Goal: Information Seeking & Learning: Check status

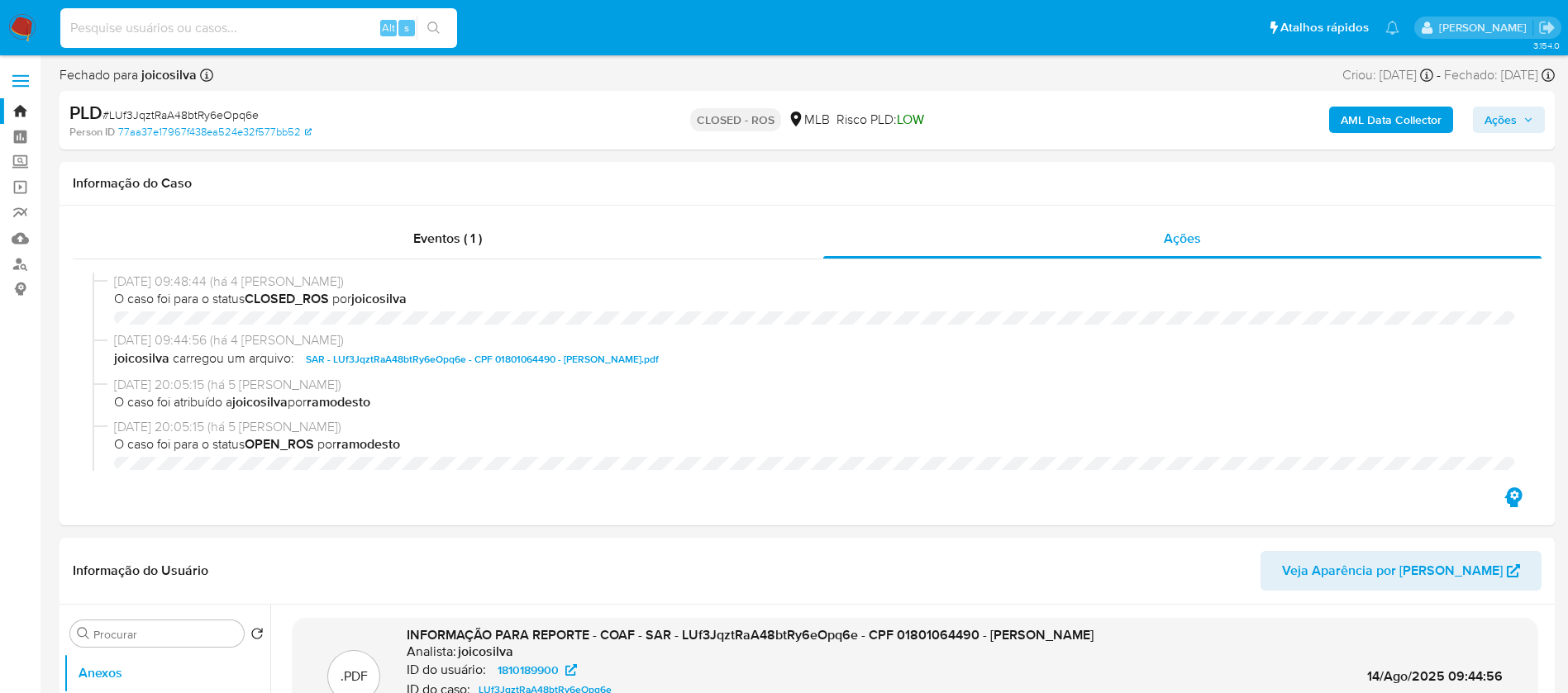
select select "10"
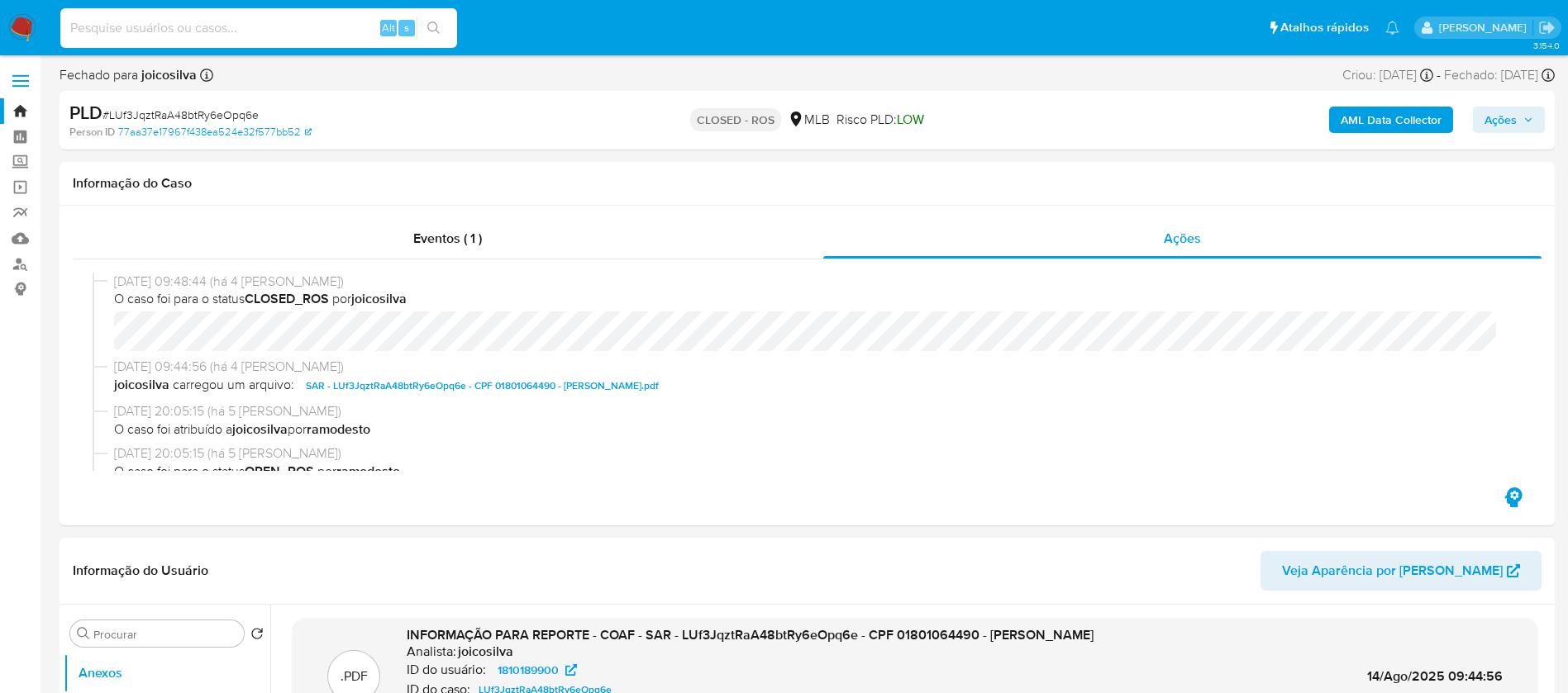
scroll to position [165, 0]
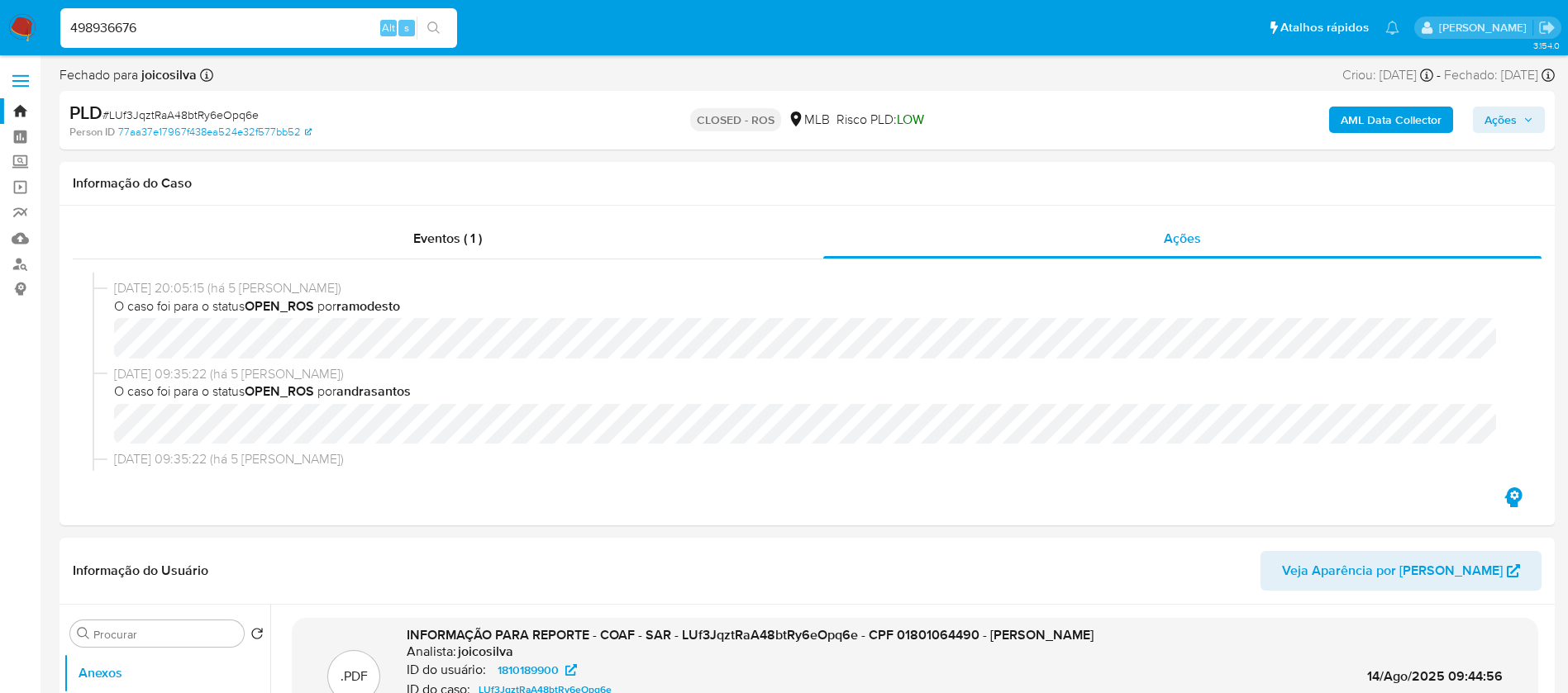
type input "498936676"
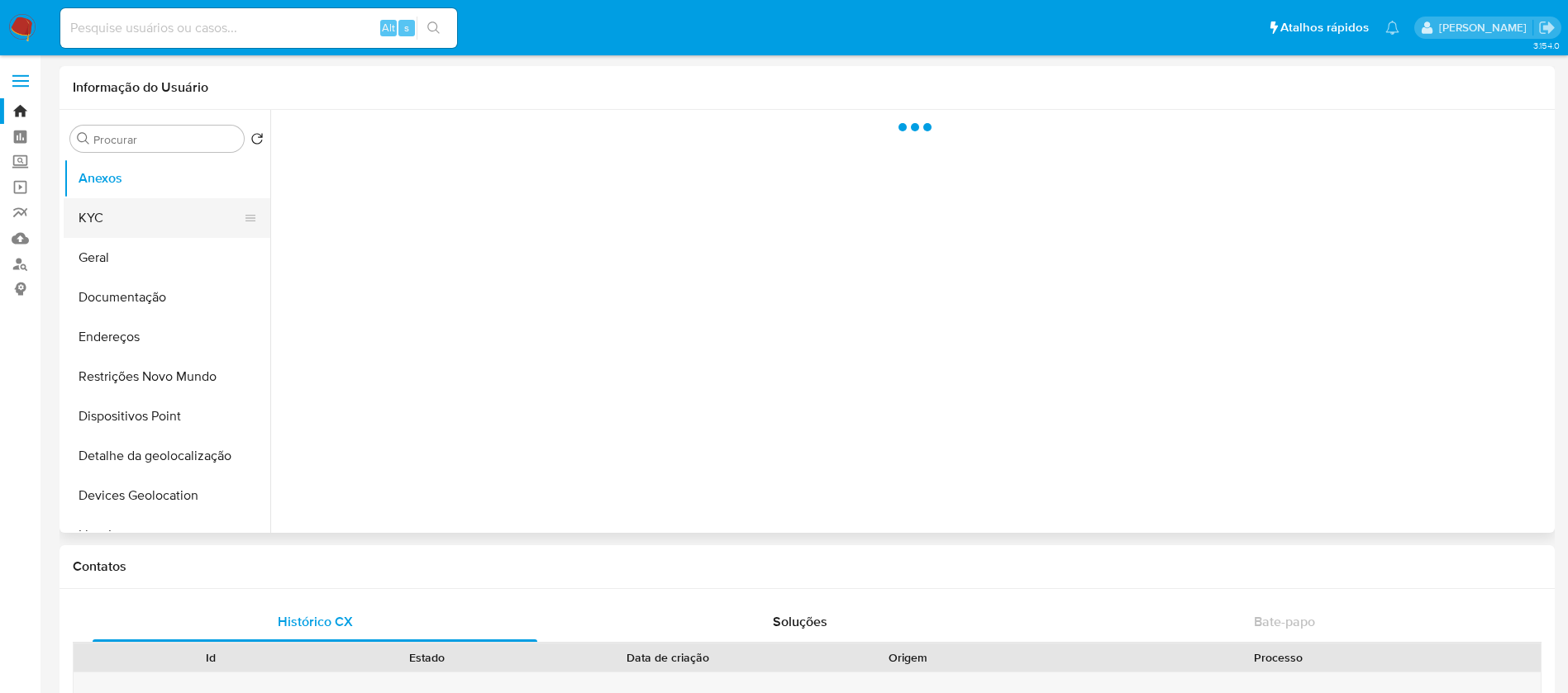
click at [118, 230] on button "KYC" at bounding box center [160, 218] width 193 height 40
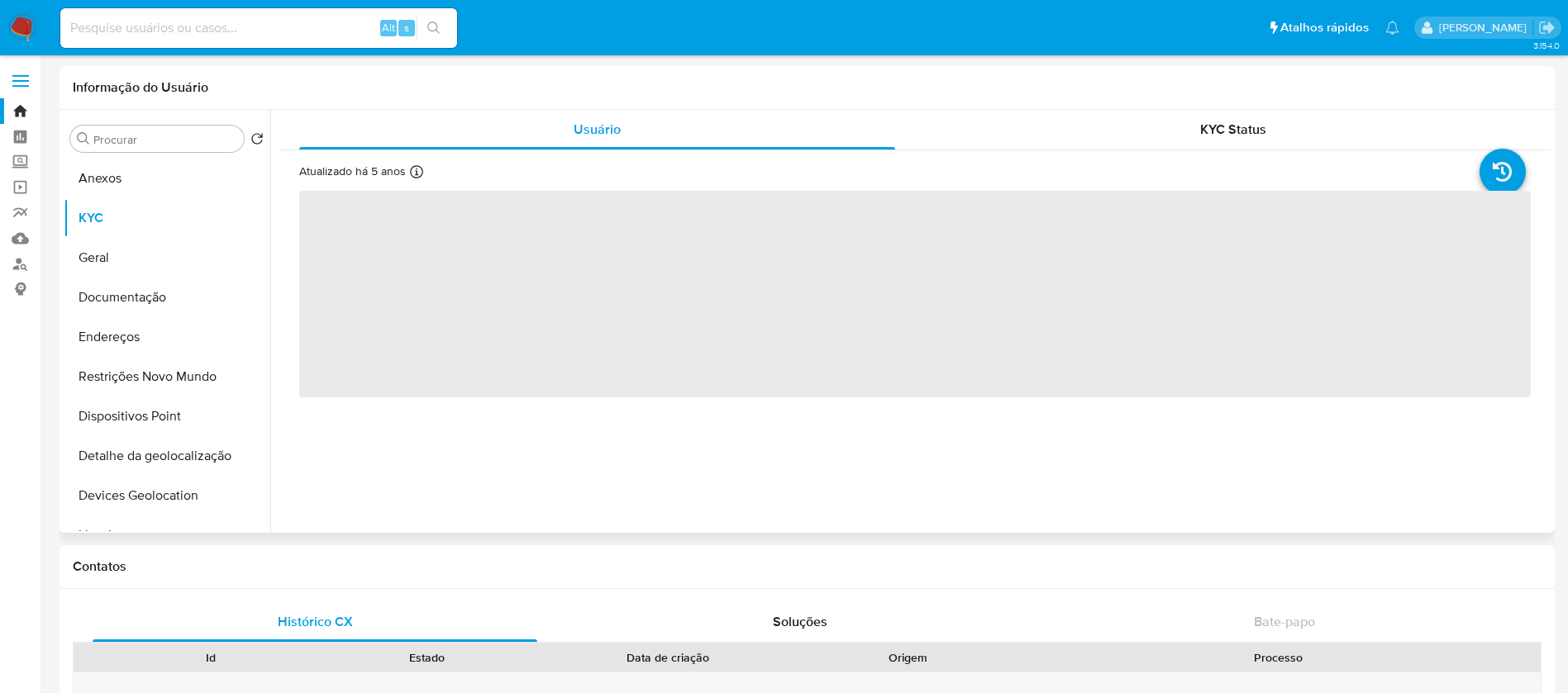
select select "10"
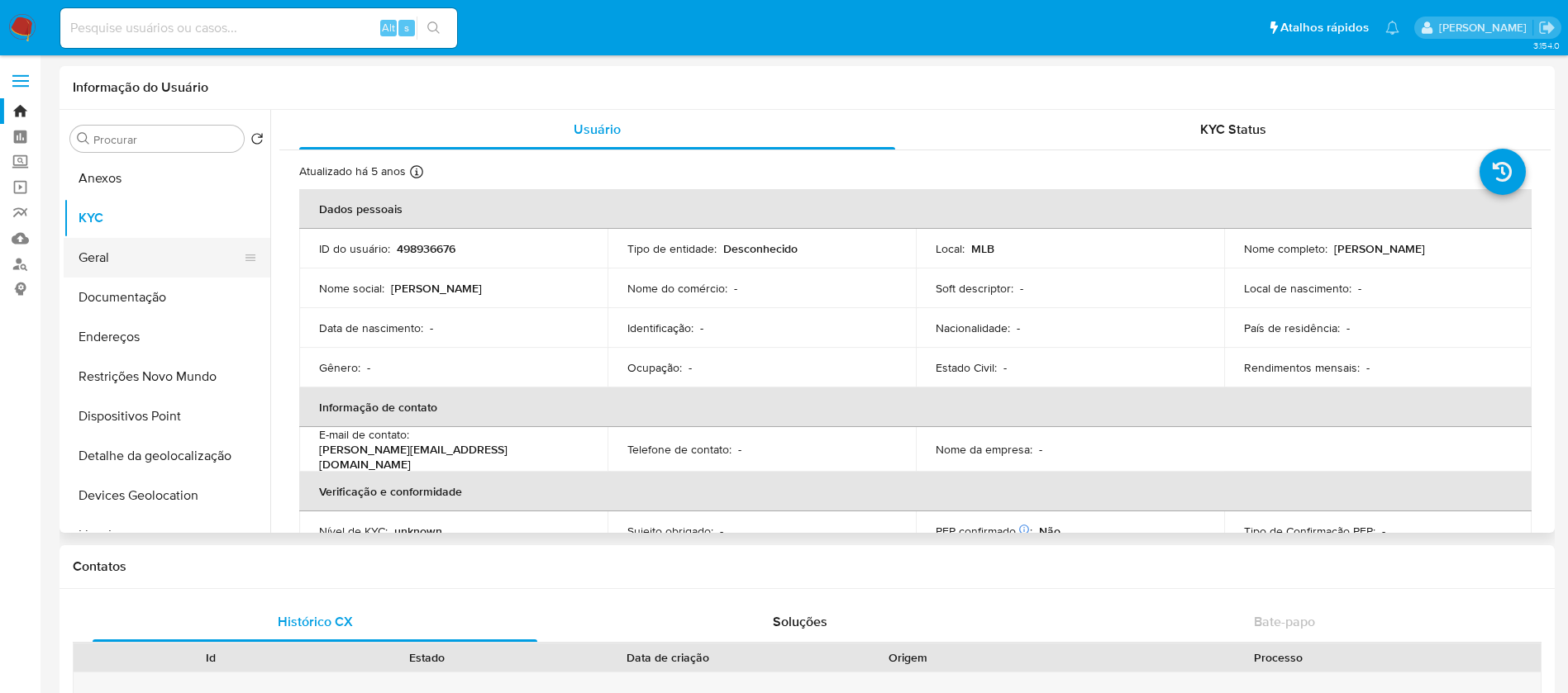
click at [115, 265] on button "Geral" at bounding box center [160, 258] width 193 height 40
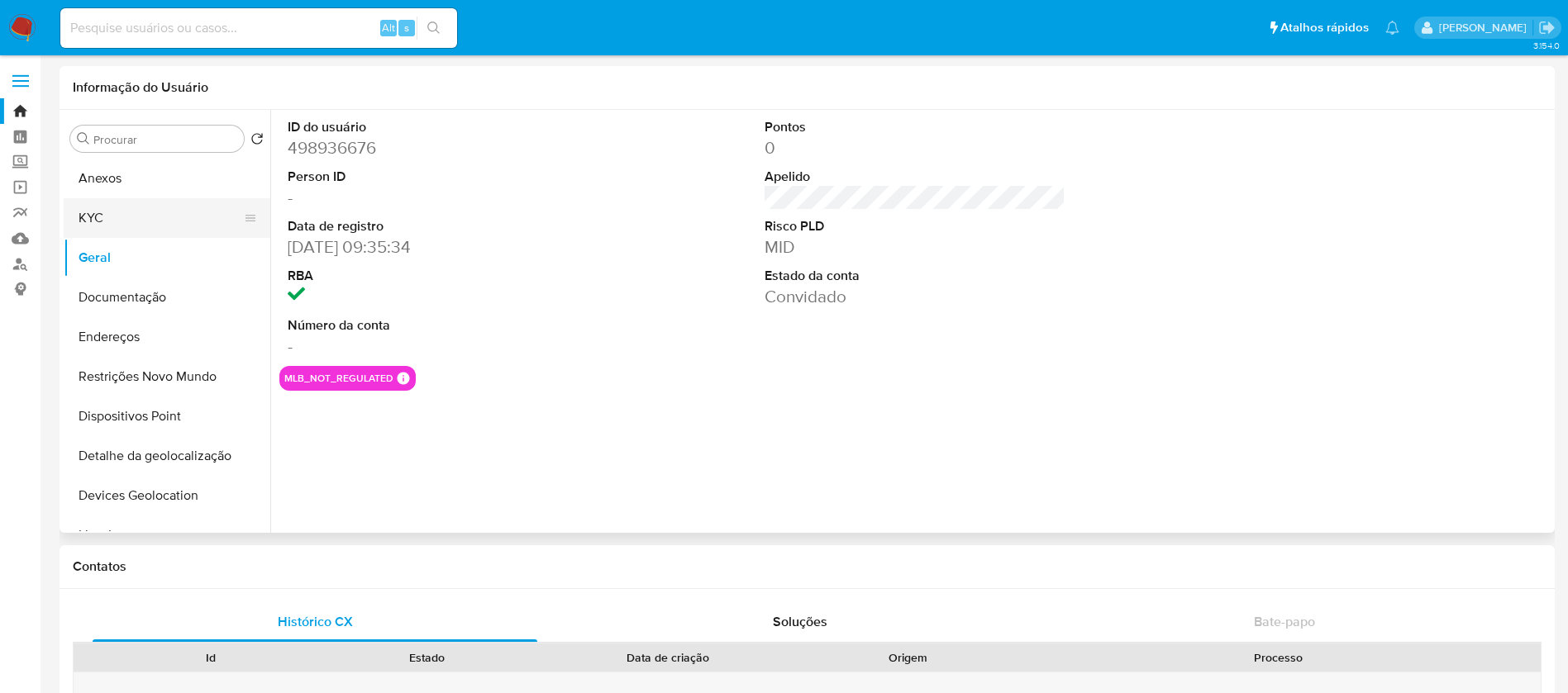
click at [119, 223] on button "KYC" at bounding box center [160, 218] width 193 height 40
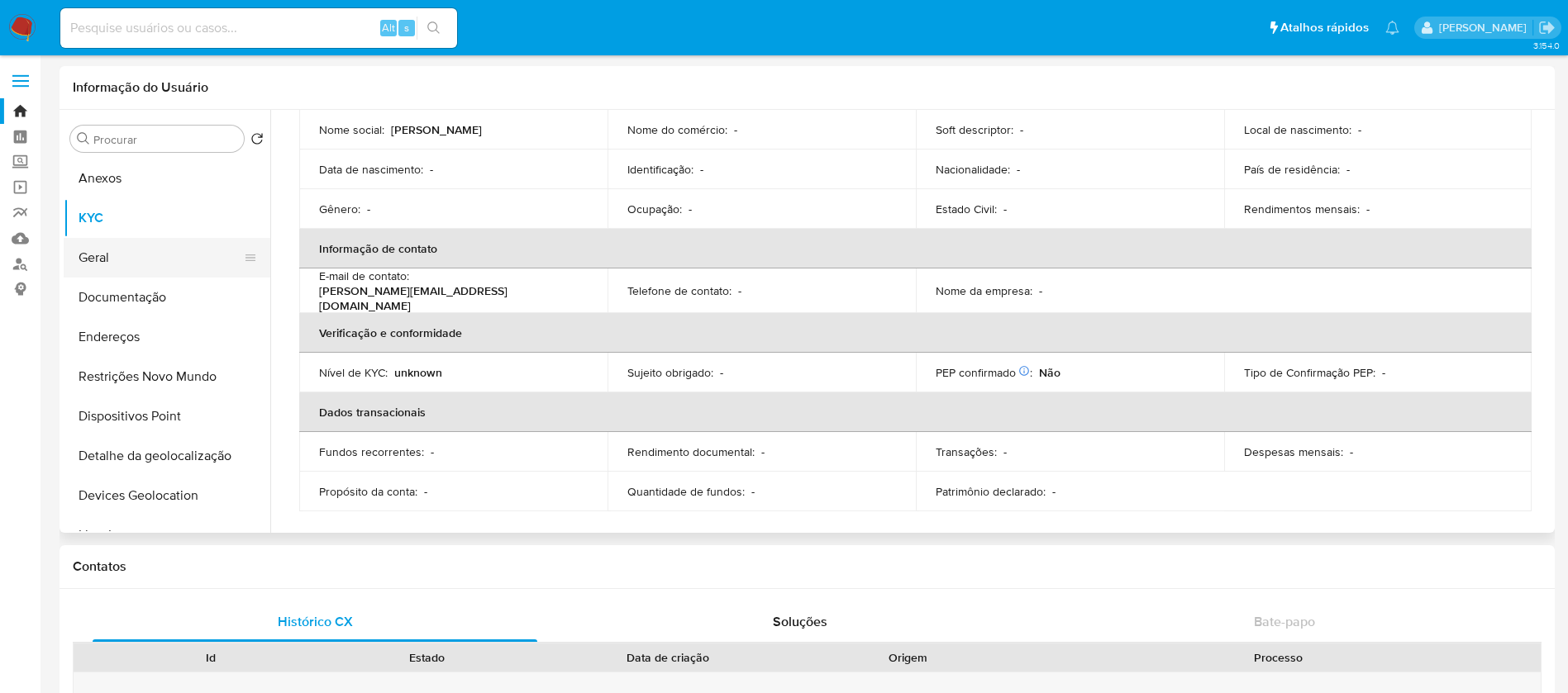
click at [125, 242] on button "Geral" at bounding box center [160, 258] width 193 height 40
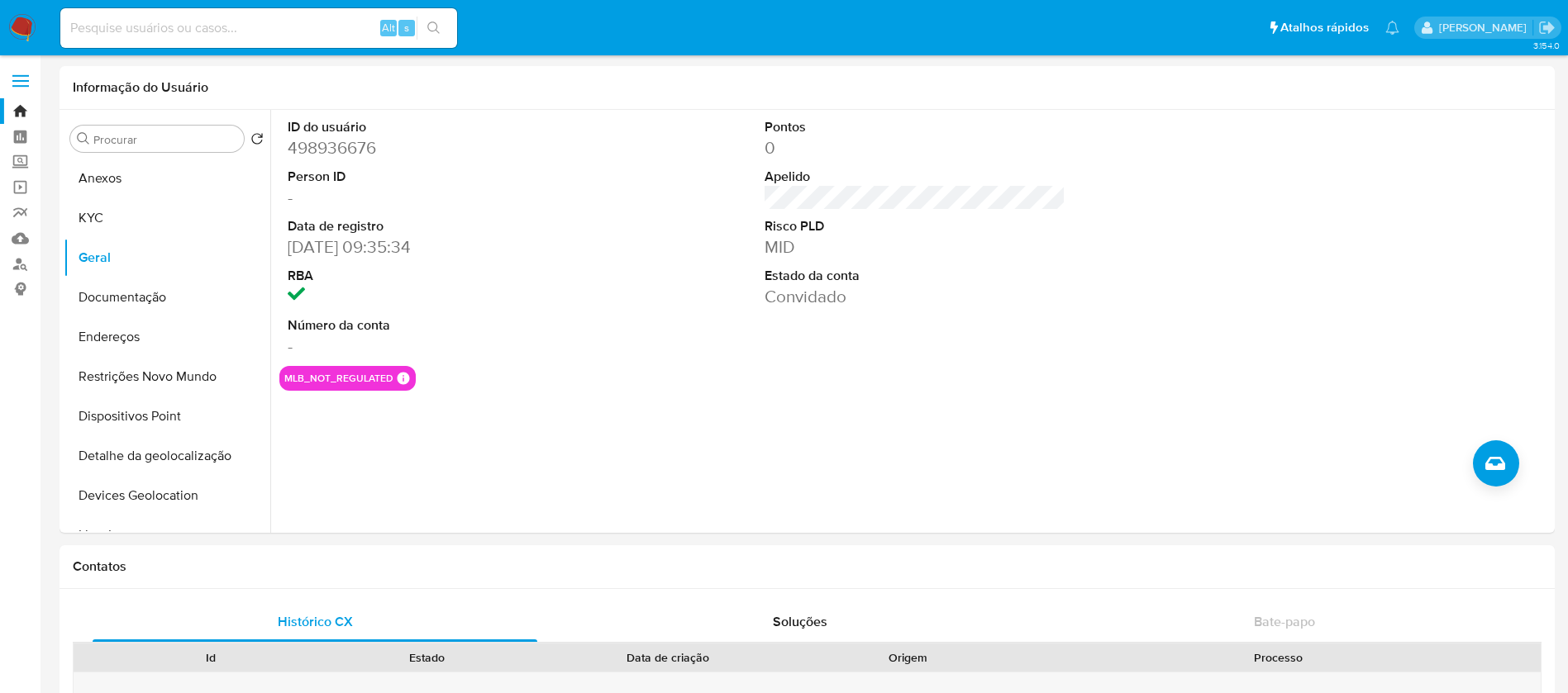
click at [25, 28] on img at bounding box center [22, 28] width 28 height 28
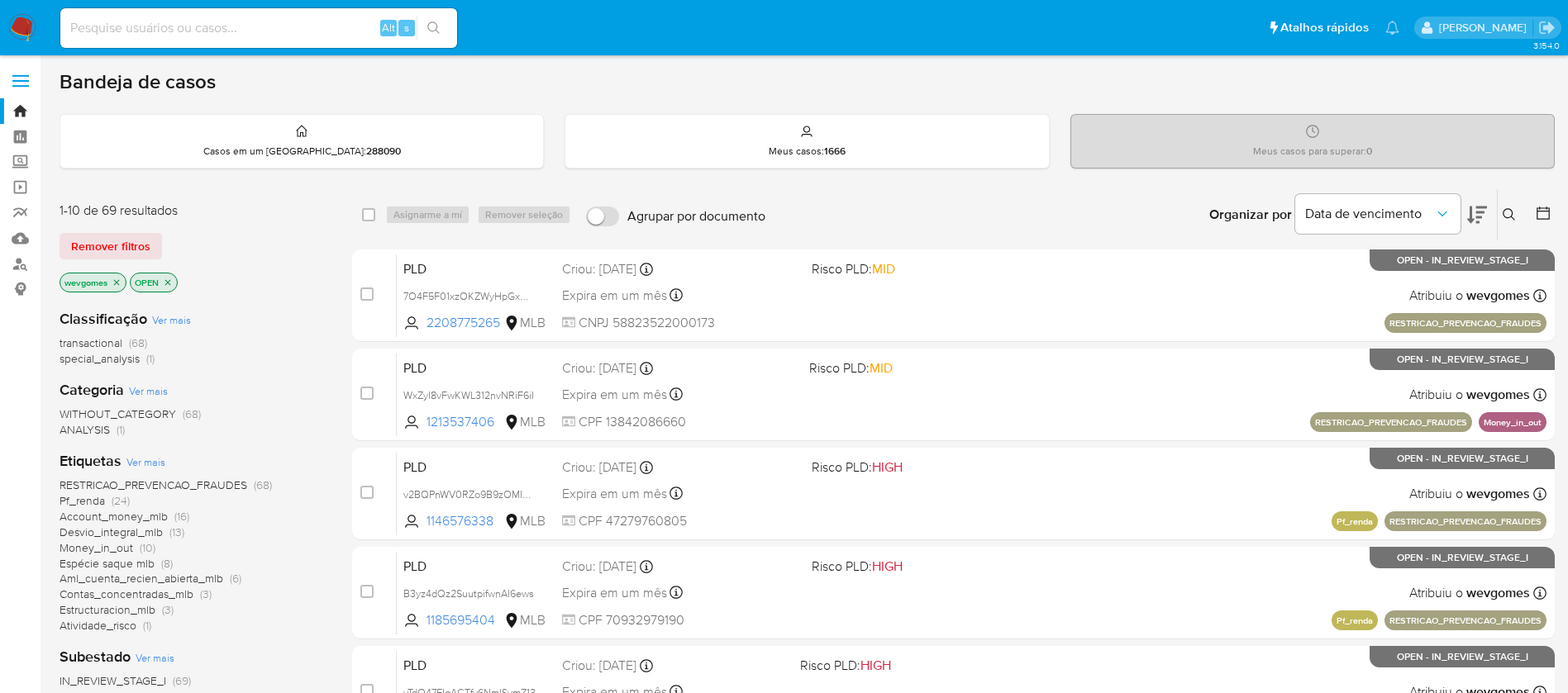
click at [22, 33] on img at bounding box center [22, 28] width 28 height 28
click at [181, 29] on input at bounding box center [259, 28] width 397 height 22
paste input "251918404"
type input "251918404"
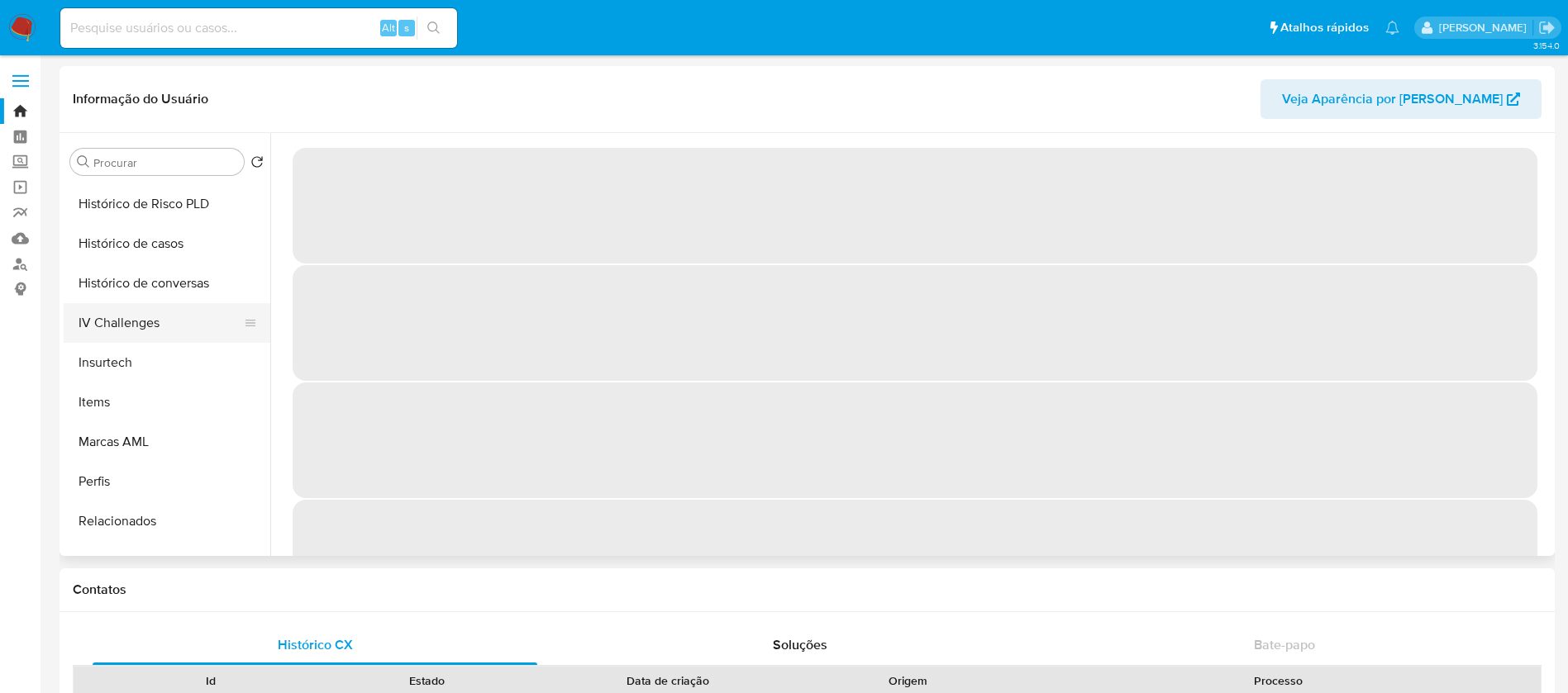
scroll to position [738, 0]
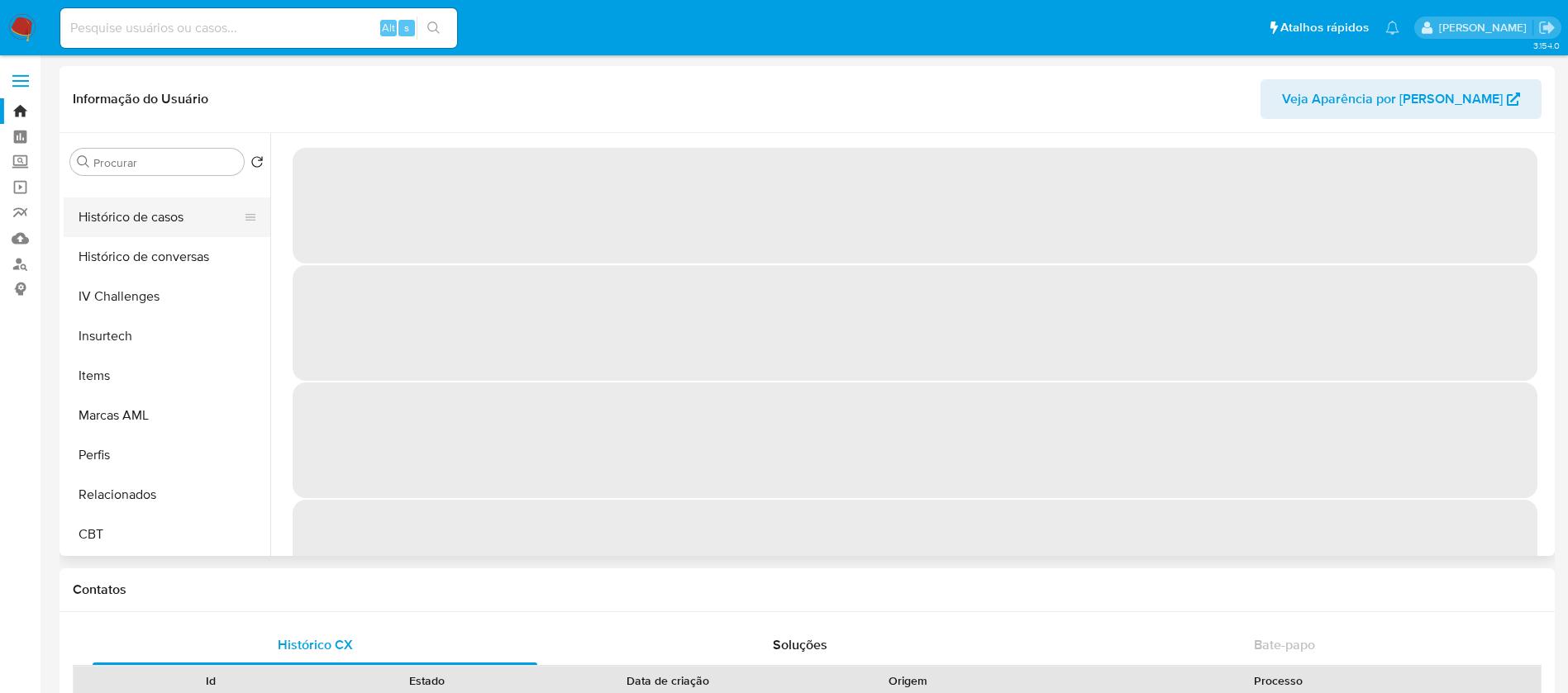
click at [118, 228] on button "Histórico de casos" at bounding box center [160, 217] width 193 height 40
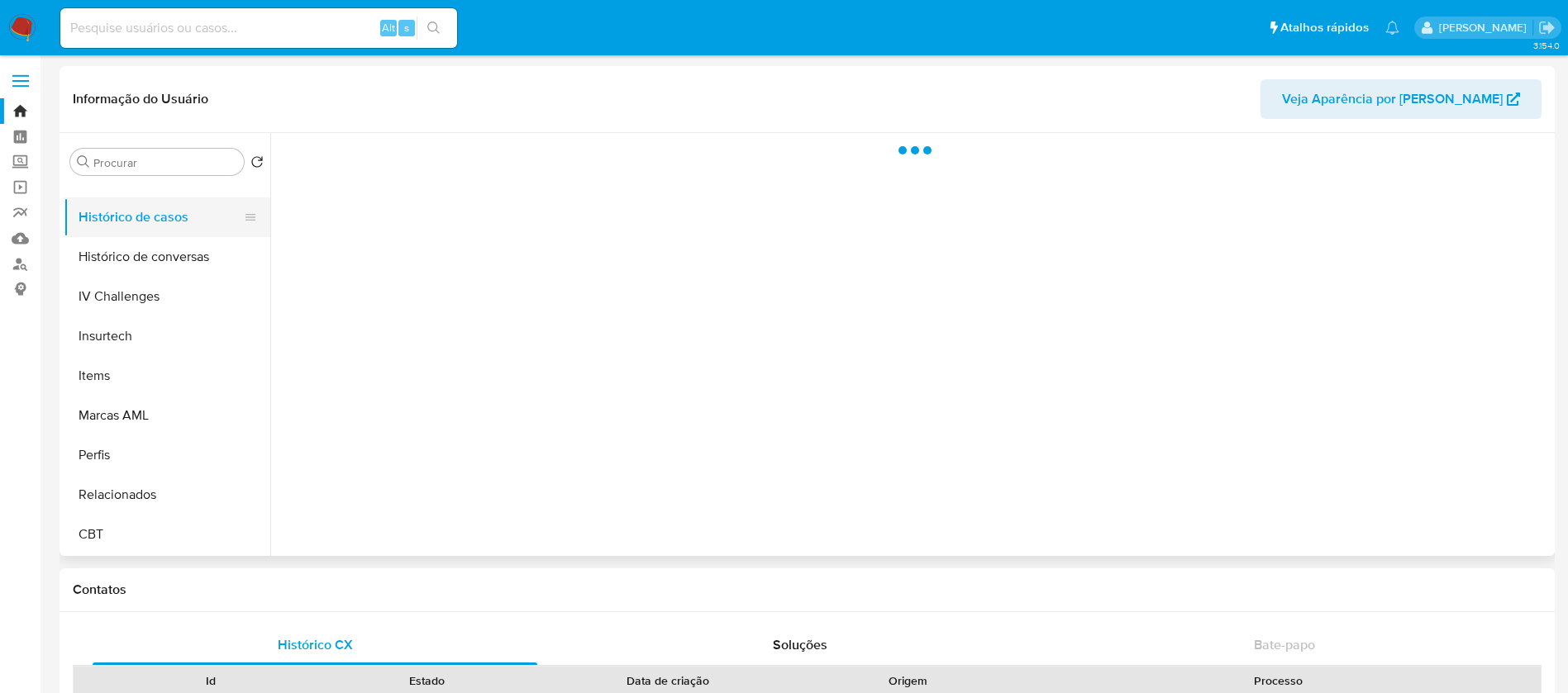
select select "10"
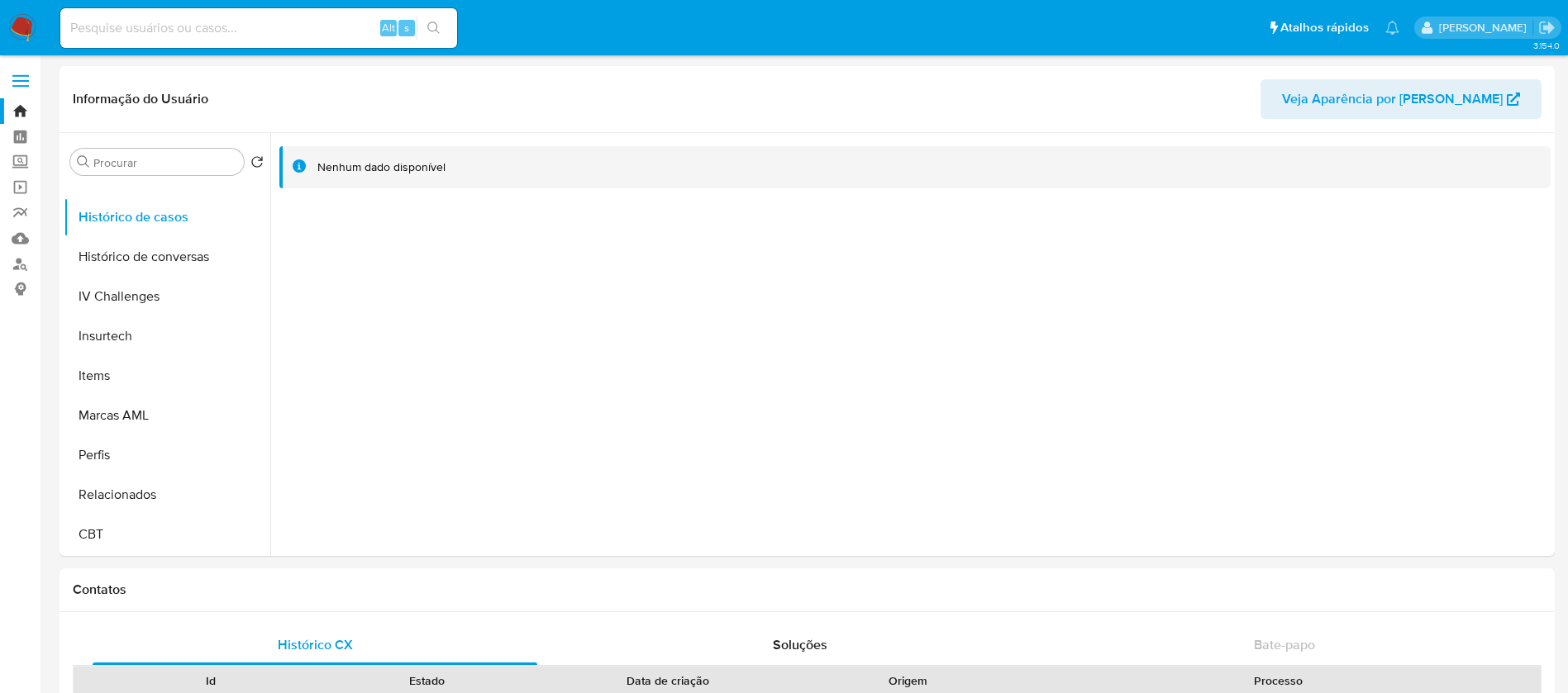
click at [244, 24] on input at bounding box center [259, 28] width 397 height 22
paste input "682968585"
type input "682968585"
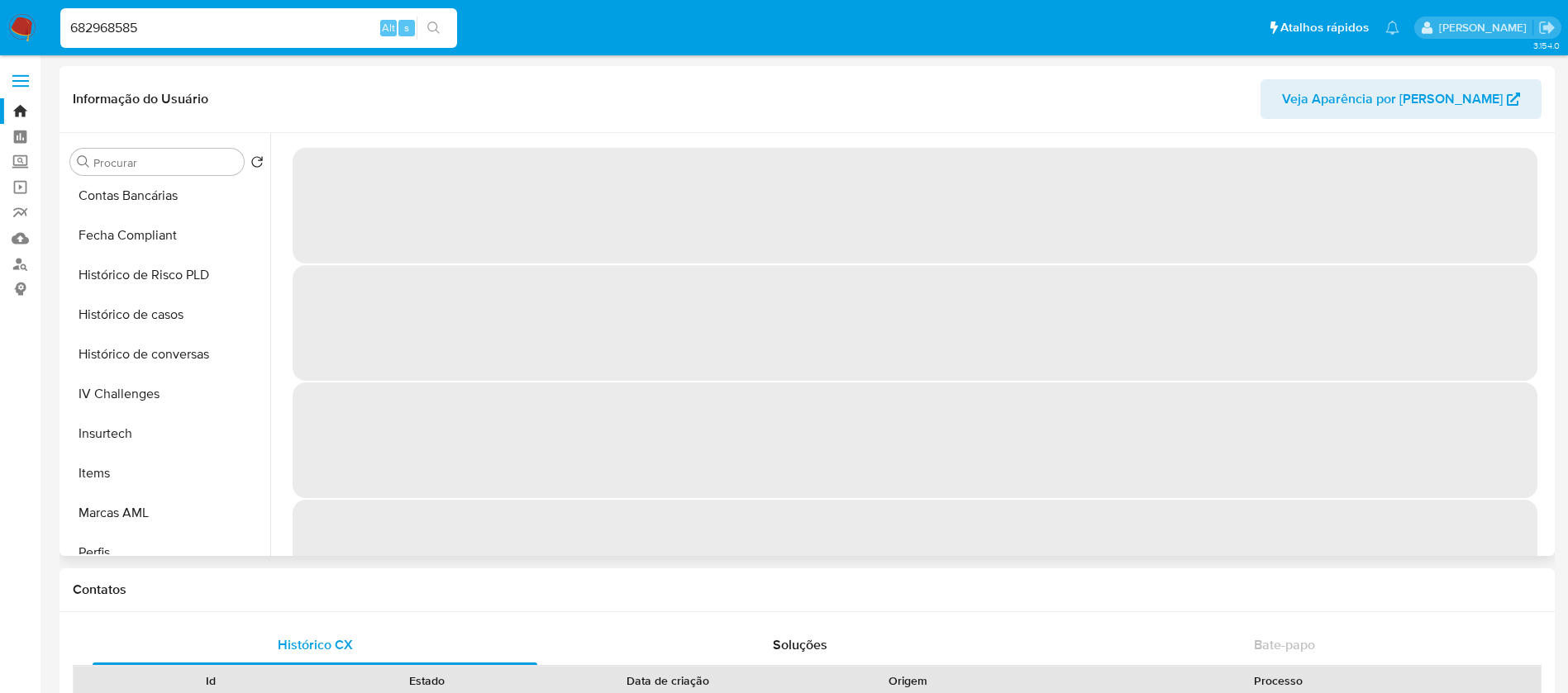
select select "10"
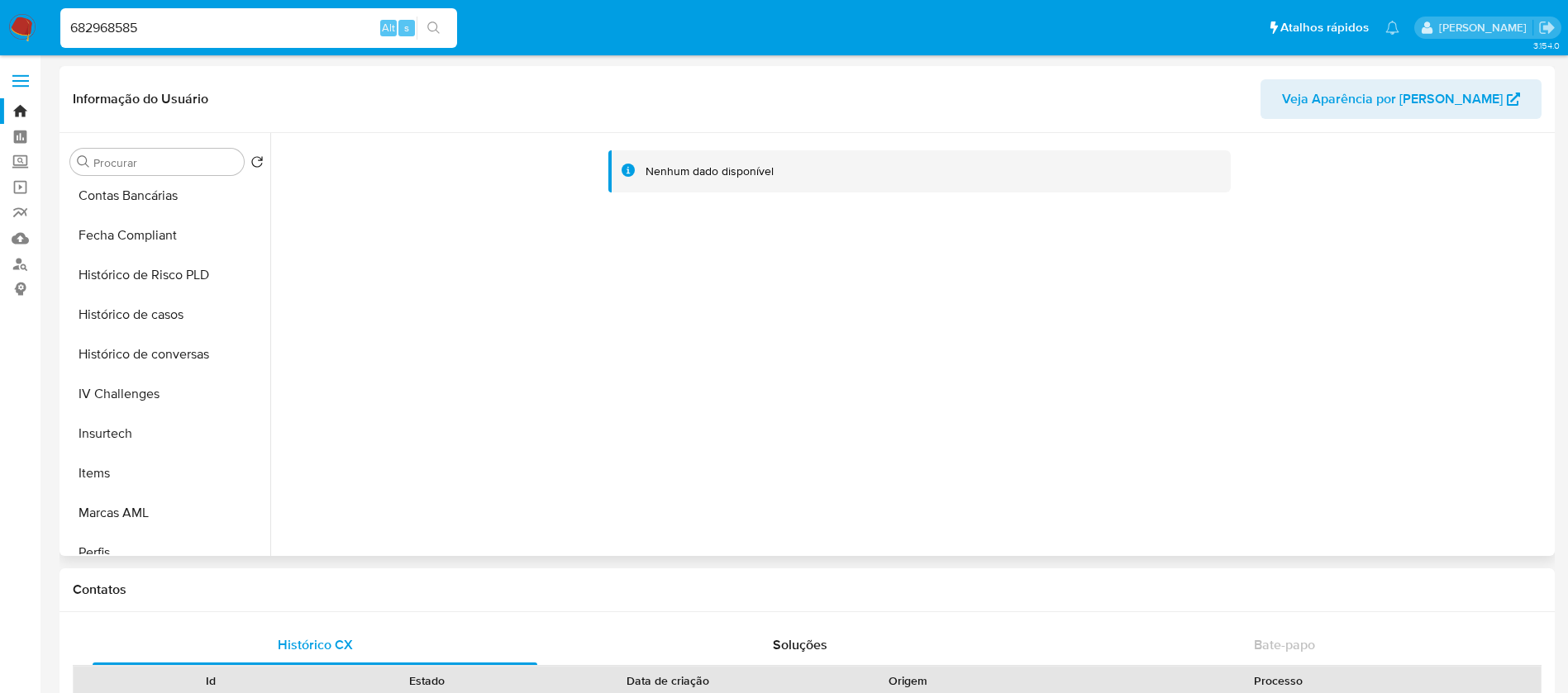
scroll to position [738, 0]
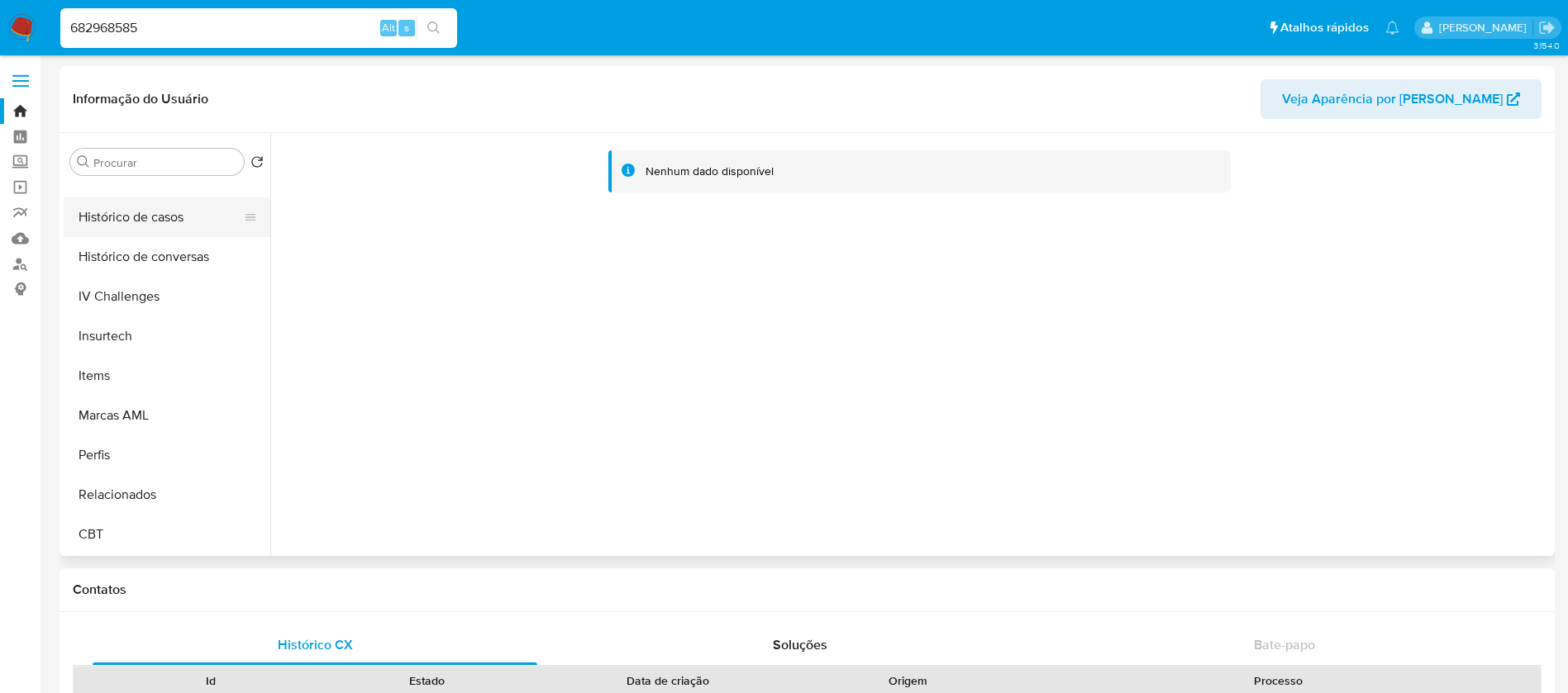
click at [110, 217] on button "Histórico de casos" at bounding box center [160, 217] width 193 height 40
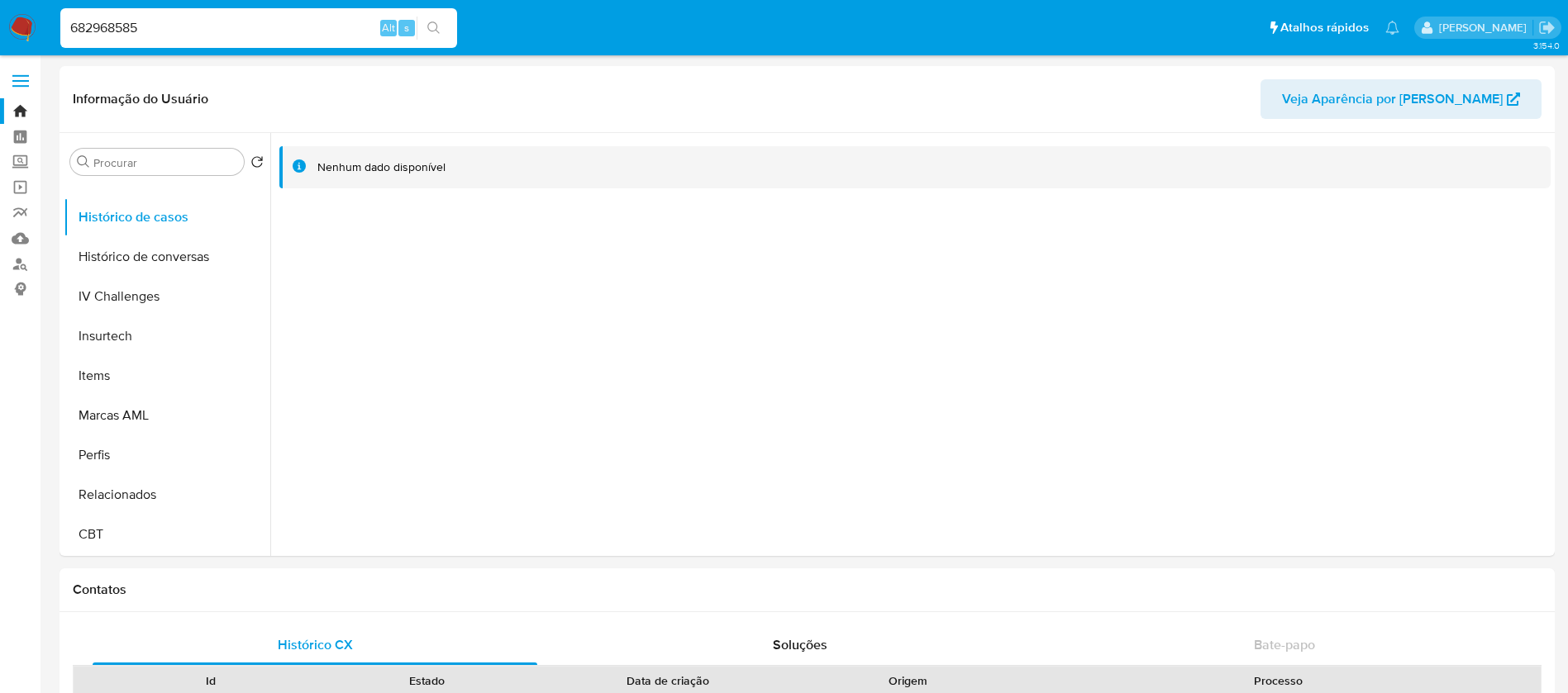
click at [219, 26] on input "682968585" at bounding box center [259, 28] width 397 height 22
paste input "459016467"
type input "459016467"
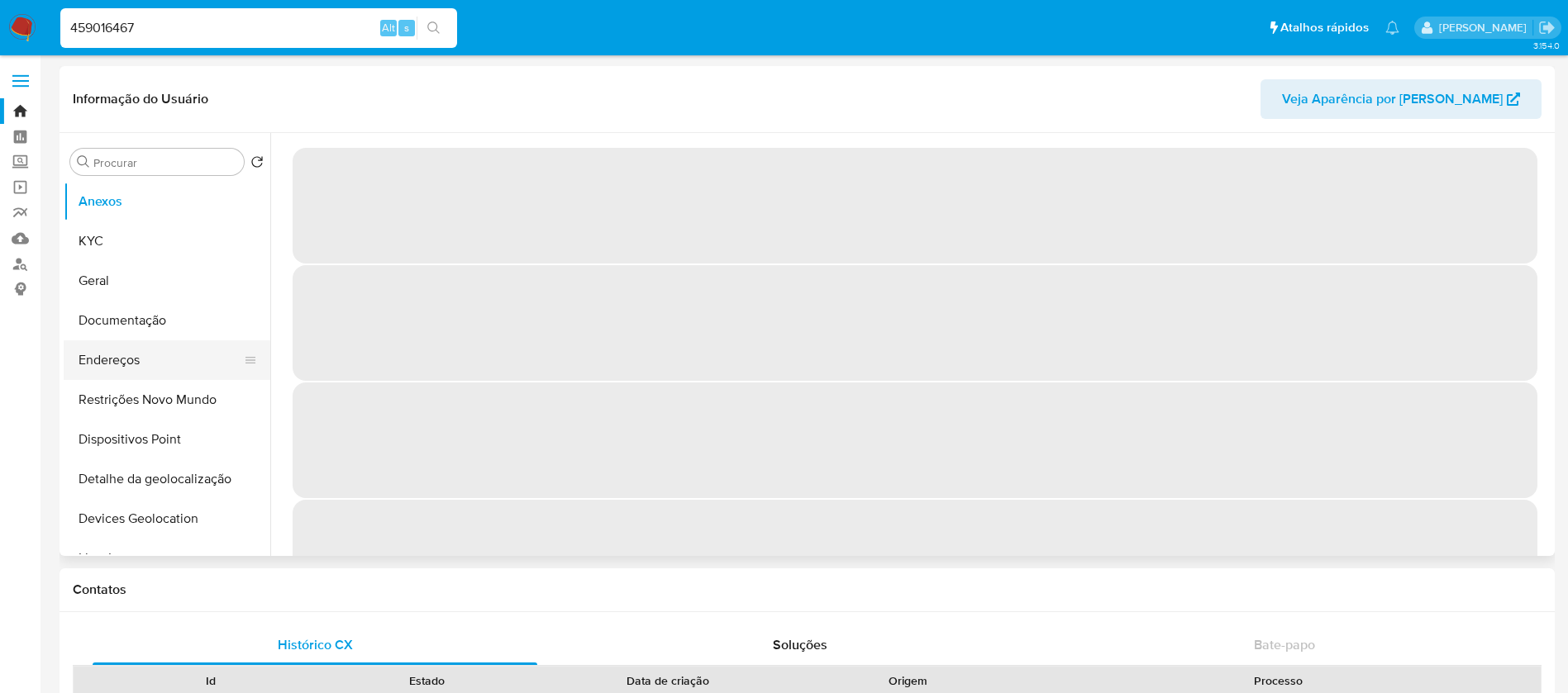
select select "10"
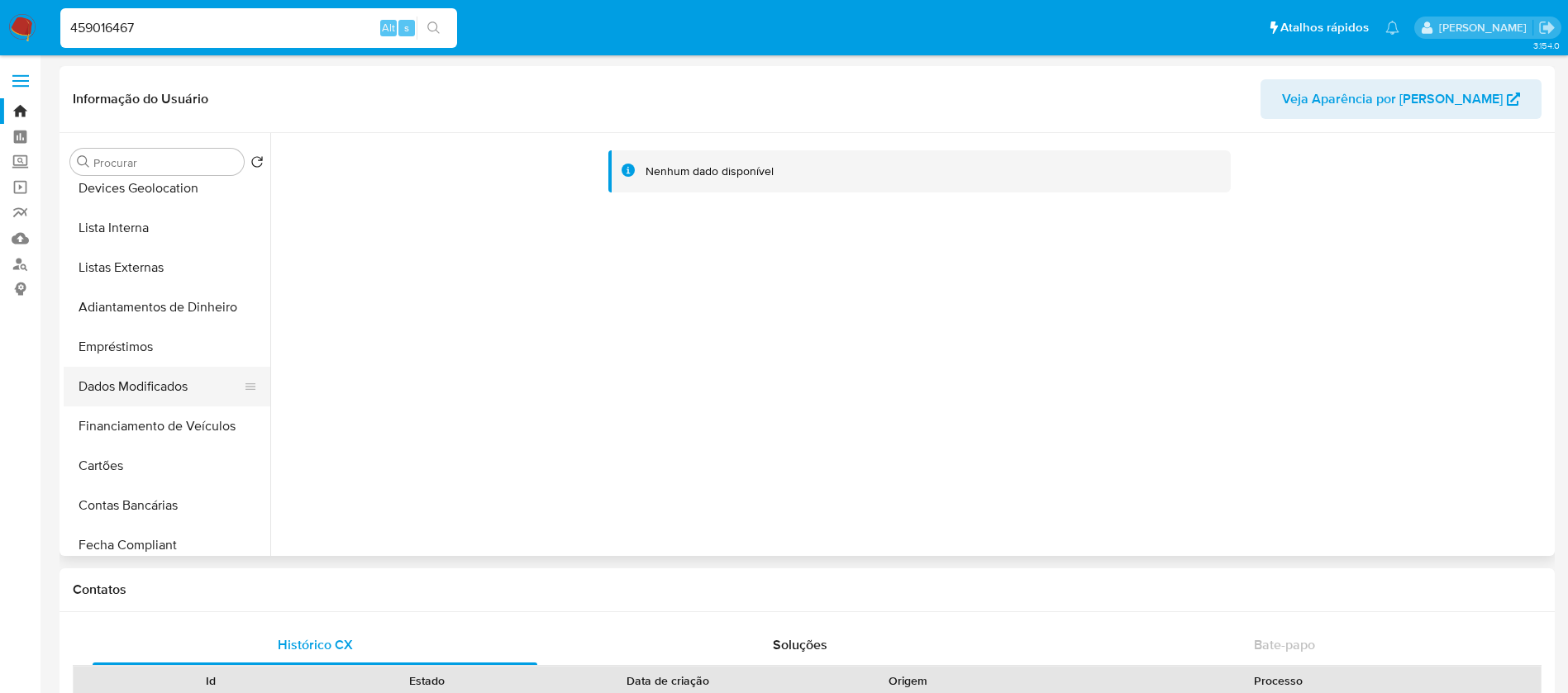
scroll to position [495, 0]
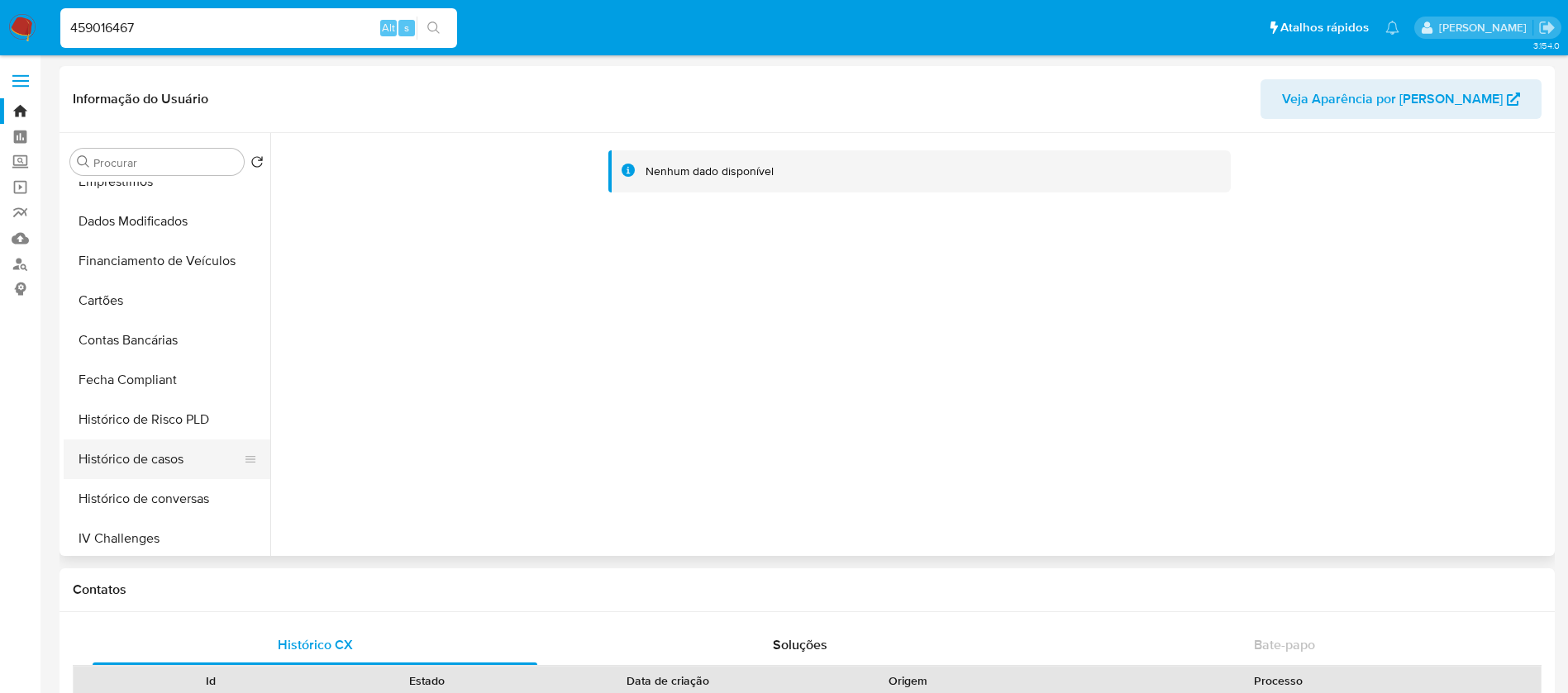
click at [125, 457] on button "Histórico de casos" at bounding box center [160, 460] width 193 height 40
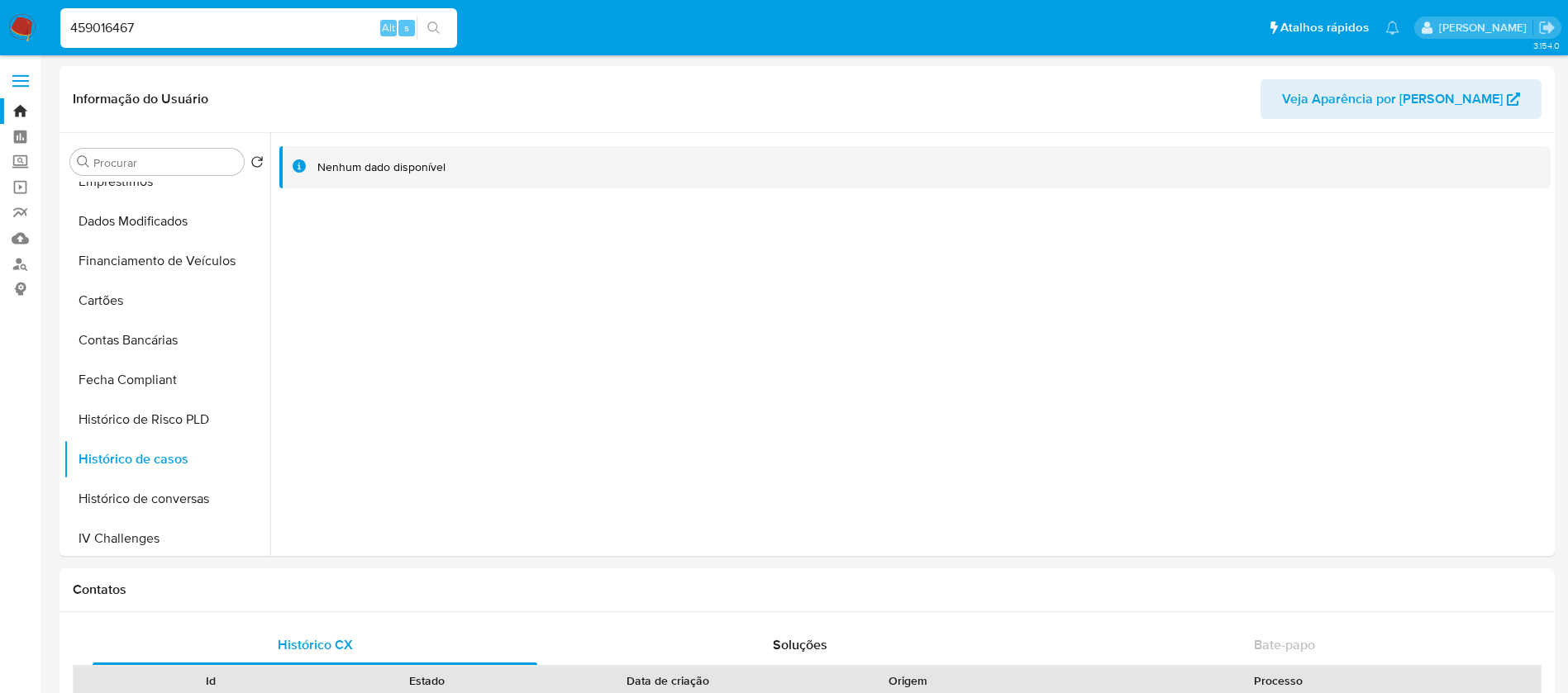
click at [161, 36] on input "459016467" at bounding box center [259, 28] width 397 height 22
paste input "738836771"
type input "738836771"
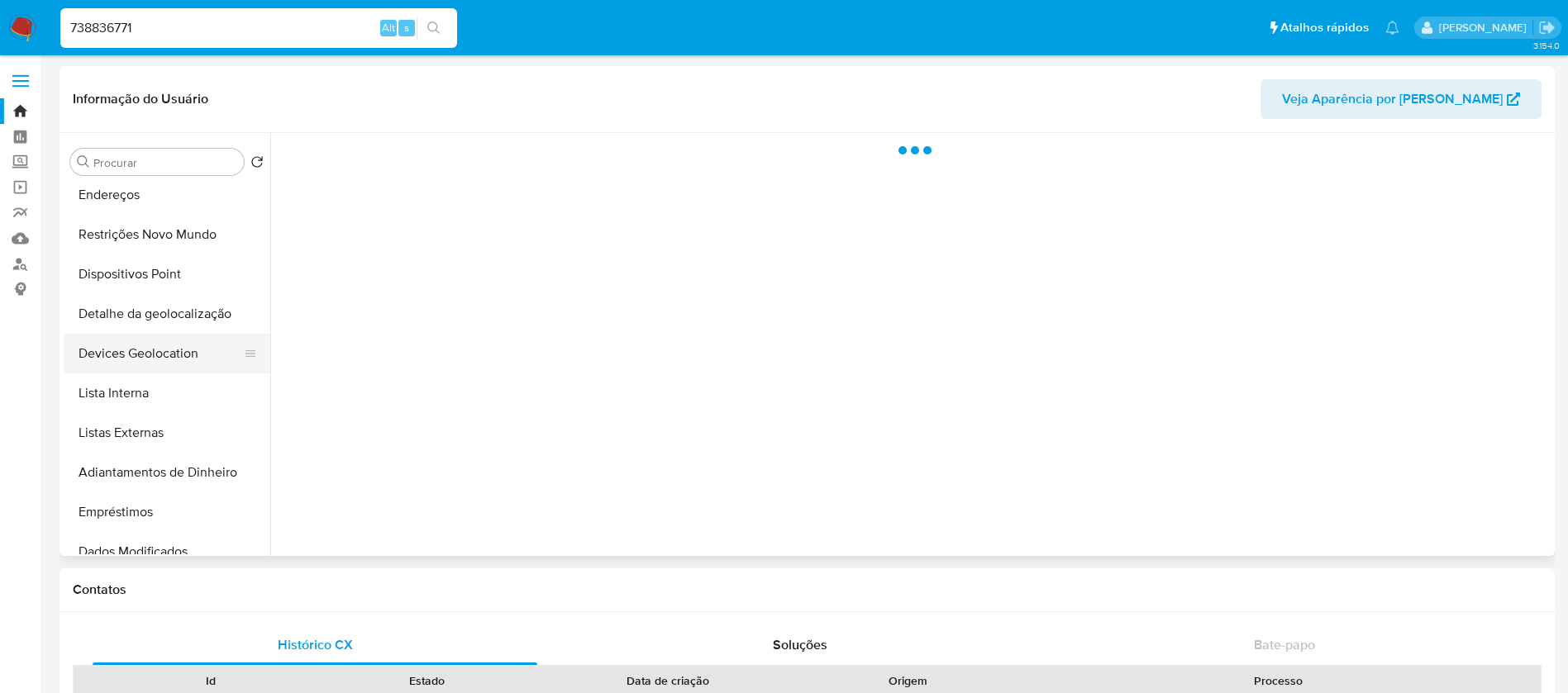
scroll to position [495, 0]
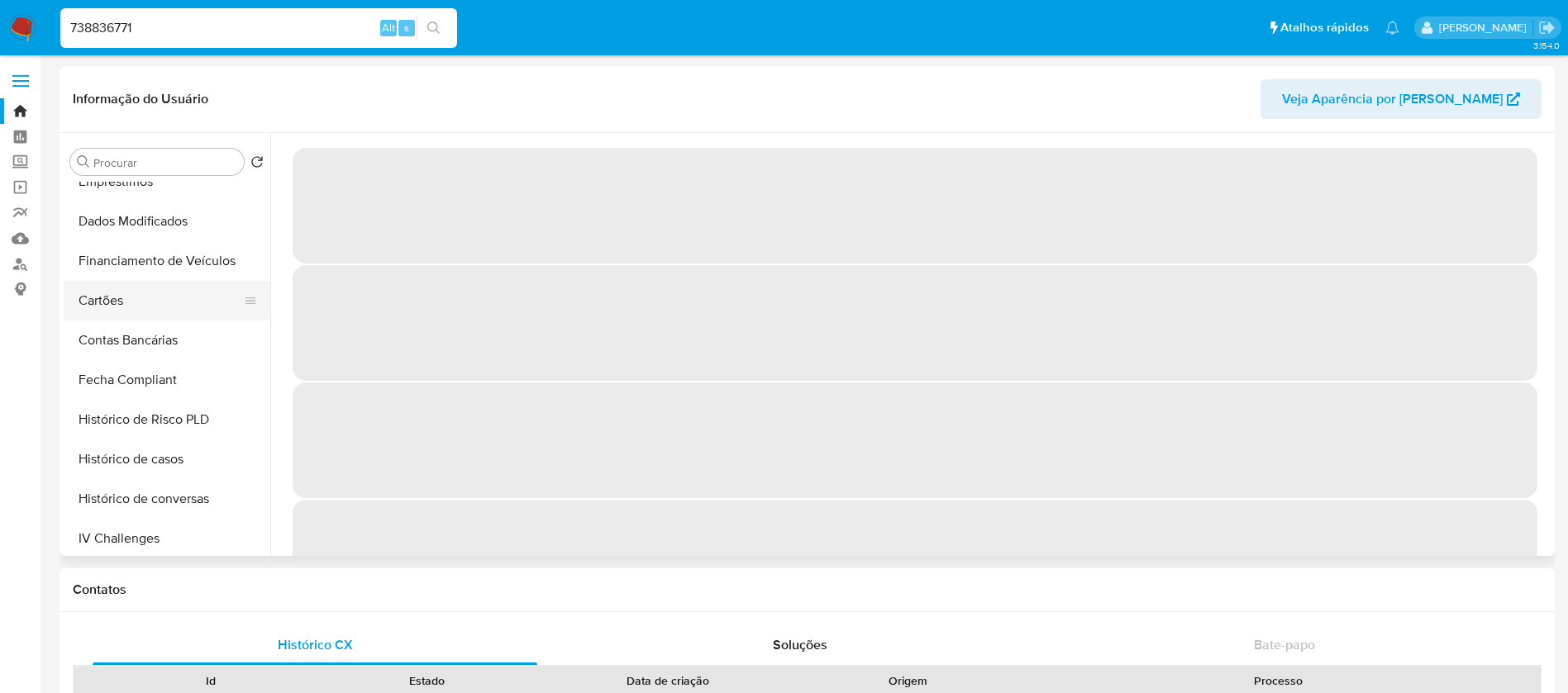
select select "10"
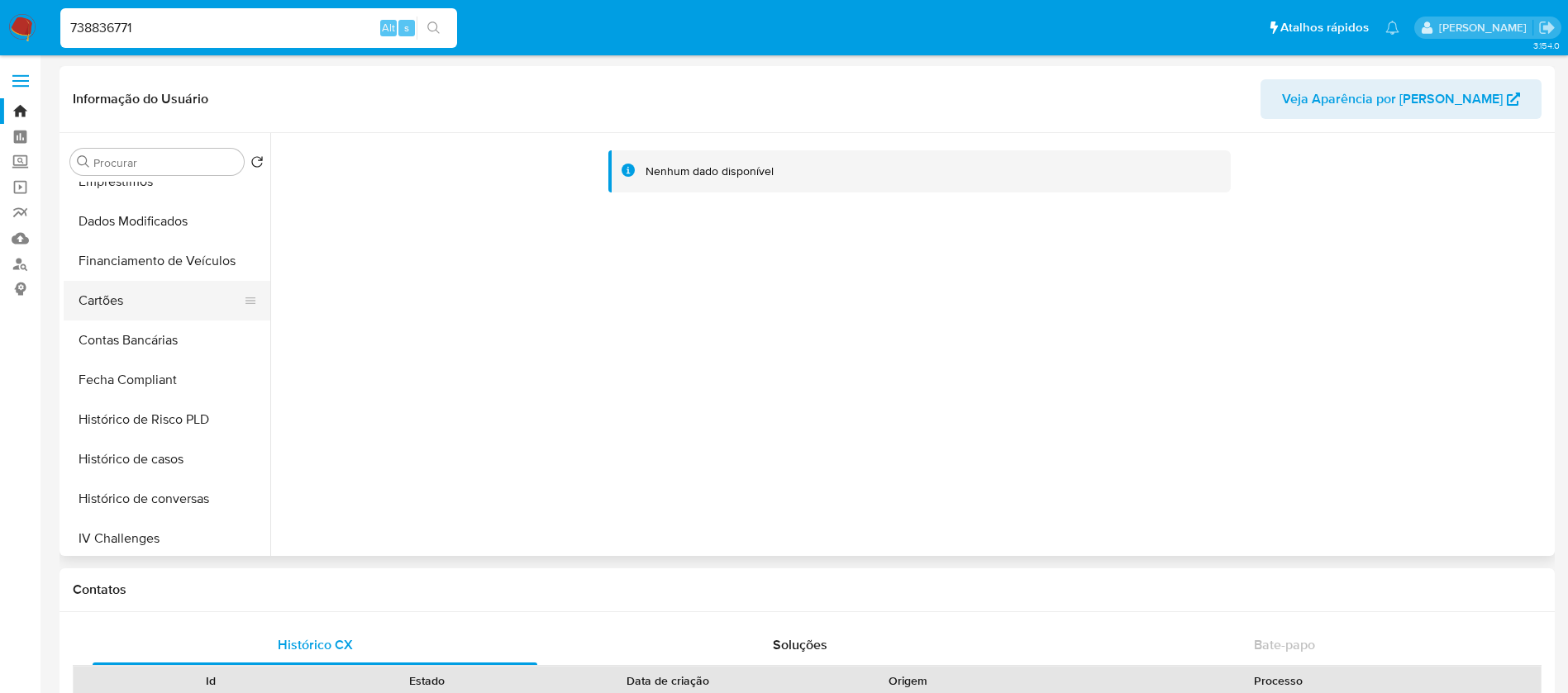
scroll to position [661, 0]
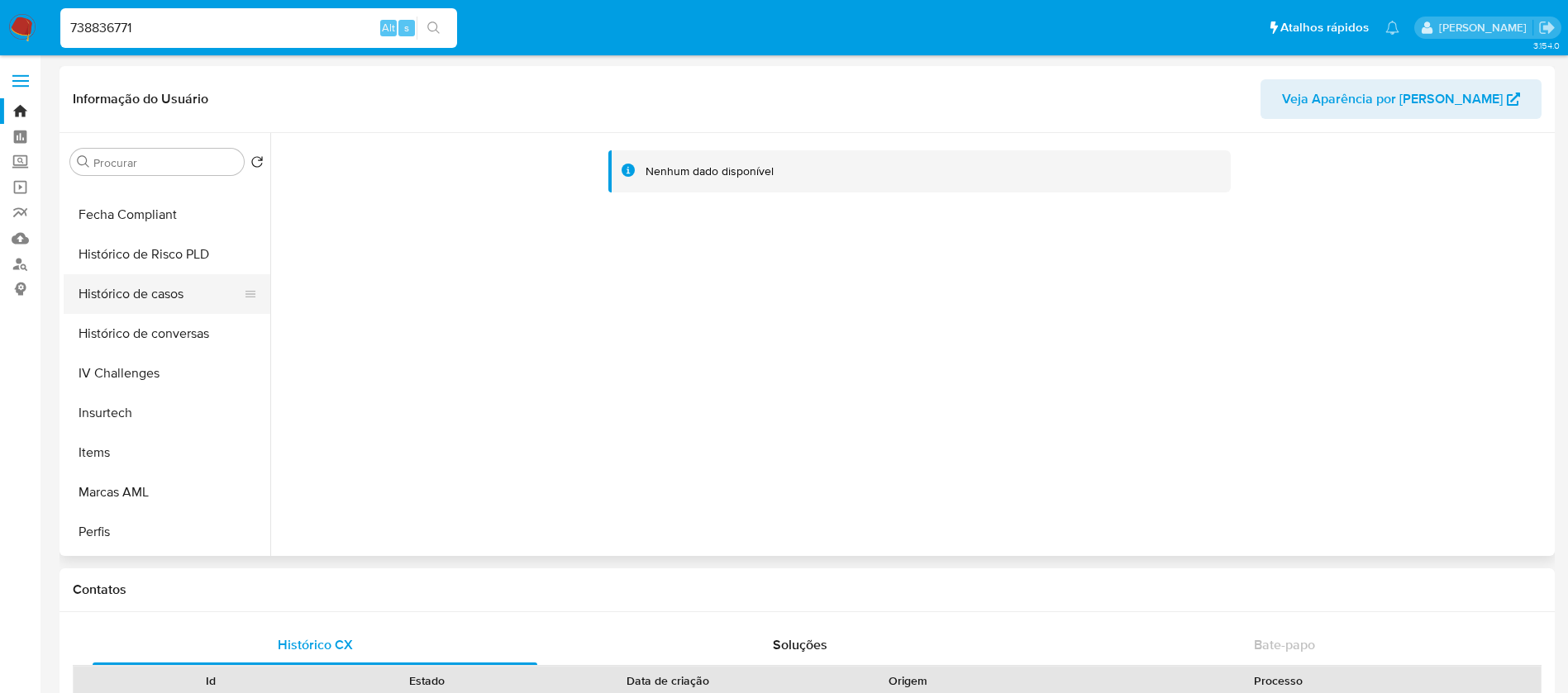
click at [113, 299] on button "Histórico de casos" at bounding box center [160, 295] width 193 height 40
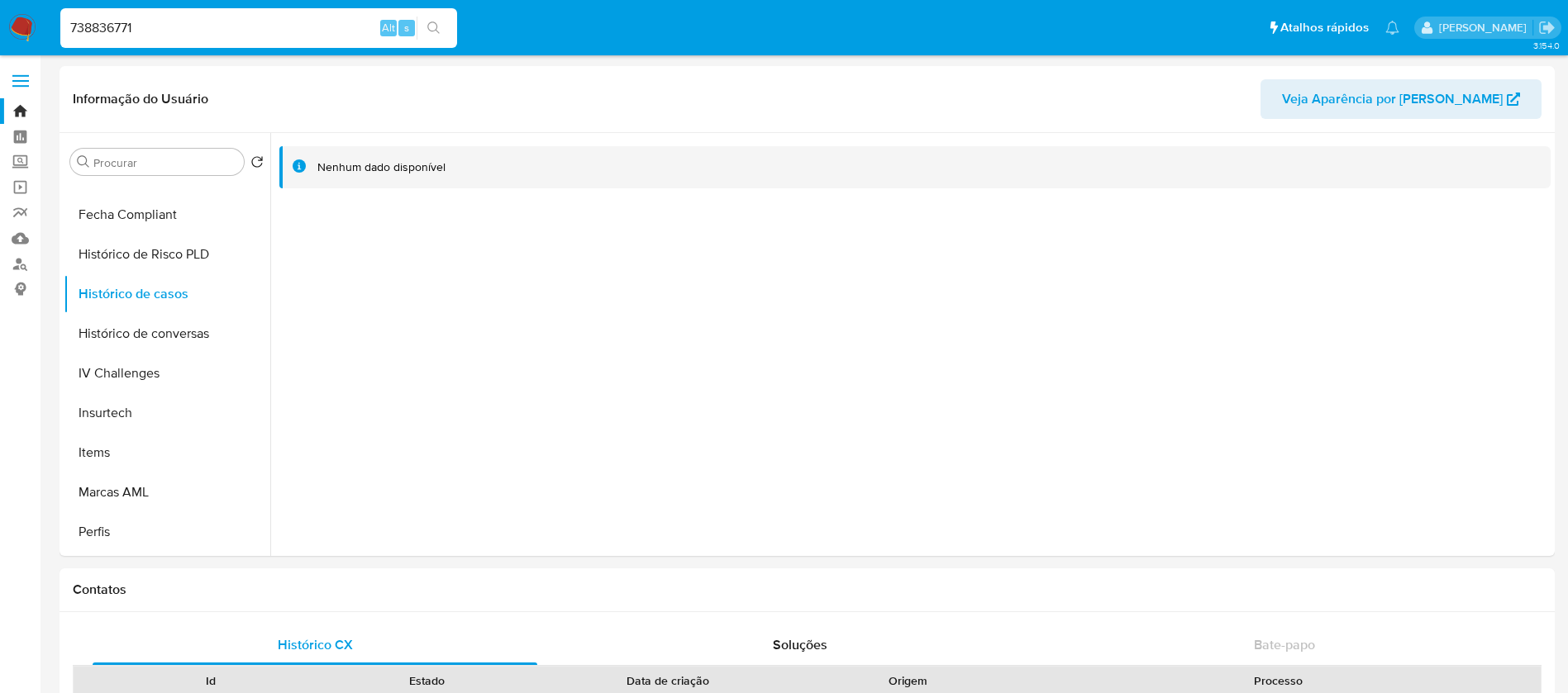
click at [193, 32] on input "738836771" at bounding box center [259, 28] width 397 height 22
paste input "1748865"
type input "1748865"
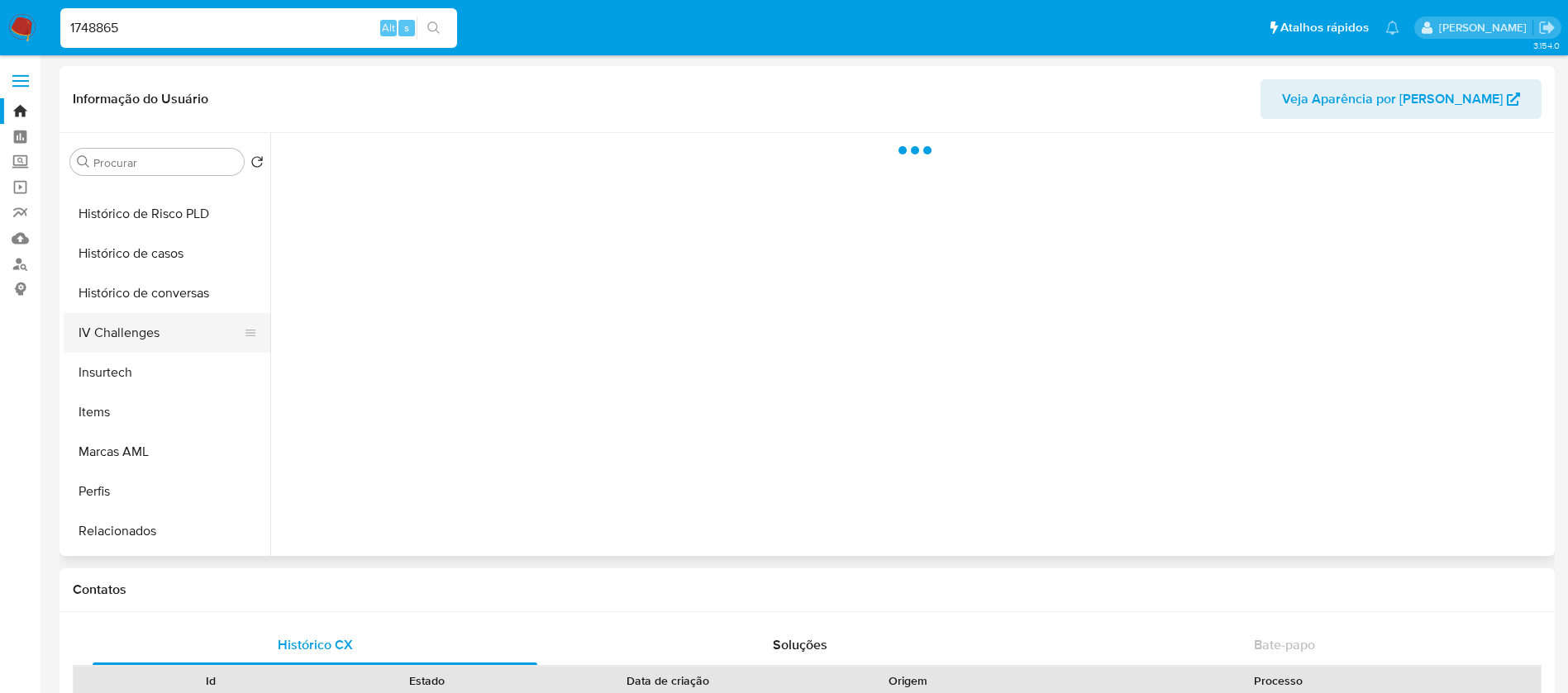
scroll to position [738, 0]
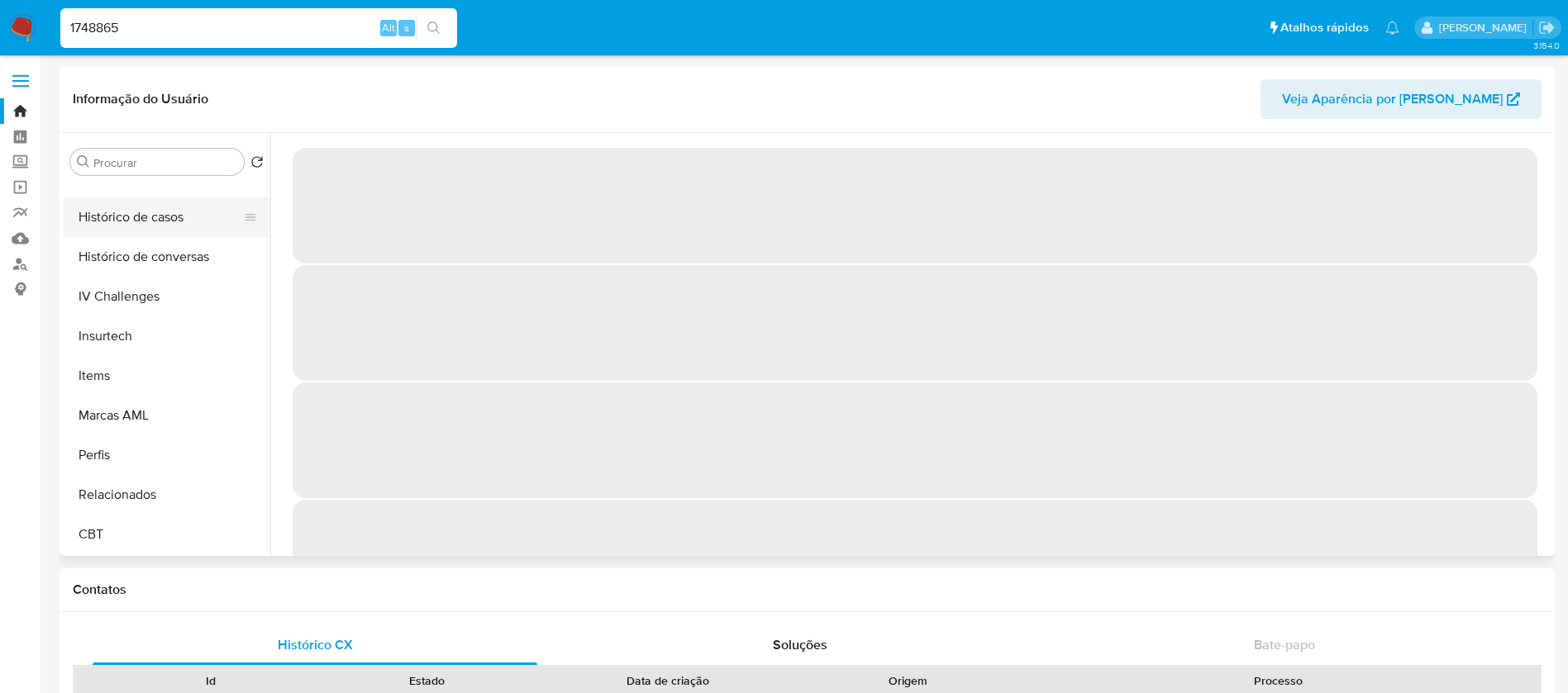
click at [115, 224] on button "Histórico de casos" at bounding box center [160, 217] width 193 height 40
select select "10"
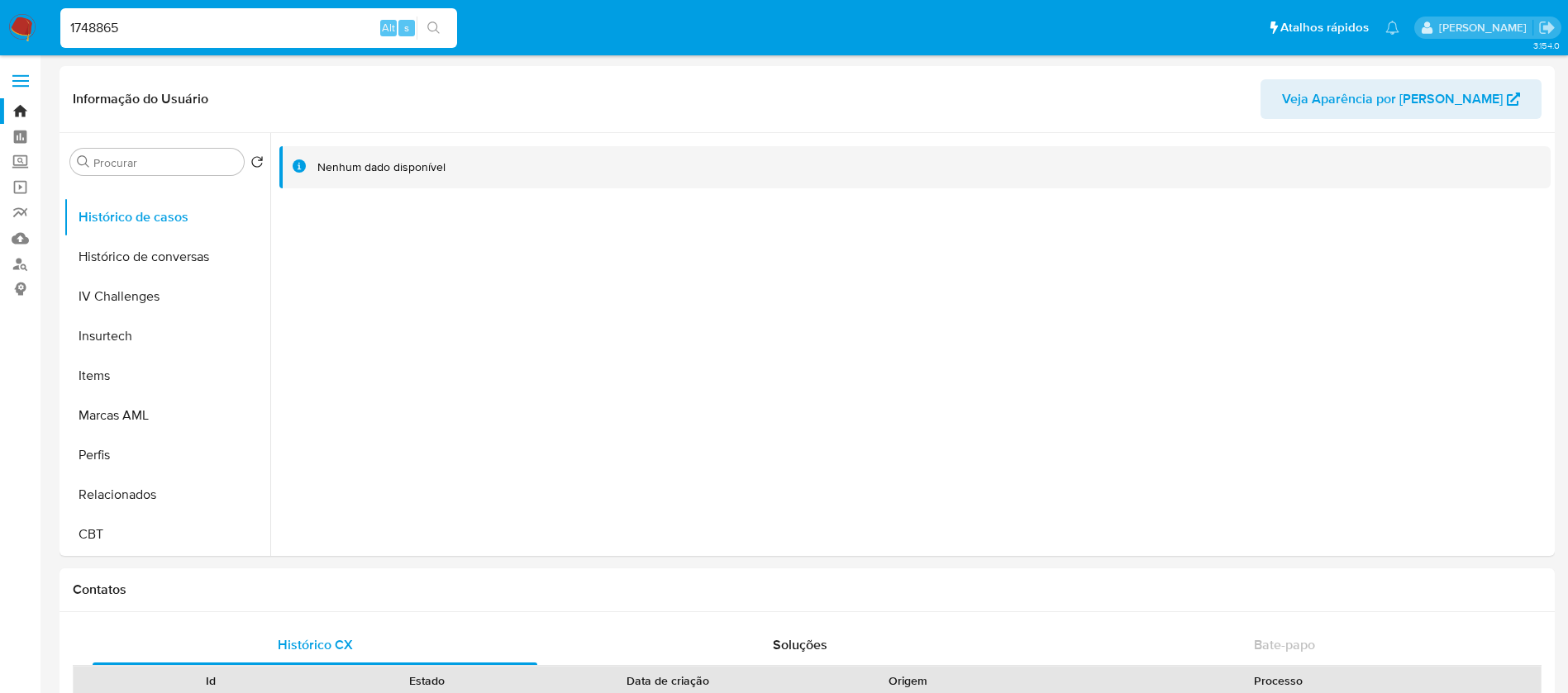
click at [208, 35] on input "1748865" at bounding box center [259, 28] width 397 height 22
paste input "46627561"
type input "466275615"
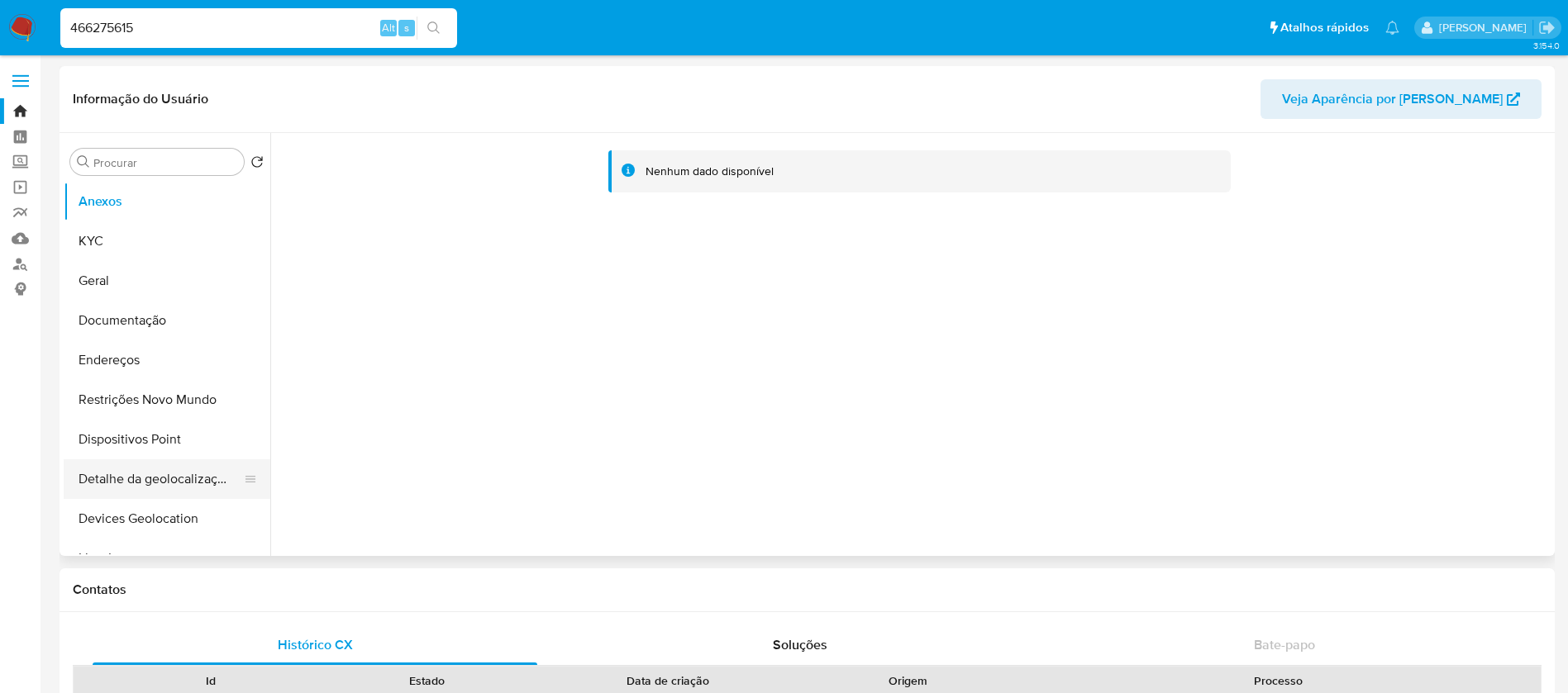
select select "10"
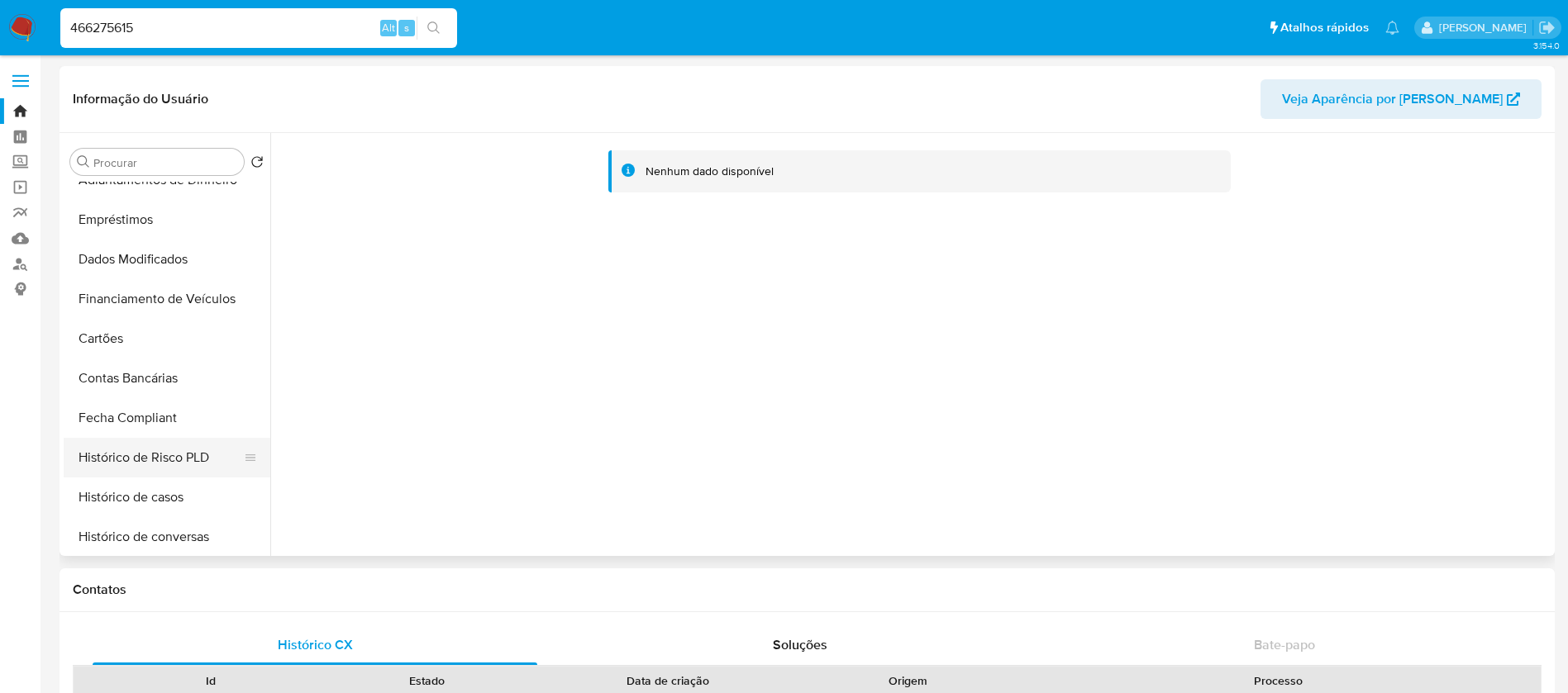
scroll to position [495, 0]
click at [129, 466] on button "Histórico de casos" at bounding box center [160, 460] width 193 height 40
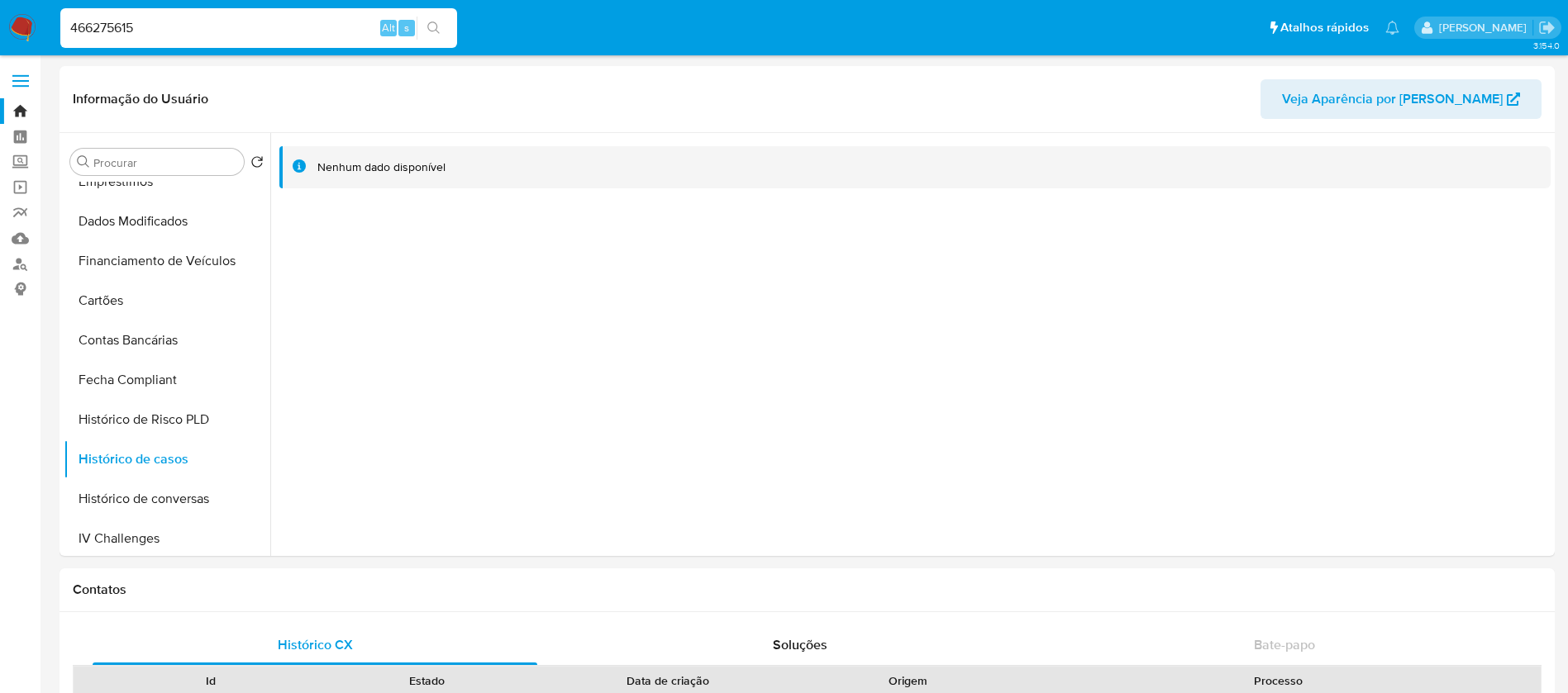
click at [217, 16] on div "466275615 Alt s" at bounding box center [259, 28] width 397 height 40
click at [217, 33] on input "466275615" at bounding box center [259, 28] width 397 height 22
paste input "614013883"
type input "614013883"
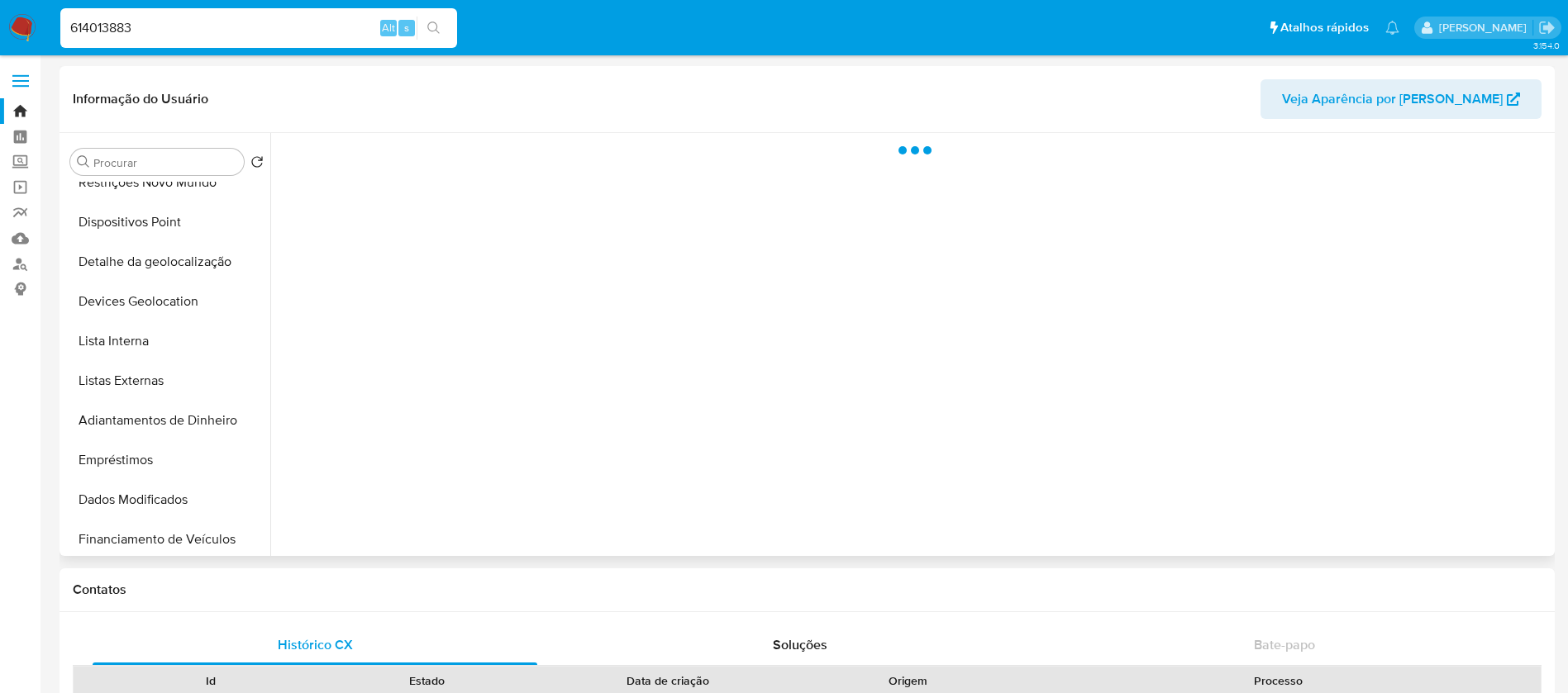
scroll to position [661, 0]
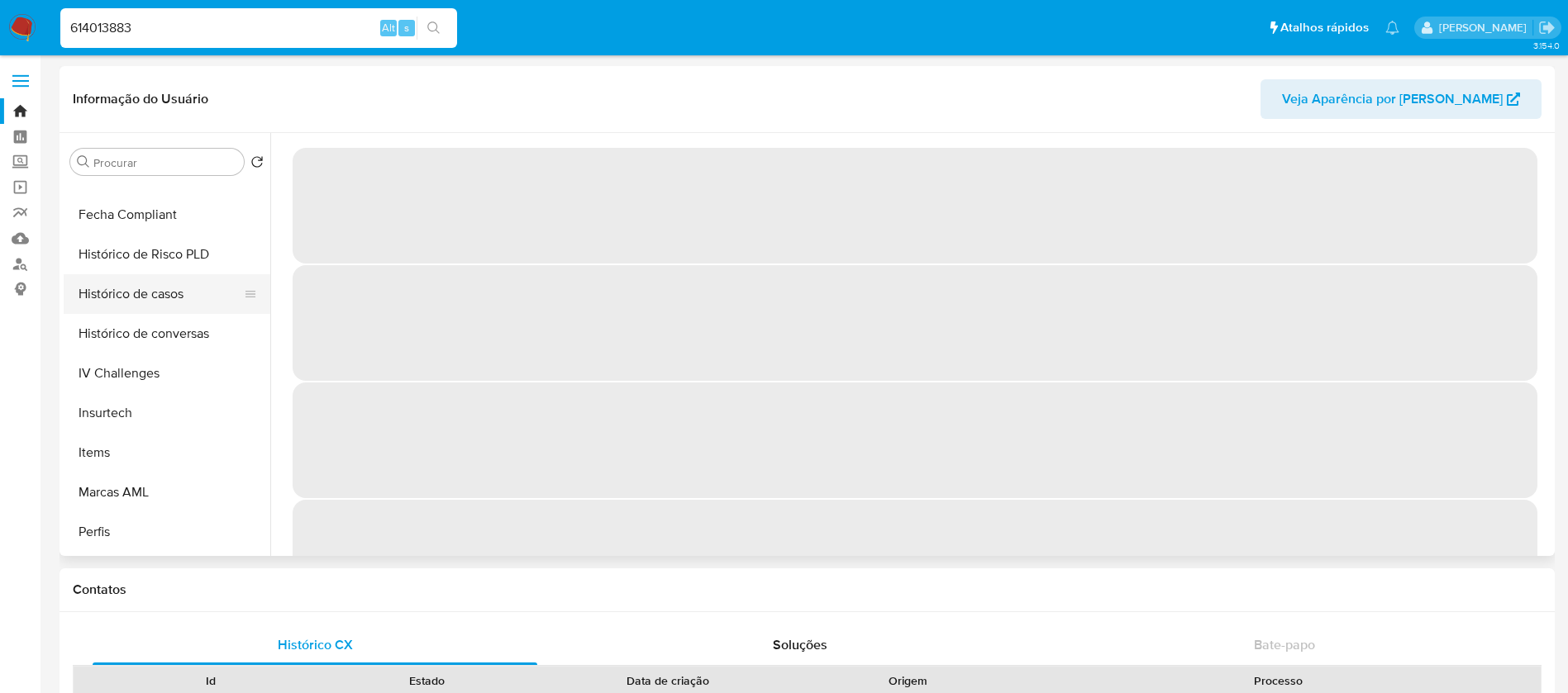
click at [114, 290] on button "Histórico de casos" at bounding box center [160, 295] width 193 height 40
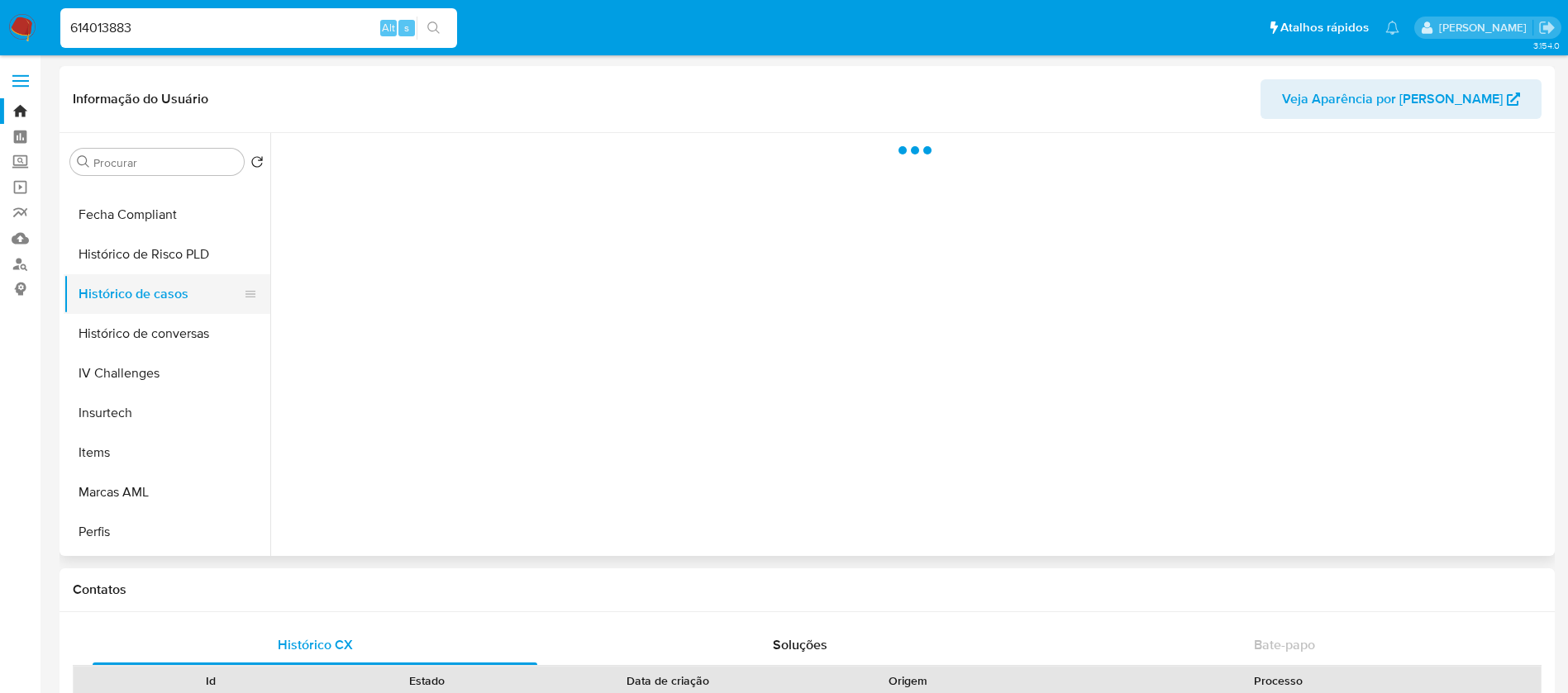
select select "10"
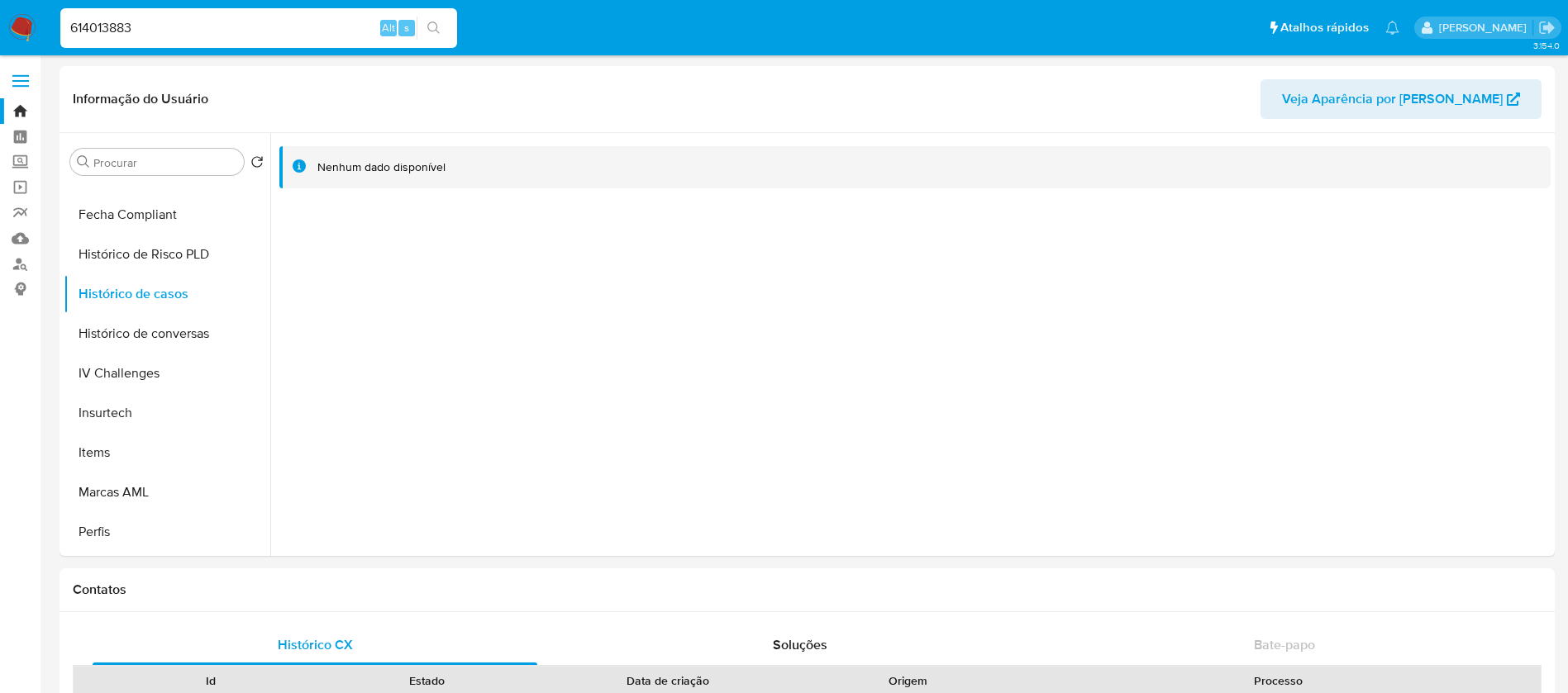
click at [199, 37] on input "614013883" at bounding box center [259, 28] width 397 height 22
paste input "1786220161"
type input "1786220161"
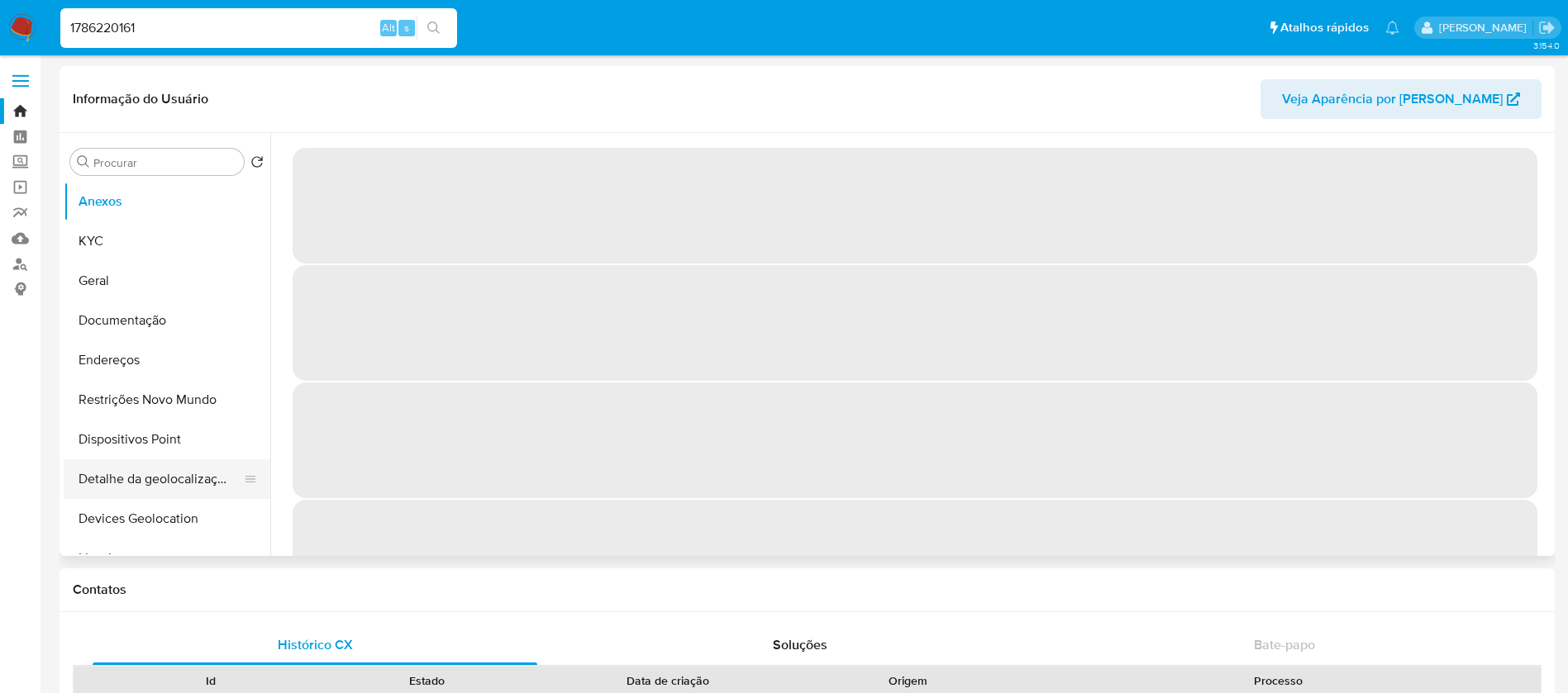
select select "10"
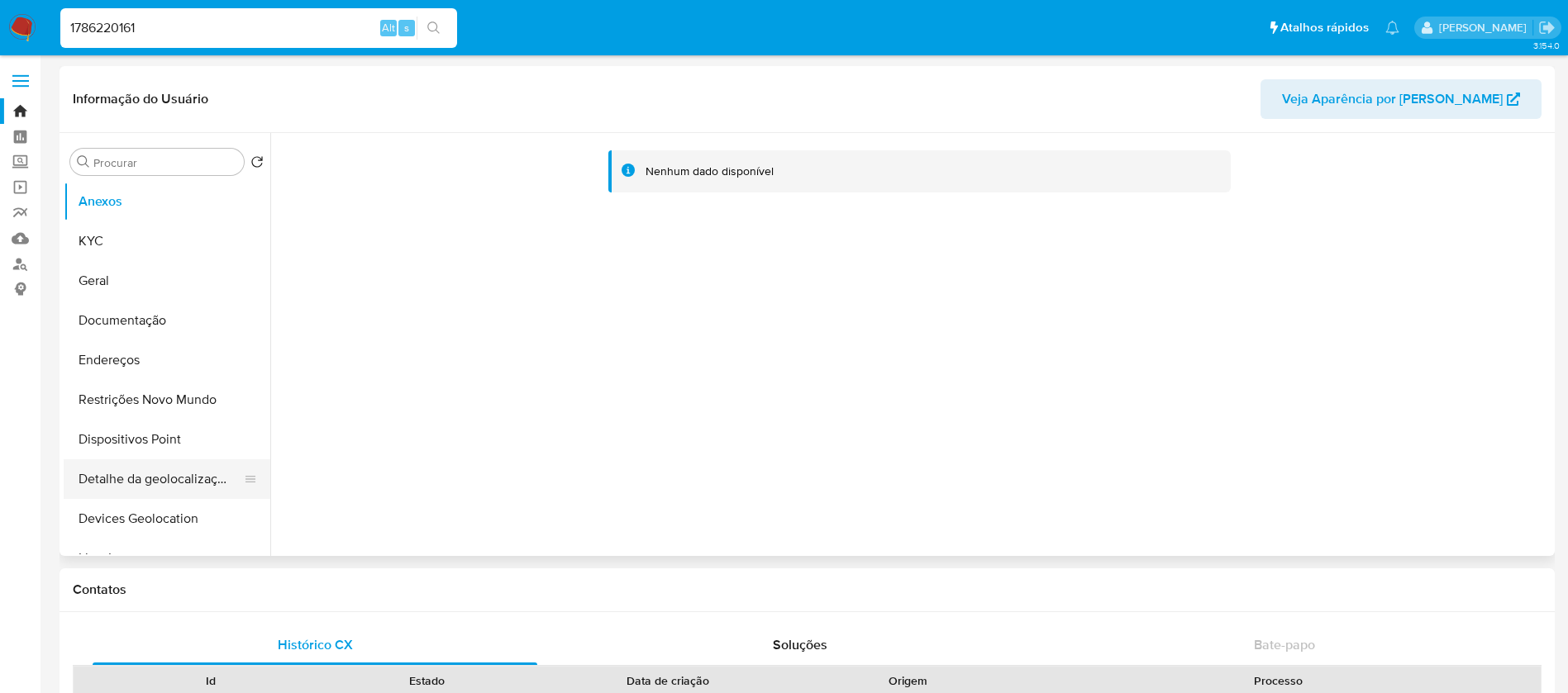
scroll to position [661, 0]
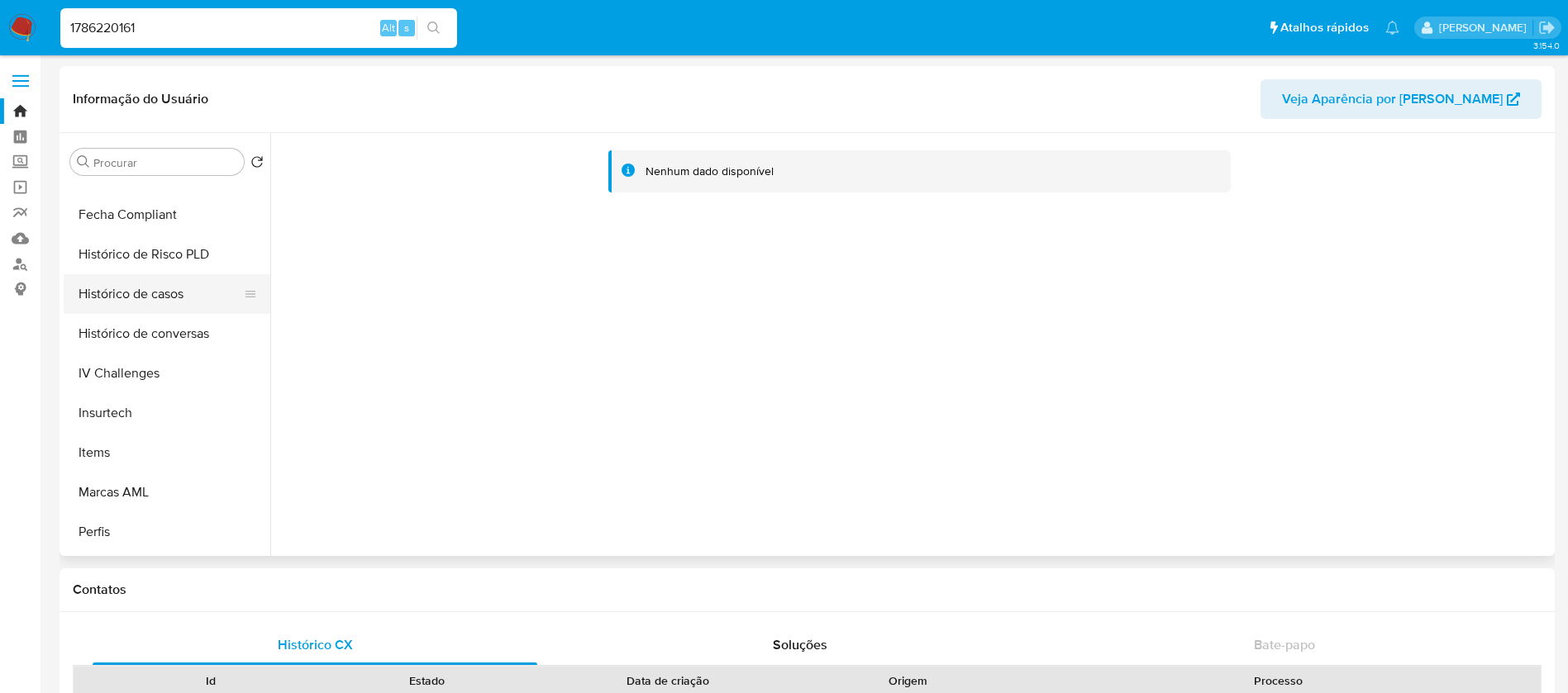
click at [125, 300] on button "Histórico de casos" at bounding box center [160, 295] width 193 height 40
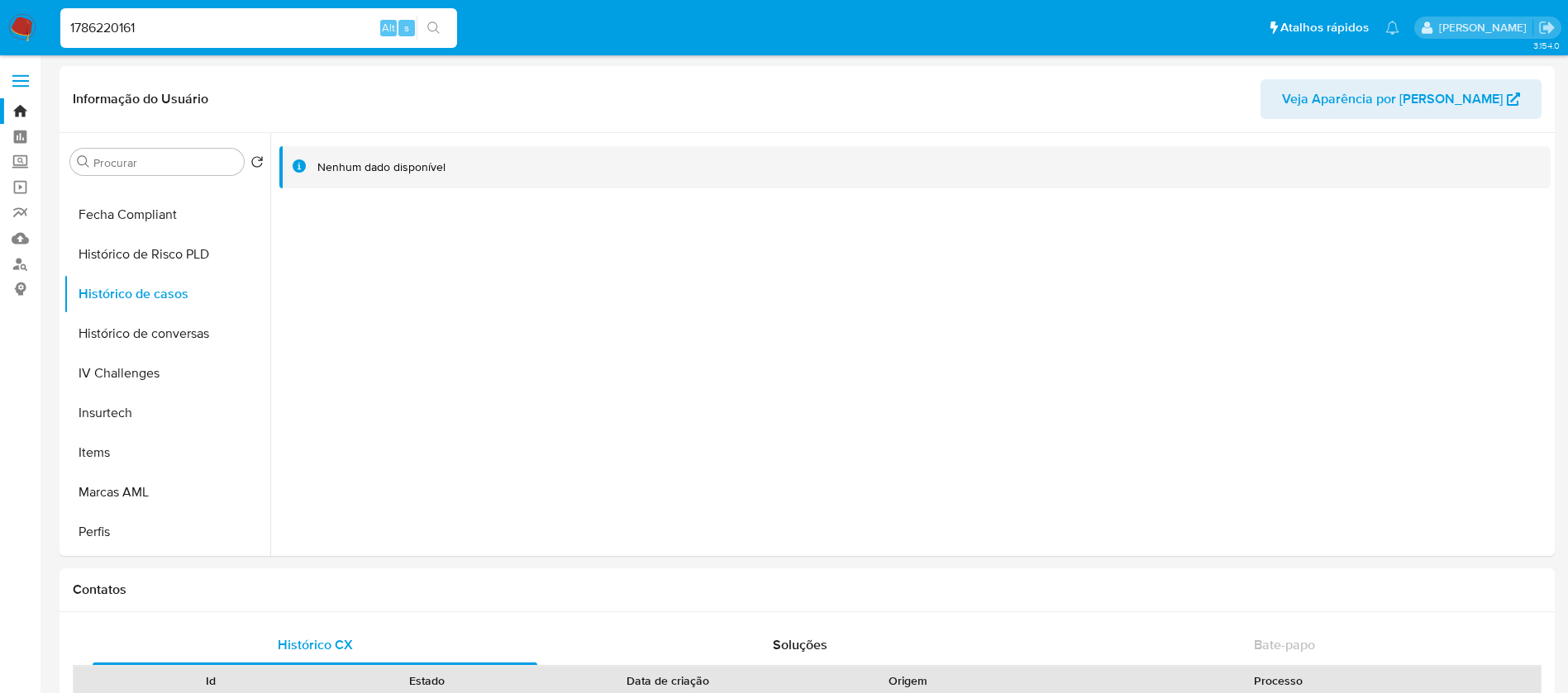
click at [177, 22] on input "1786220161" at bounding box center [259, 28] width 397 height 22
paste input "150105744"
type input "1150105744"
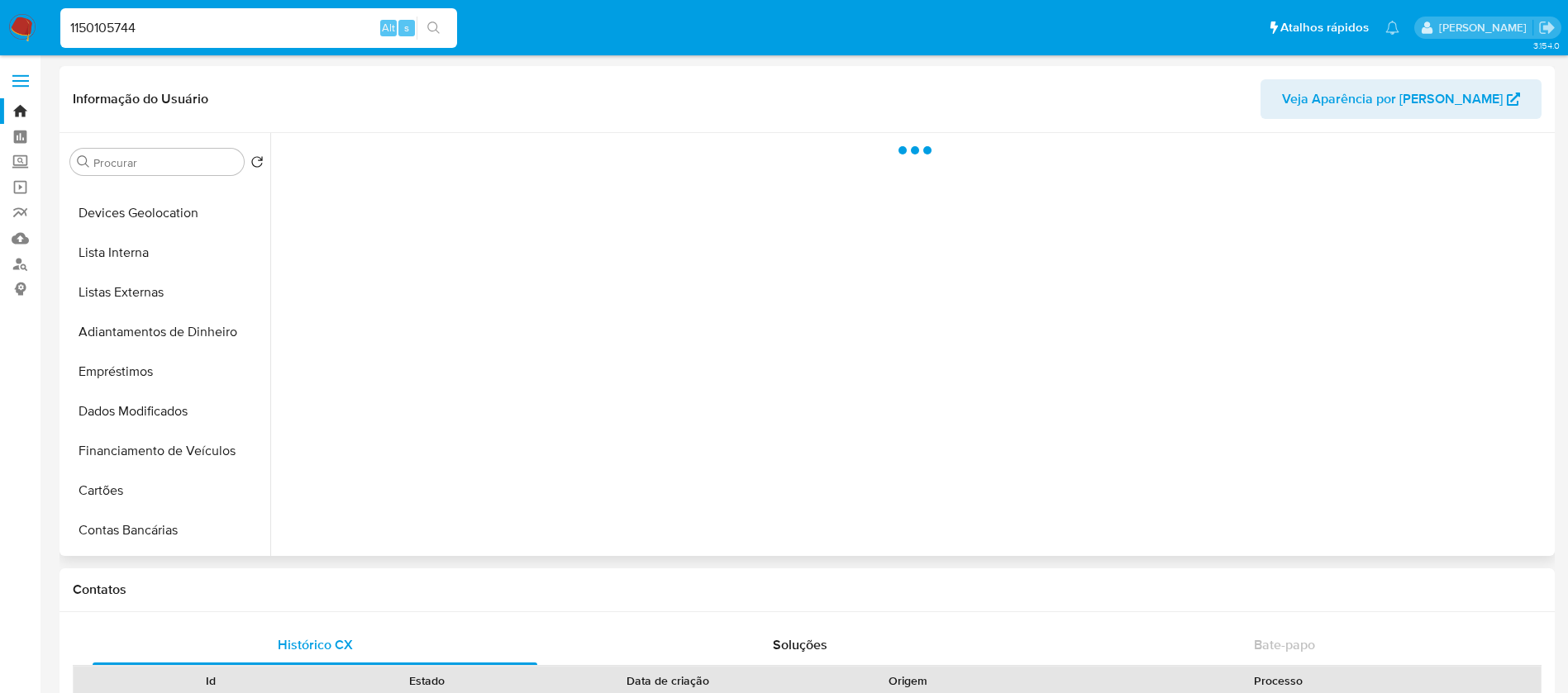
scroll to position [738, 0]
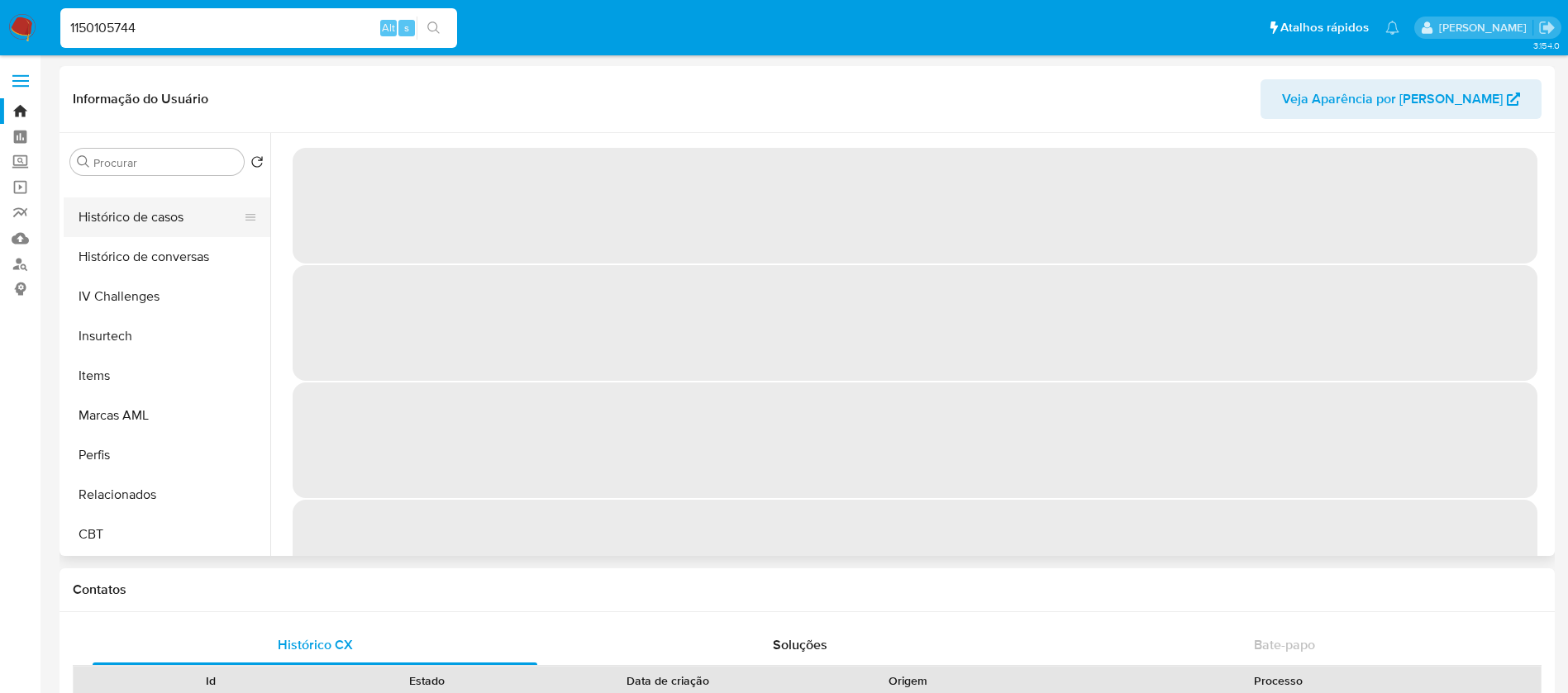
click at [106, 223] on button "Histórico de casos" at bounding box center [160, 217] width 193 height 40
select select "10"
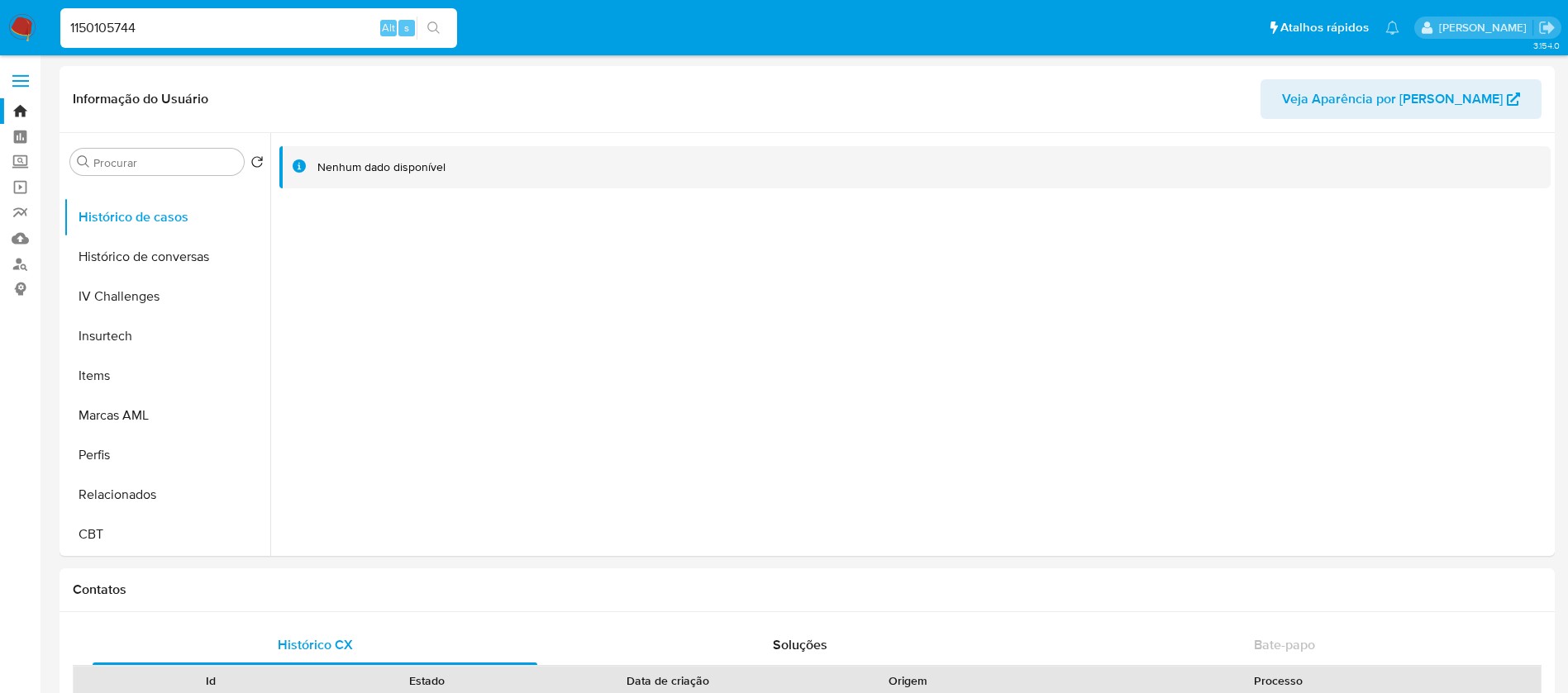
click at [228, 35] on input "1150105744" at bounding box center [259, 28] width 397 height 22
paste input "551906950"
type input "1551906950"
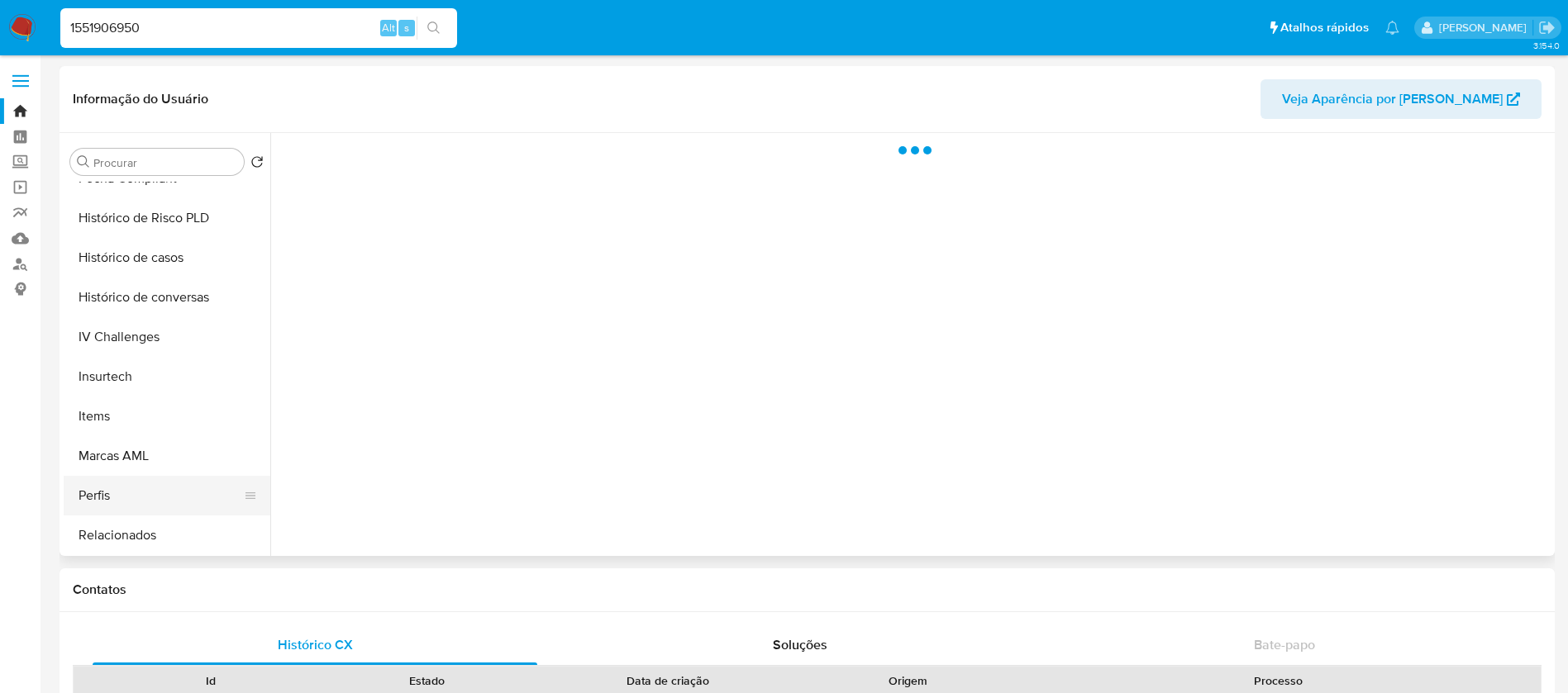
scroll to position [738, 0]
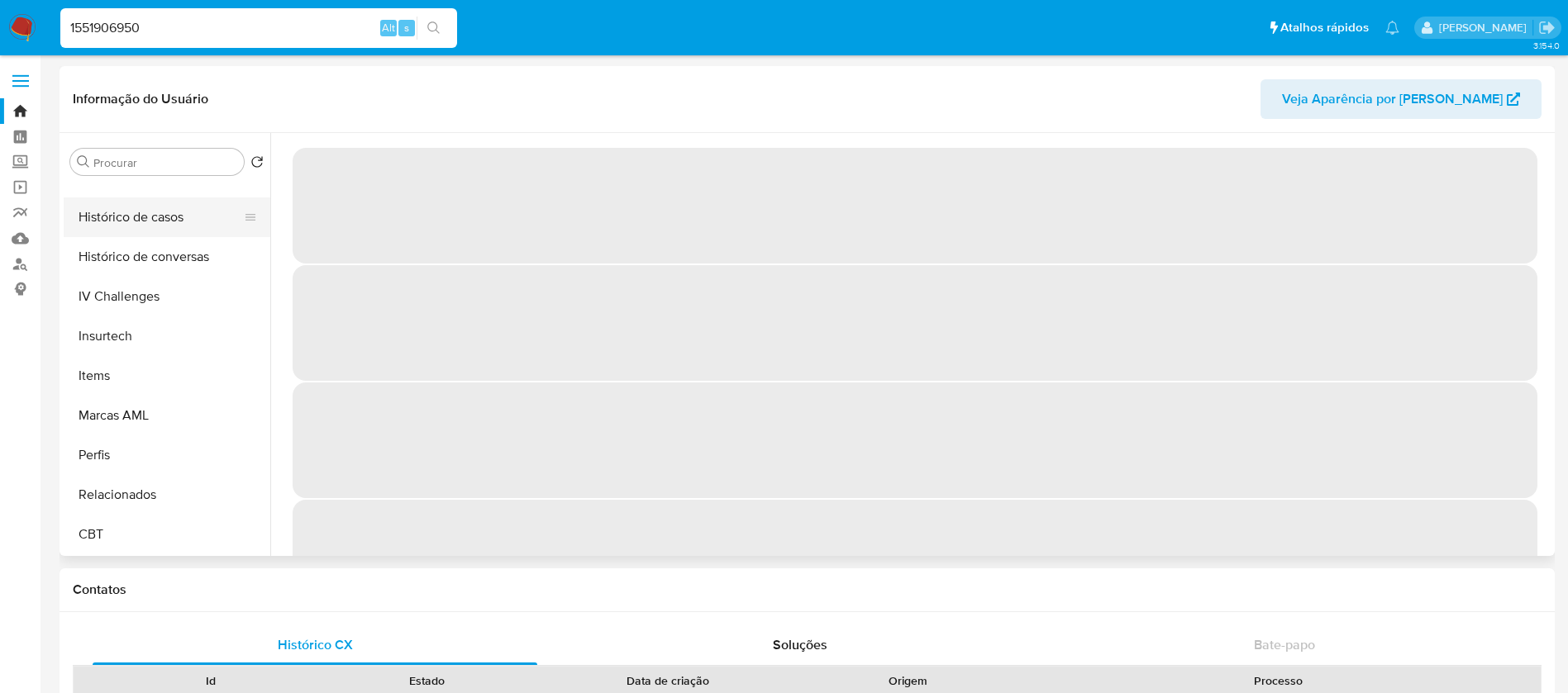
click at [121, 227] on button "Histórico de casos" at bounding box center [160, 217] width 193 height 40
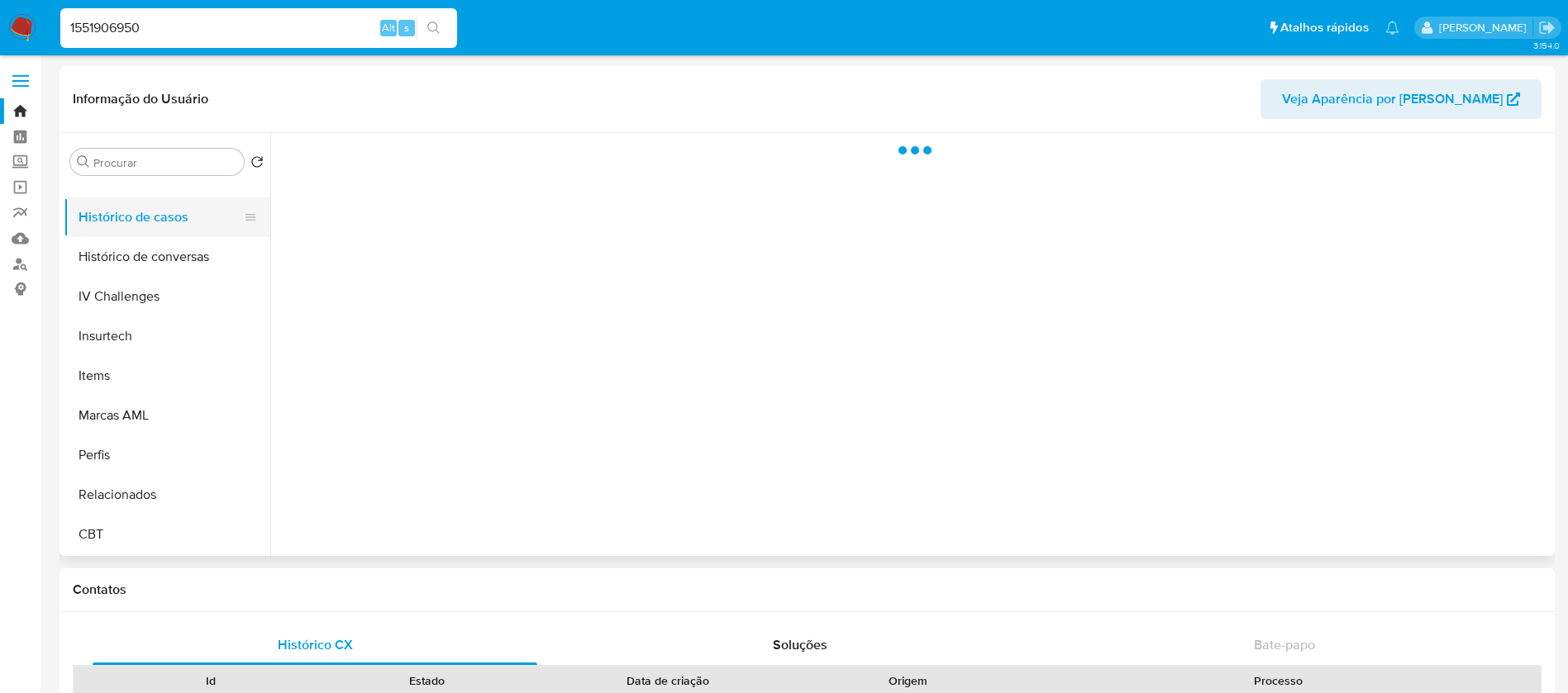
select select "10"
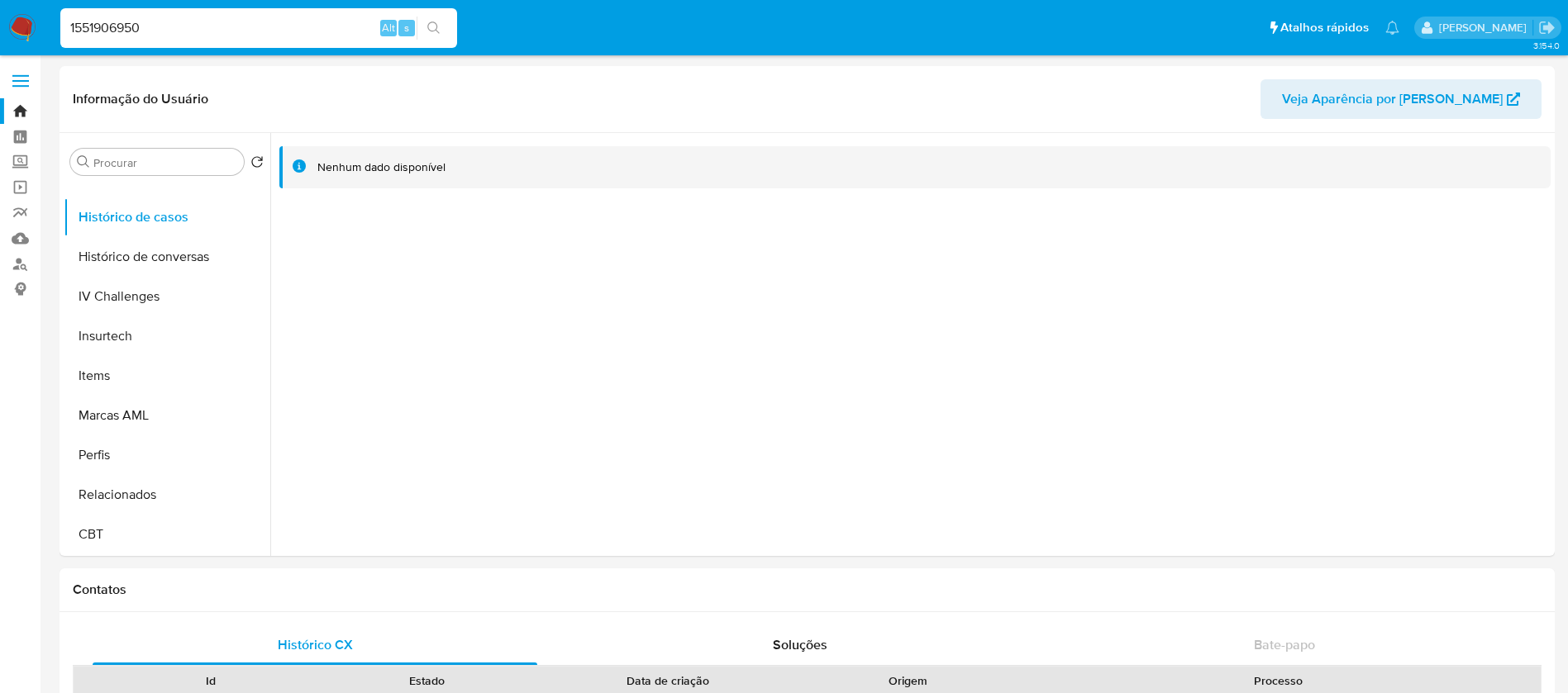
click at [246, 35] on input "1551906950" at bounding box center [259, 28] width 397 height 22
paste input "2248720094"
type input "2248720094"
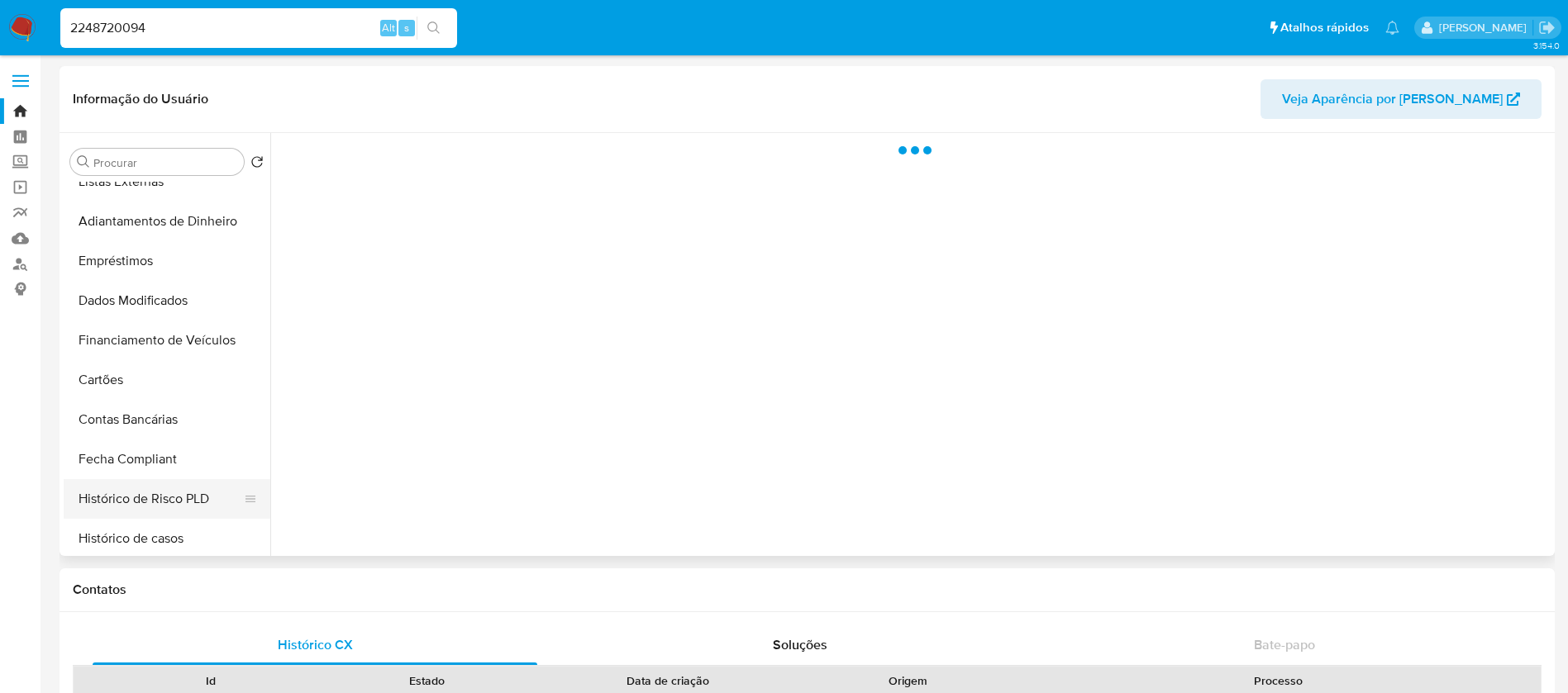
scroll to position [495, 0]
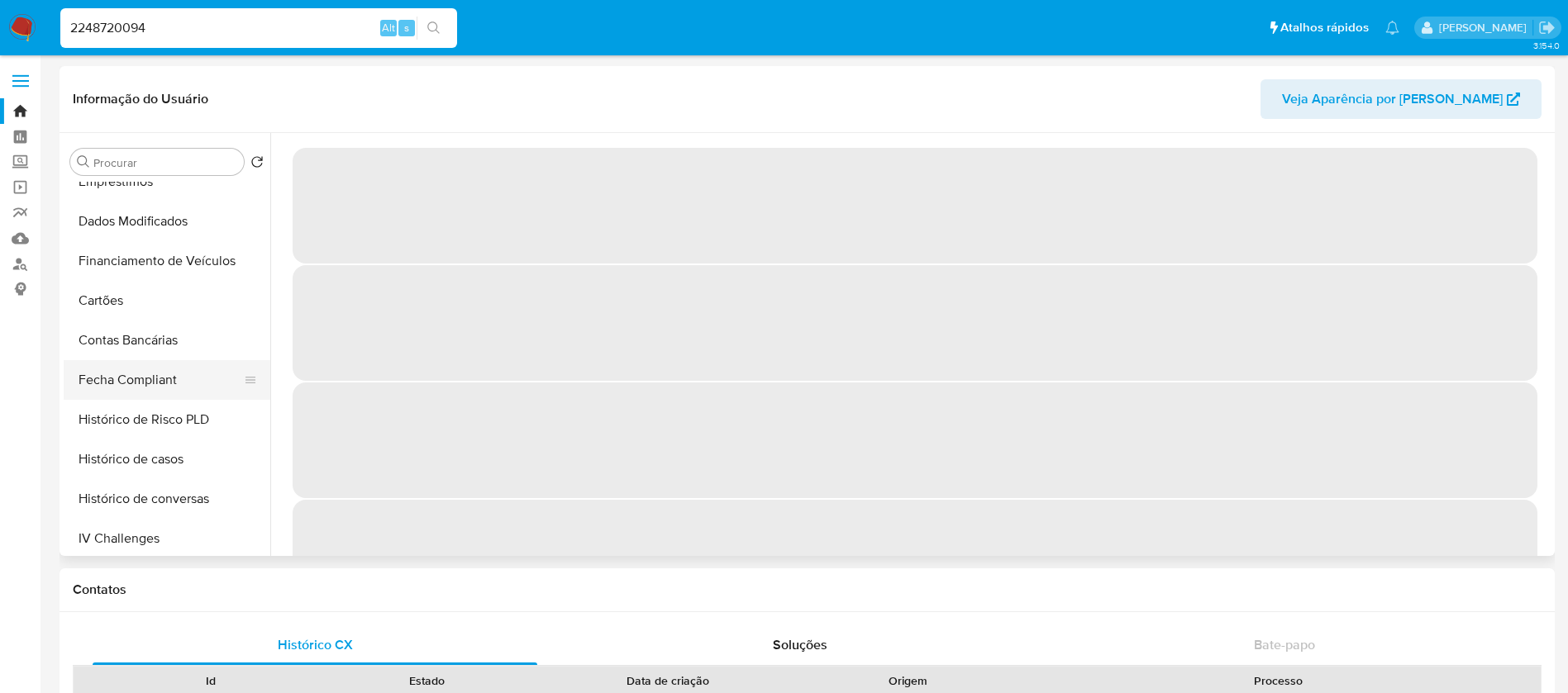
select select "10"
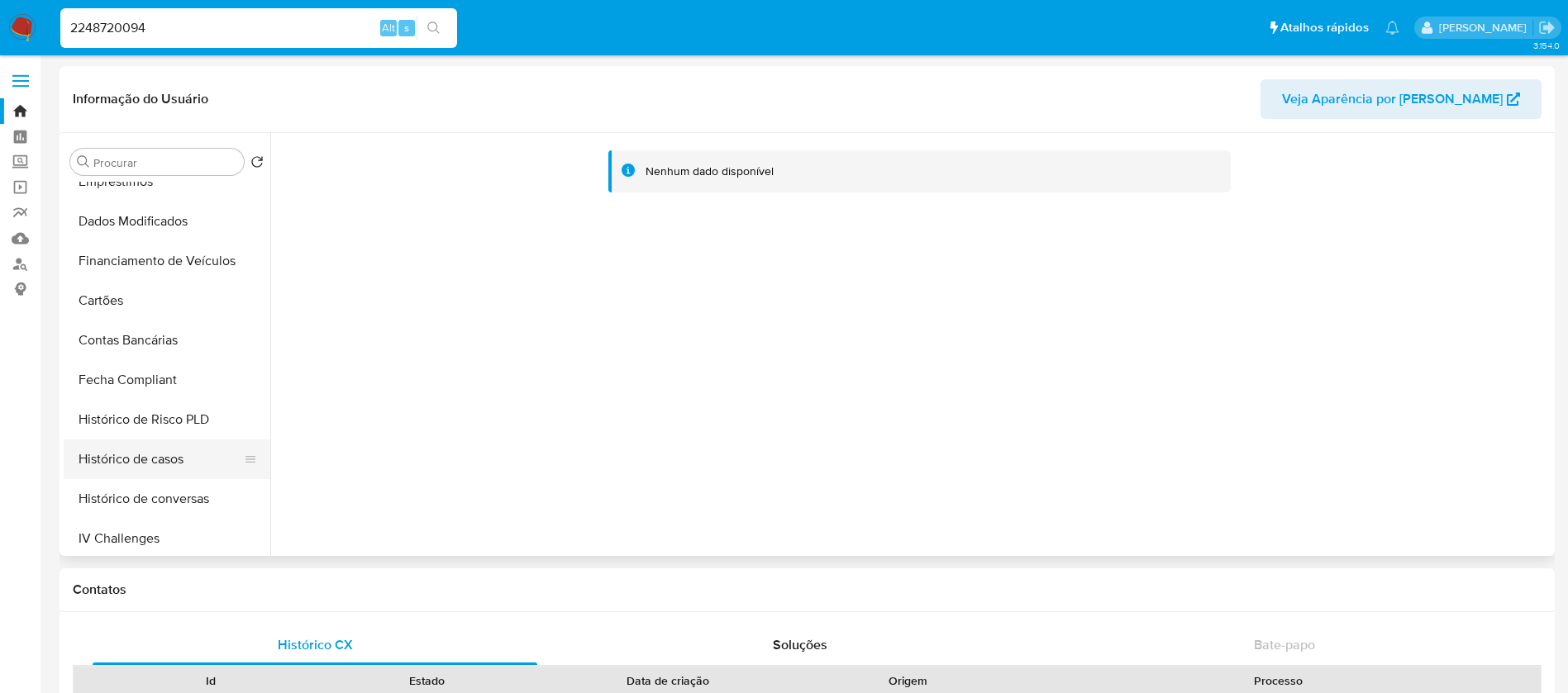
click at [129, 459] on button "Histórico de casos" at bounding box center [160, 460] width 193 height 40
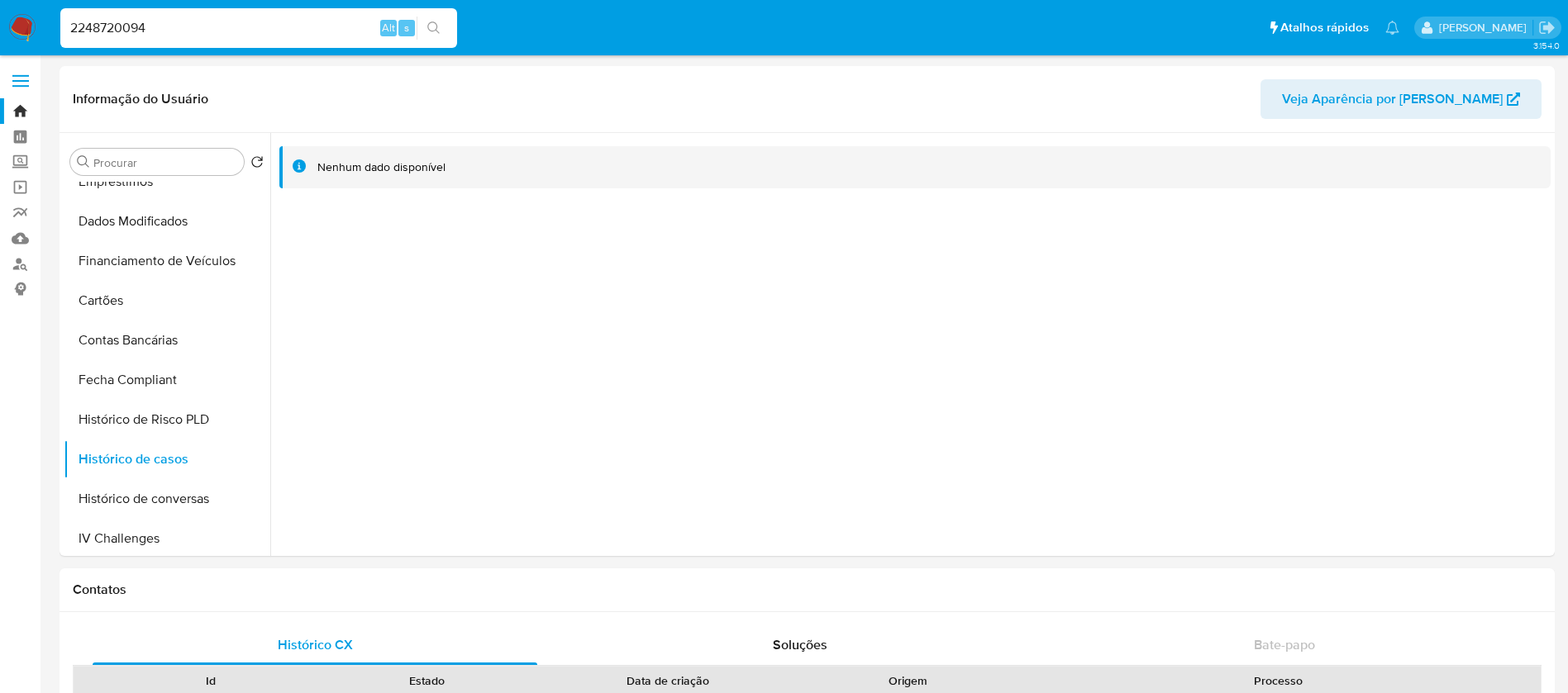
click at [307, 35] on input "2248720094" at bounding box center [259, 28] width 397 height 22
paste input "655003841"
type input "655003841"
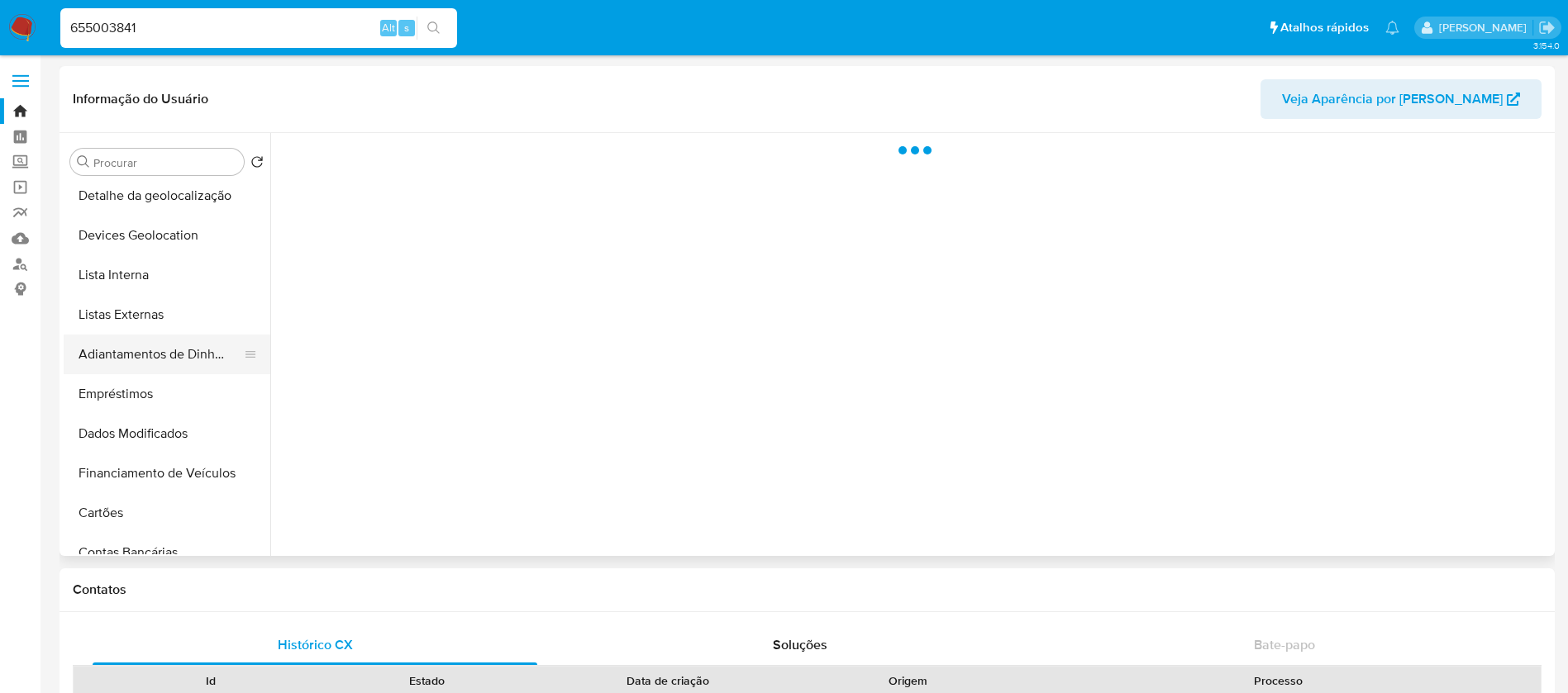
scroll to position [661, 0]
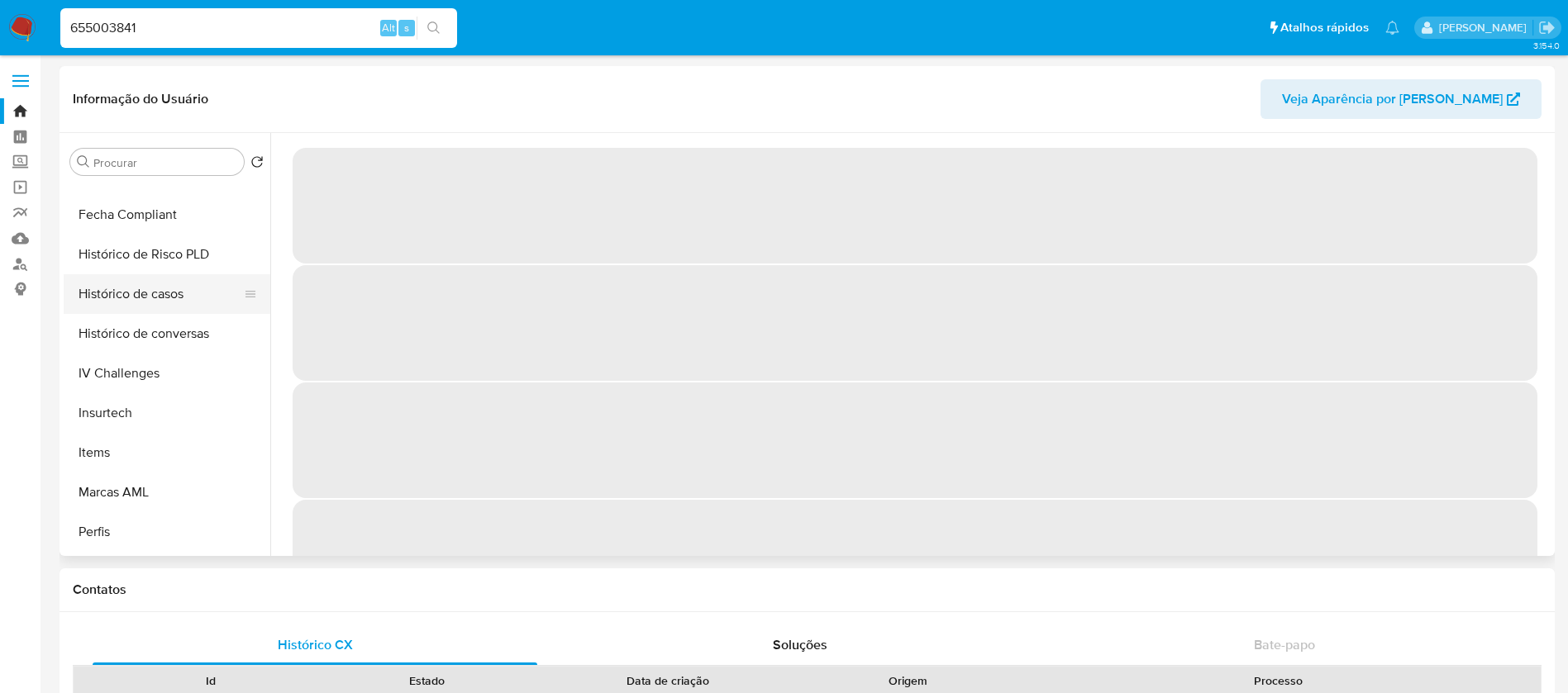
click at [116, 294] on button "Histórico de casos" at bounding box center [160, 295] width 193 height 40
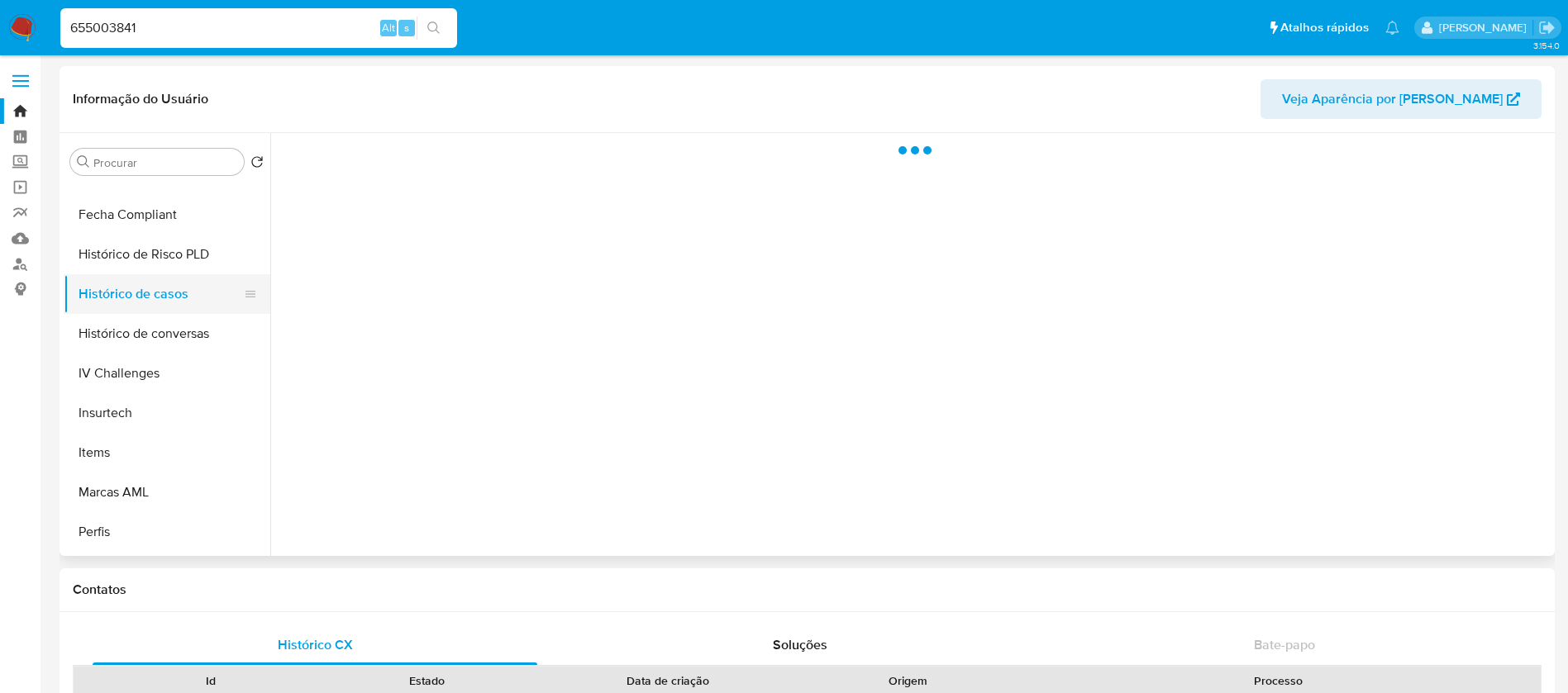
select select "10"
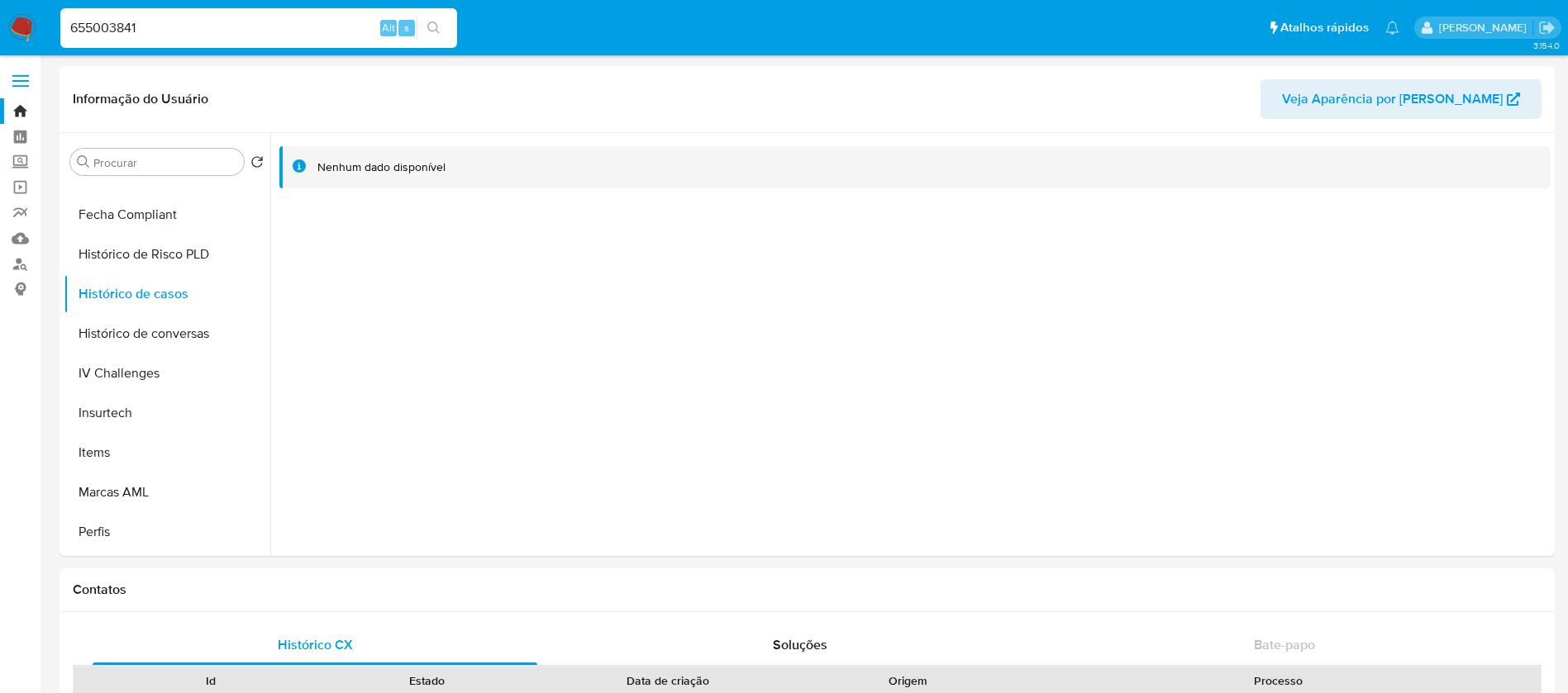
click at [266, 29] on input "655003841" at bounding box center [259, 28] width 397 height 22
paste input "12513035"
type input "125130351"
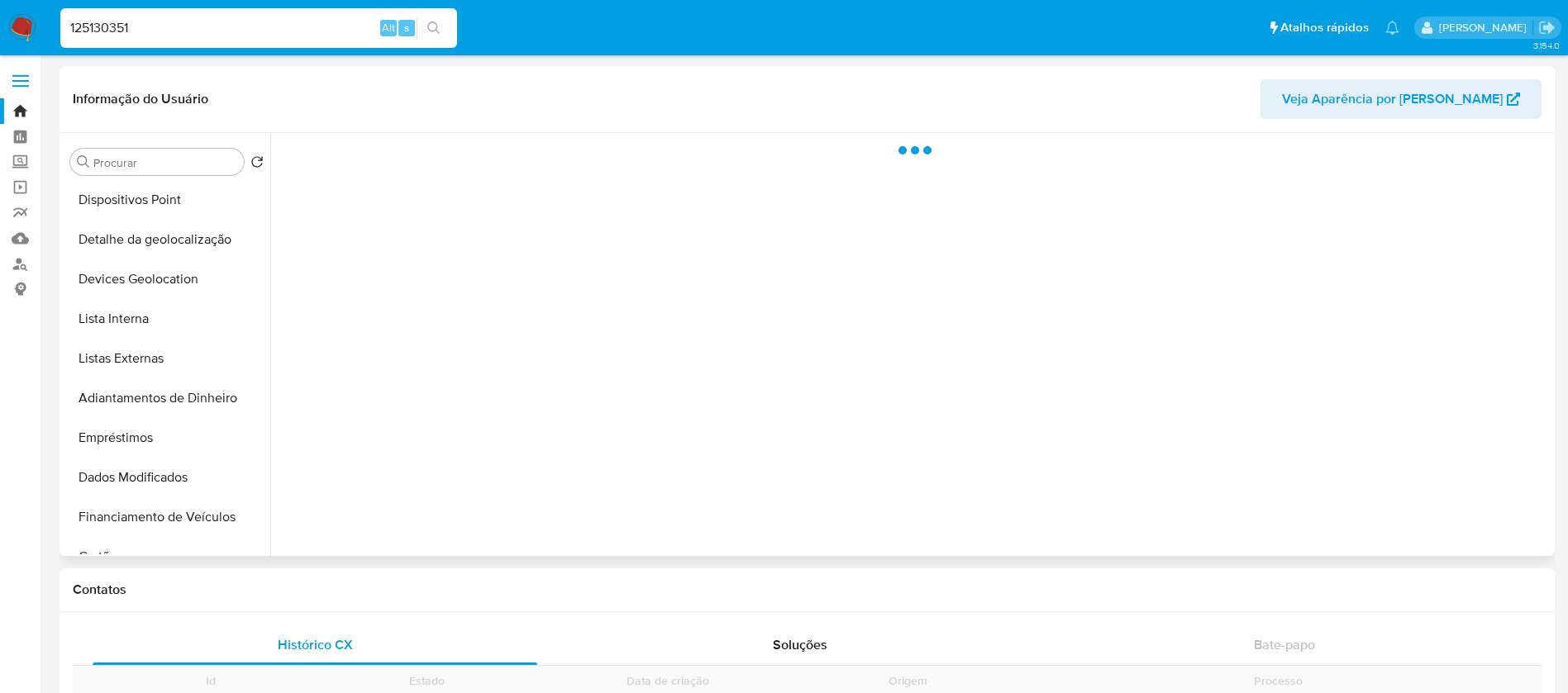
scroll to position [738, 0]
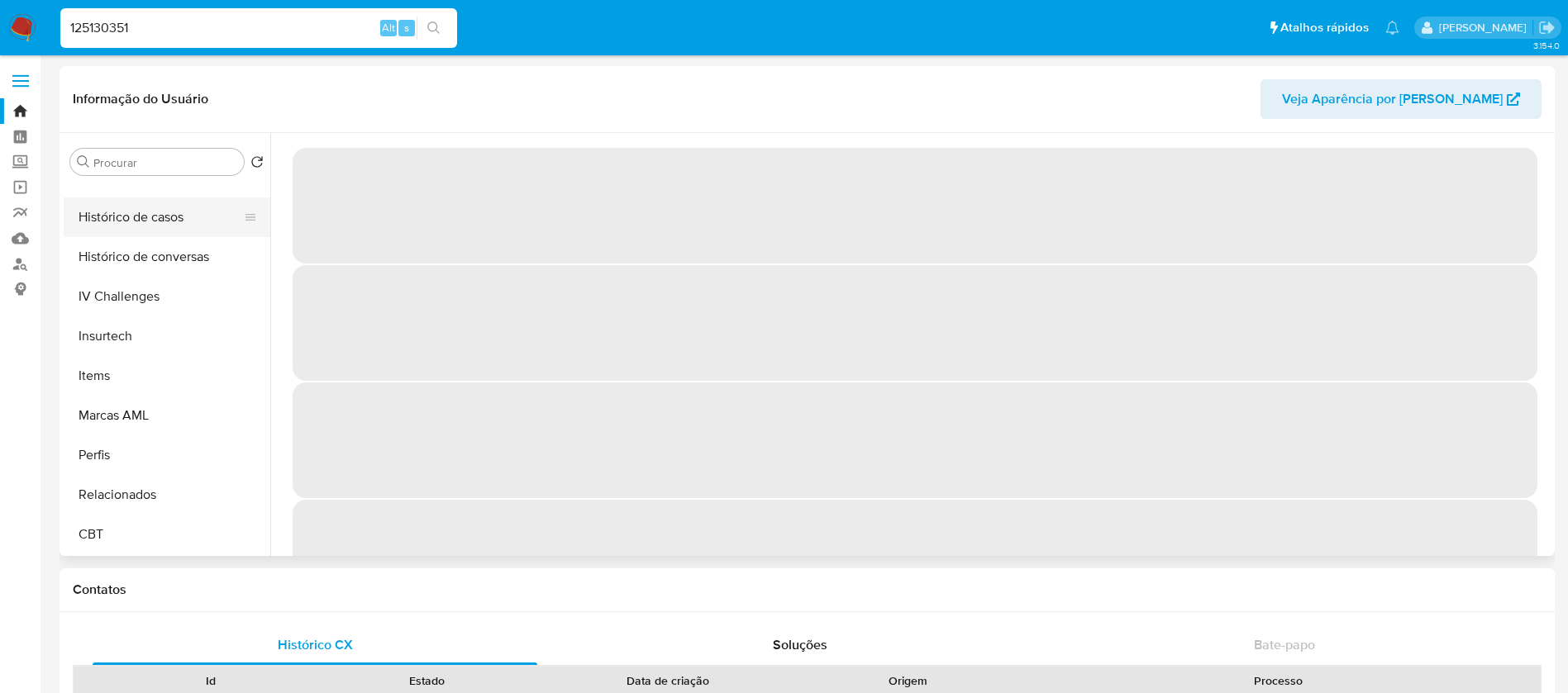
click at [107, 232] on button "Histórico de casos" at bounding box center [160, 217] width 193 height 40
select select "10"
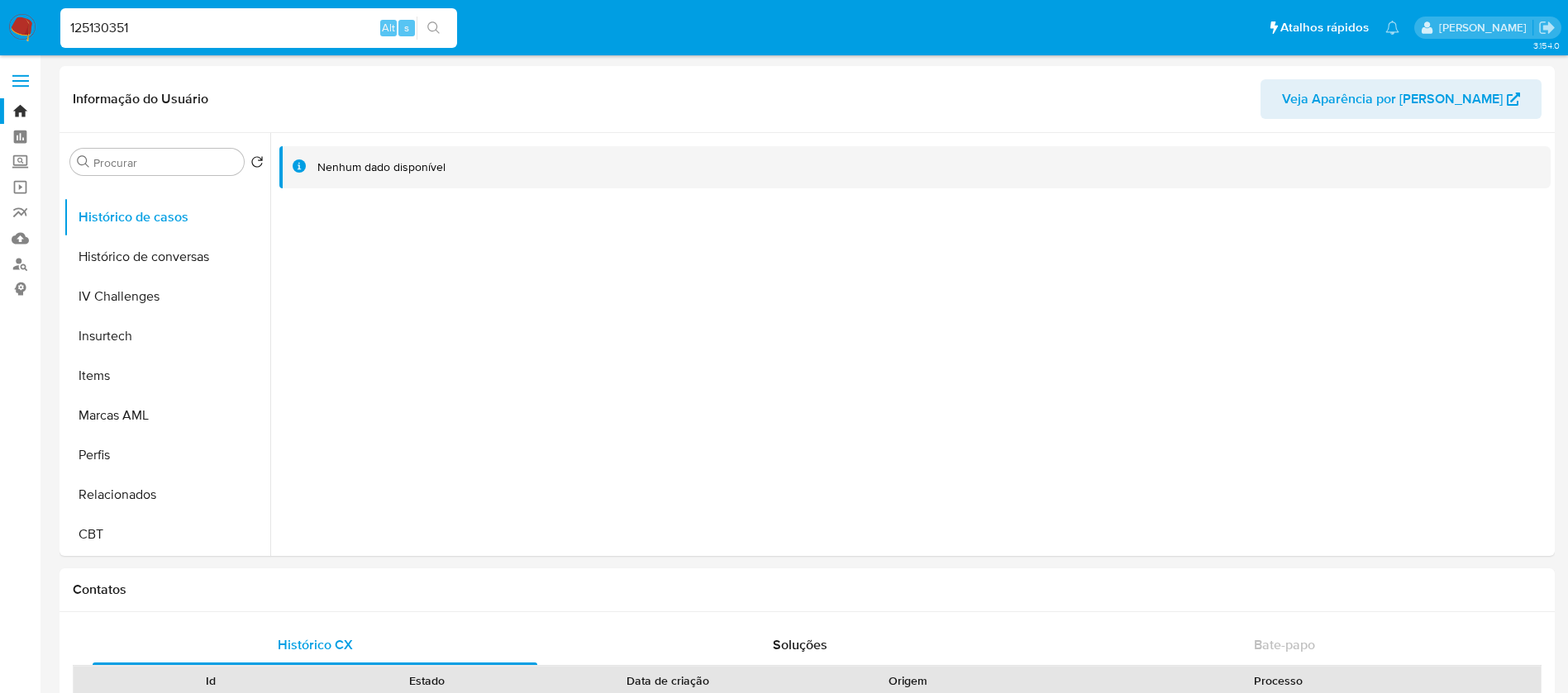
click at [276, 40] on div "125130351 Alt s" at bounding box center [259, 28] width 397 height 40
click at [254, 35] on input "125130351" at bounding box center [259, 28] width 397 height 22
paste input "378827653"
type input "378827653"
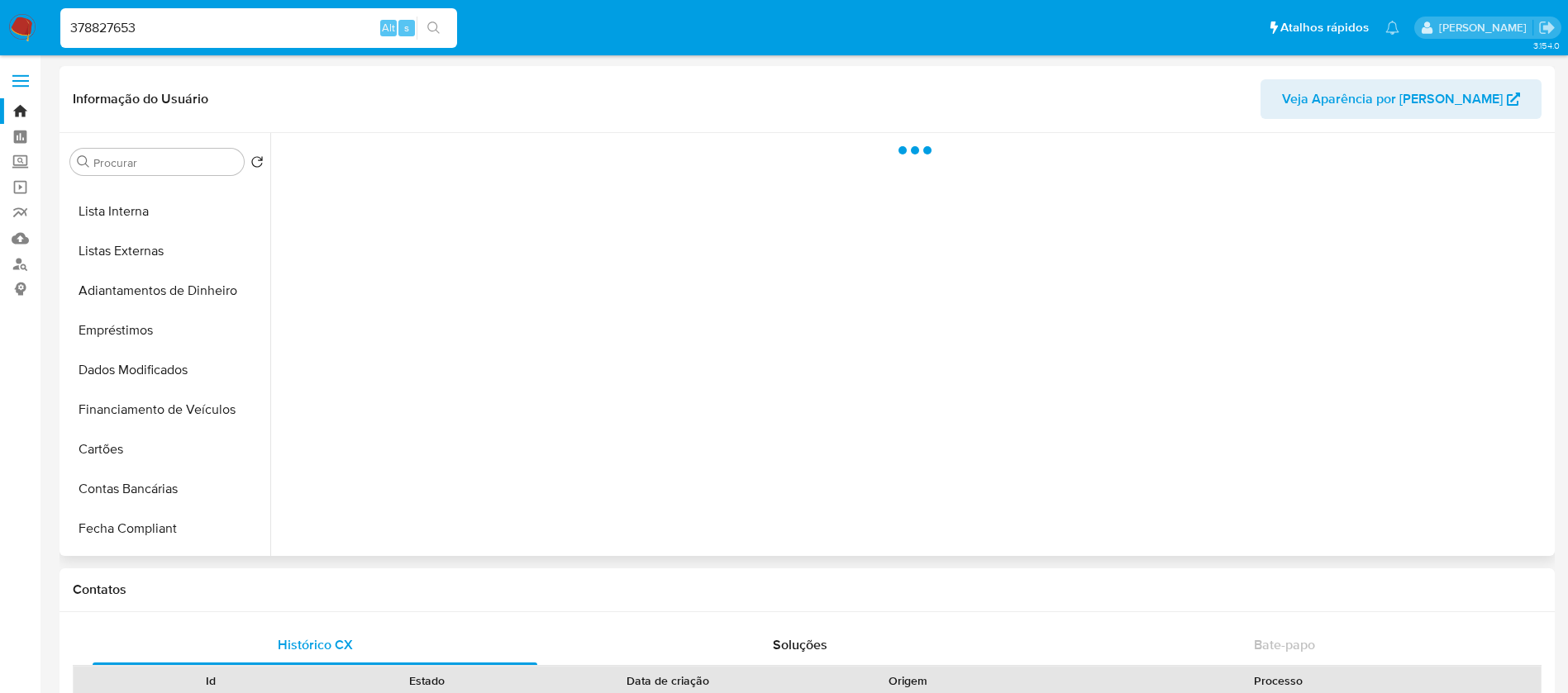
scroll to position [738, 0]
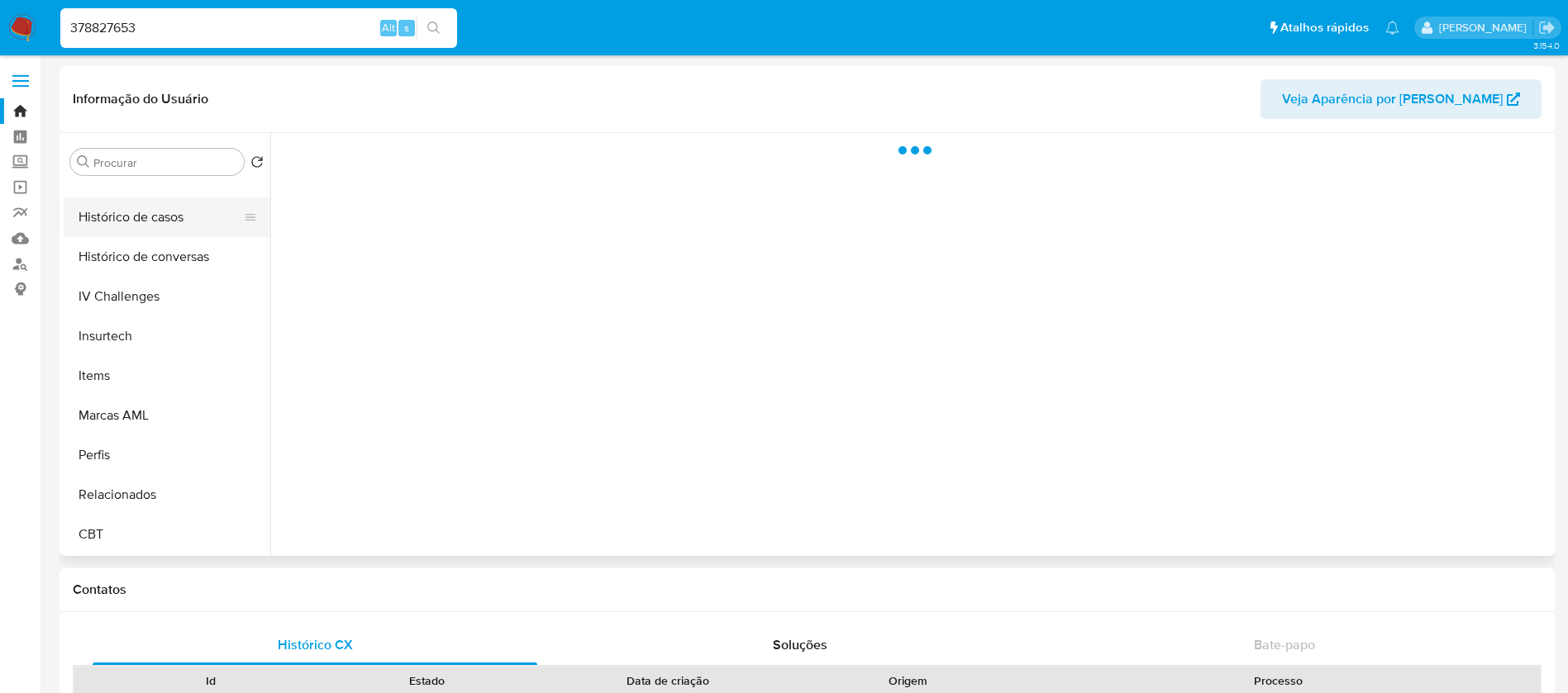
click at [119, 220] on button "Histórico de casos" at bounding box center [160, 217] width 193 height 40
select select "10"
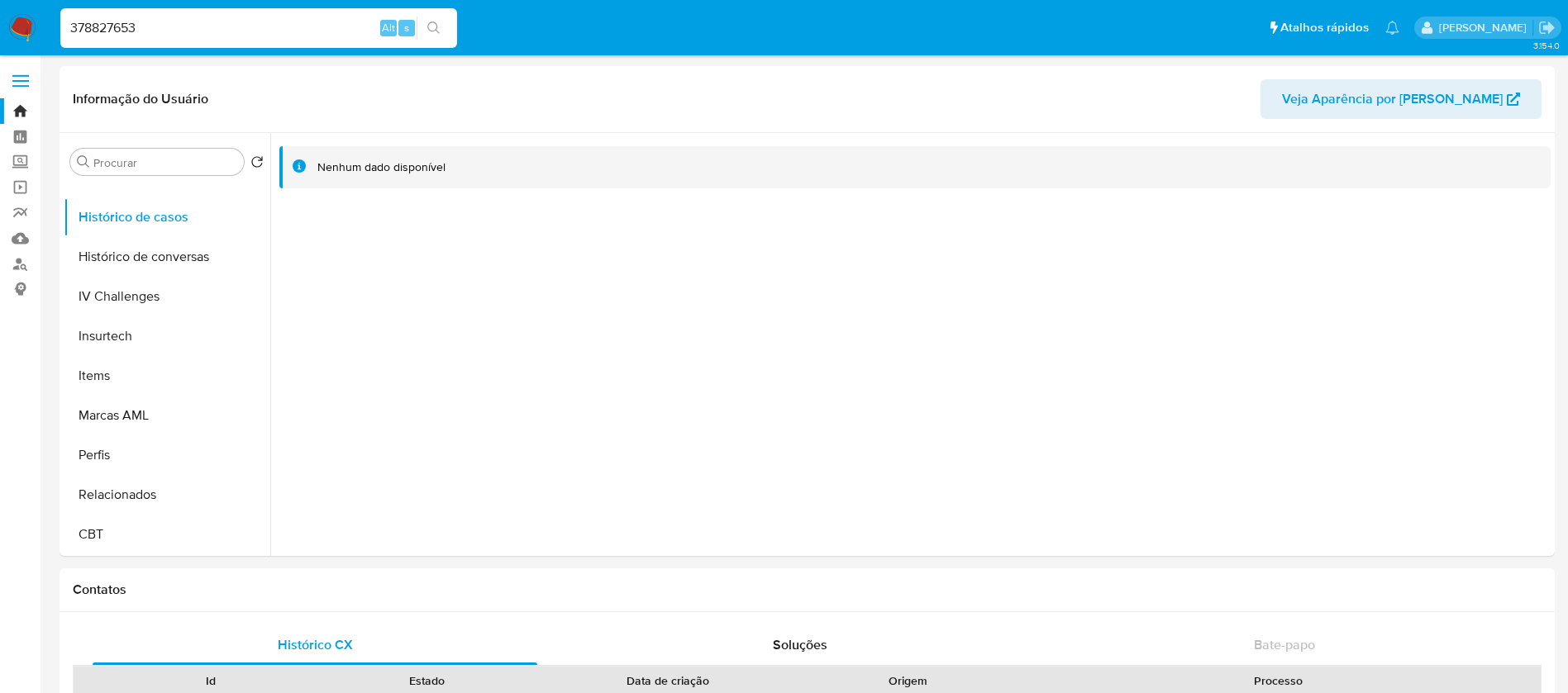
click at [172, 19] on input "378827653" at bounding box center [259, 28] width 397 height 22
paste input "280172740"
type input "280172740"
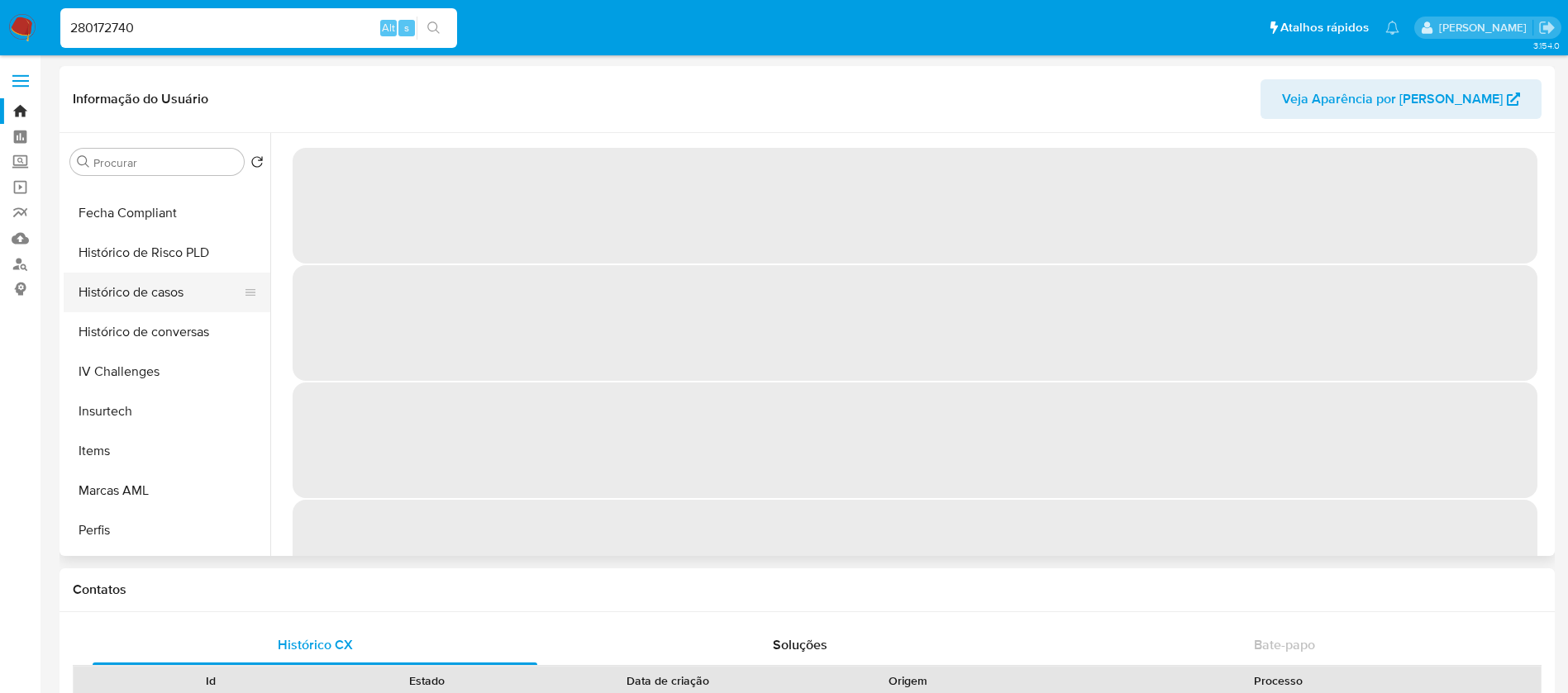
scroll to position [738, 0]
select select "10"
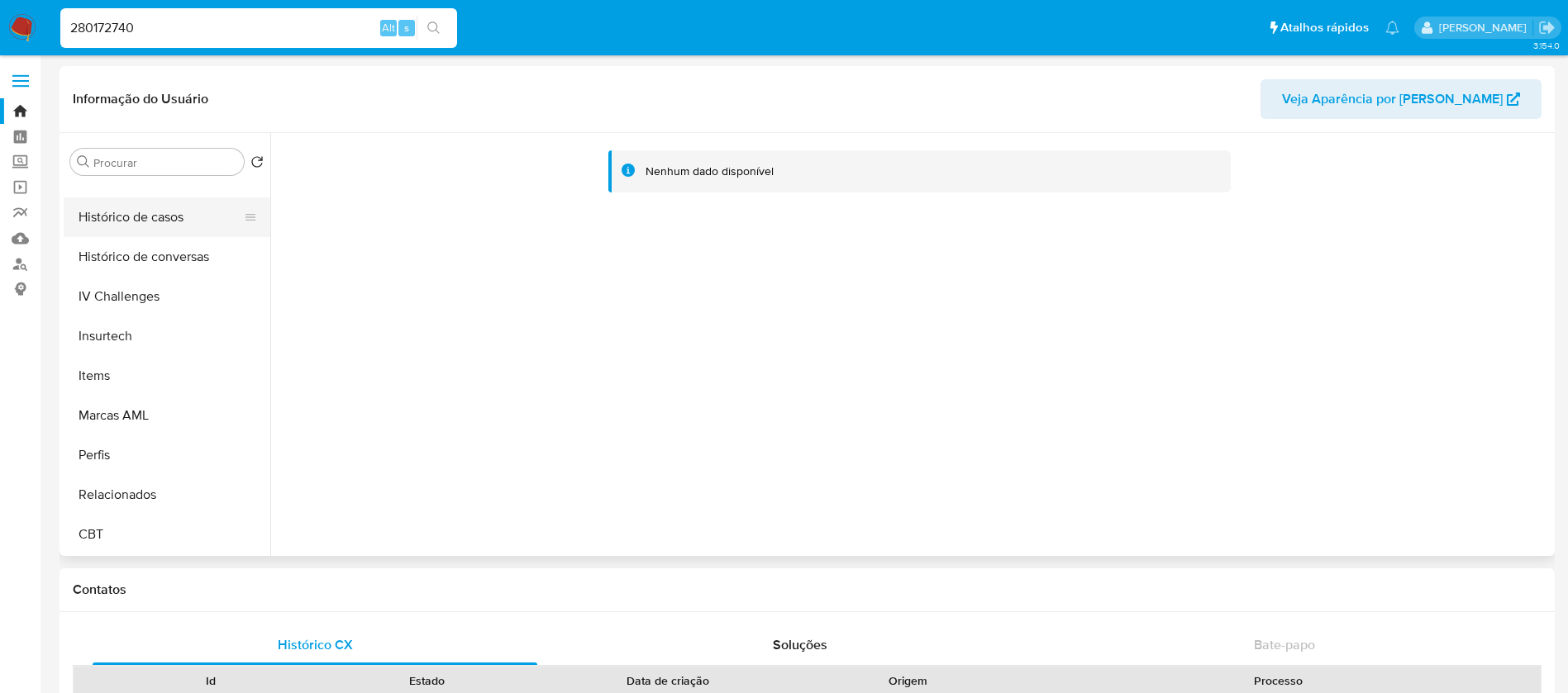
click at [119, 220] on button "Histórico de casos" at bounding box center [160, 217] width 193 height 40
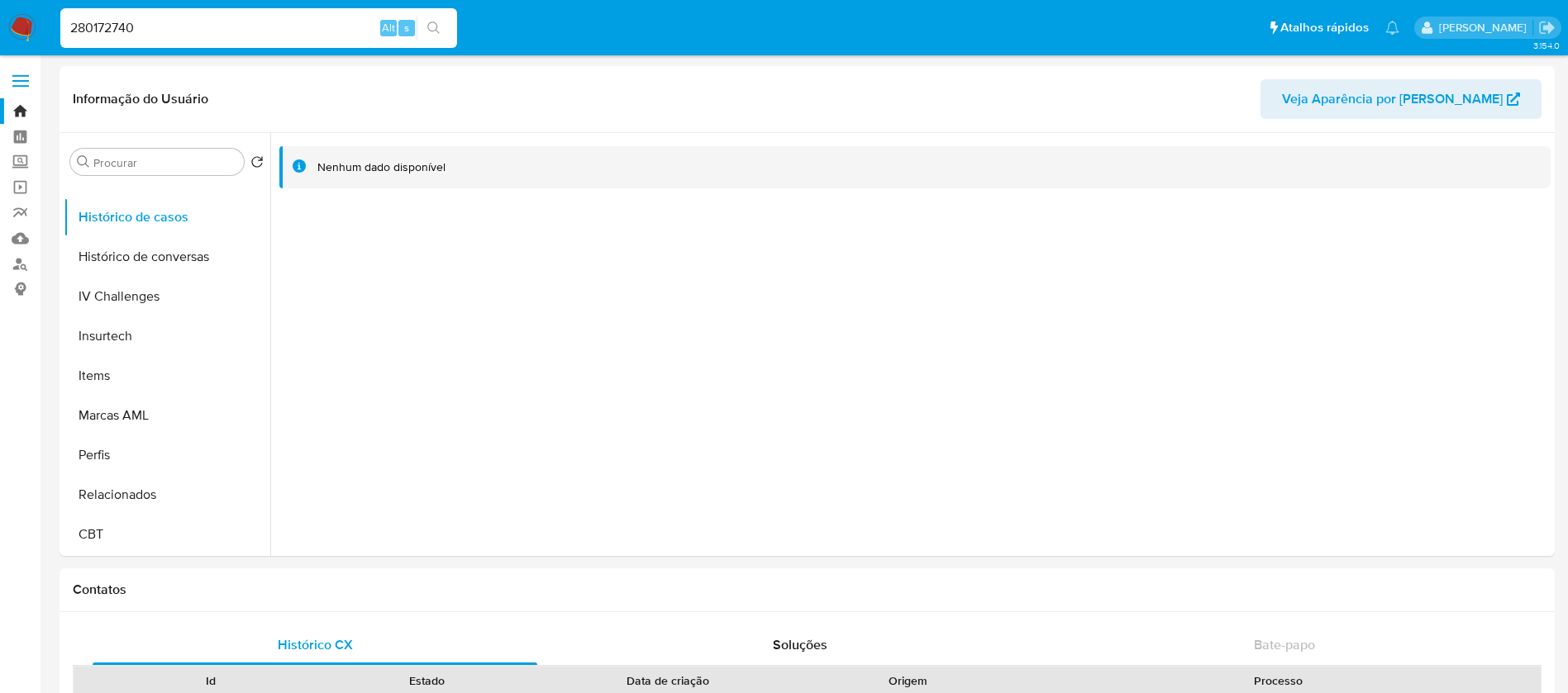
click at [192, 26] on input "280172740" at bounding box center [259, 28] width 397 height 22
paste input "11321654"
type input "211321654"
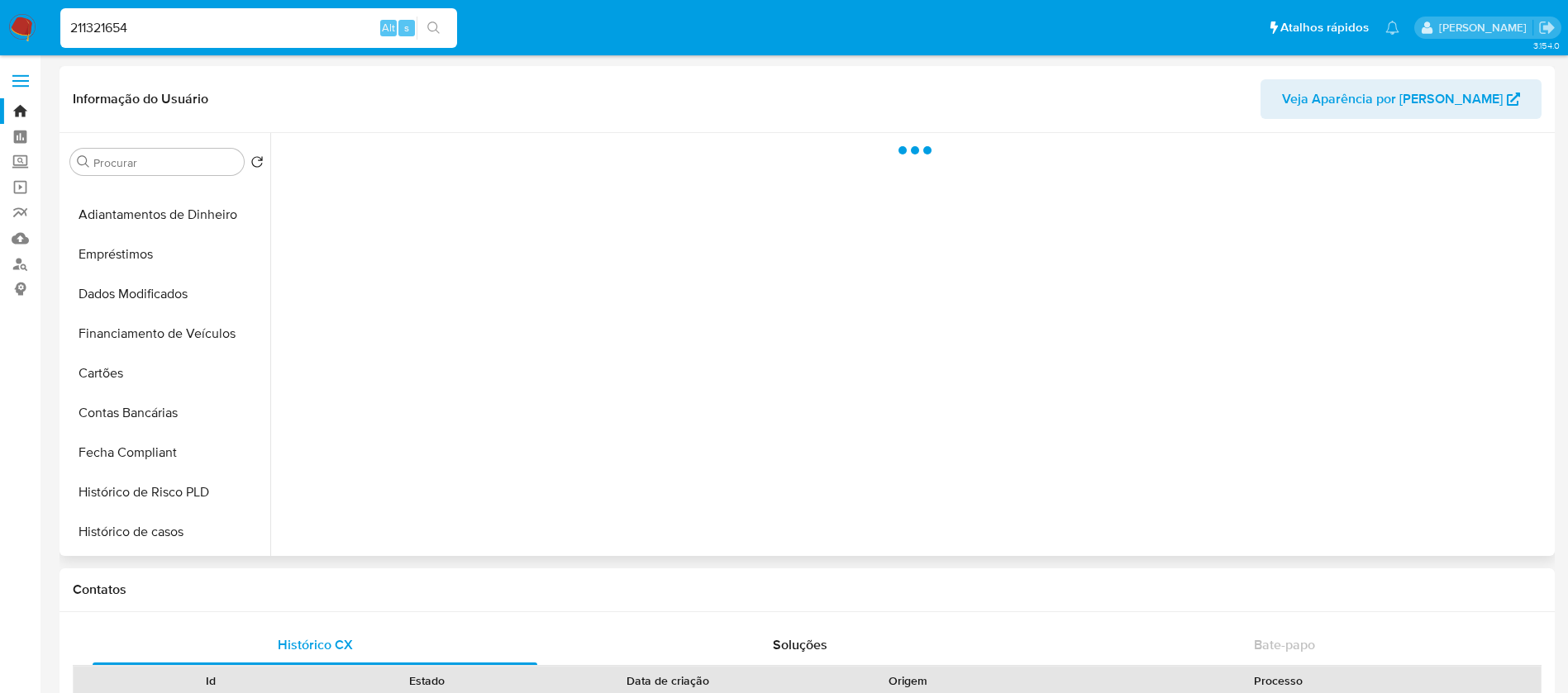
scroll to position [738, 0]
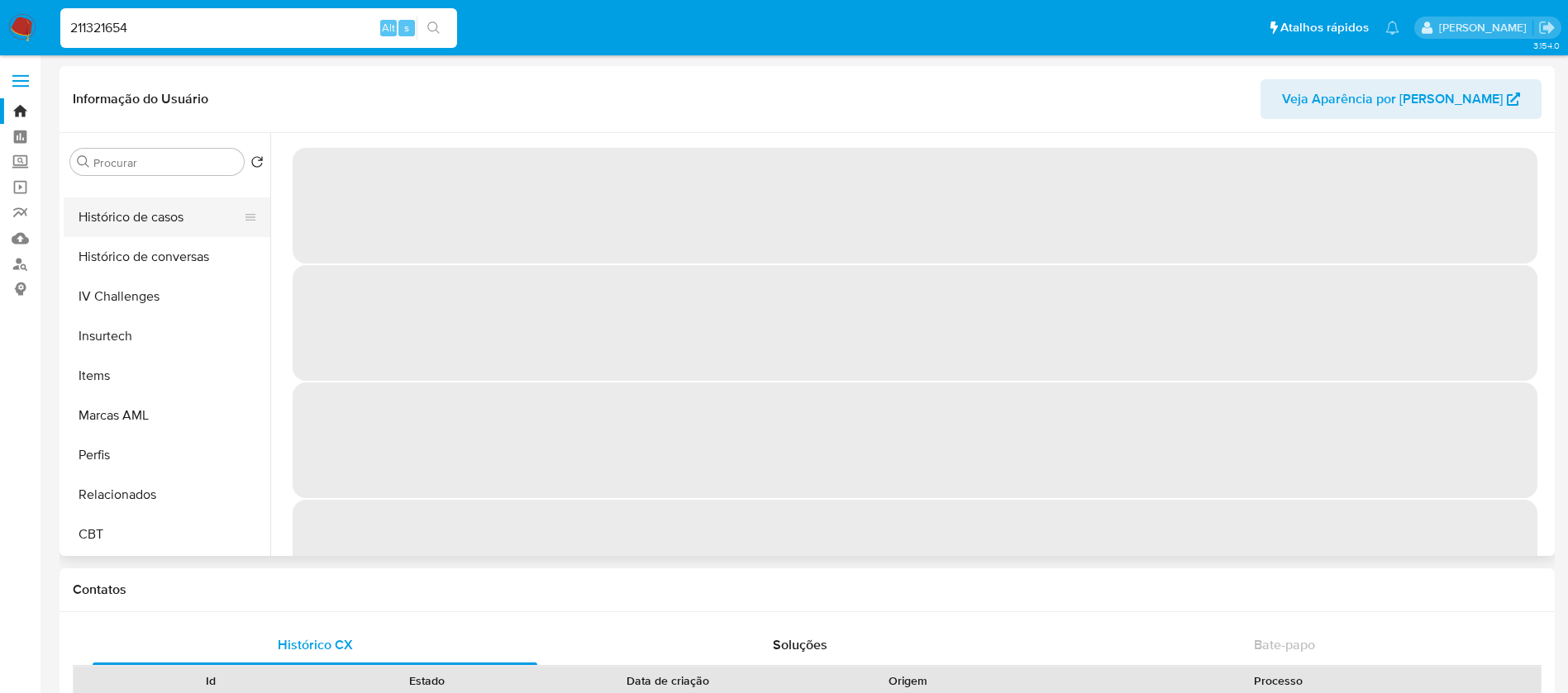
click at [98, 228] on button "Histórico de casos" at bounding box center [160, 217] width 193 height 40
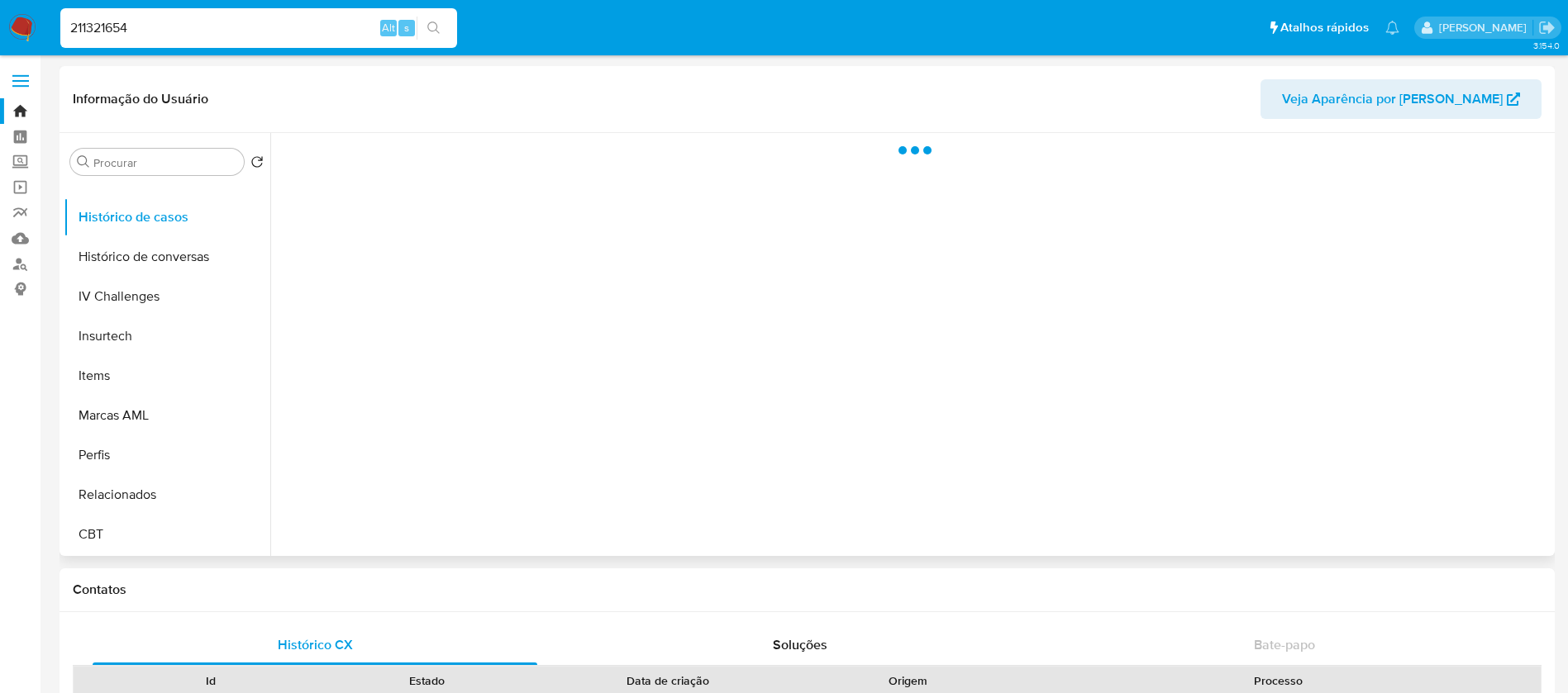
select select "10"
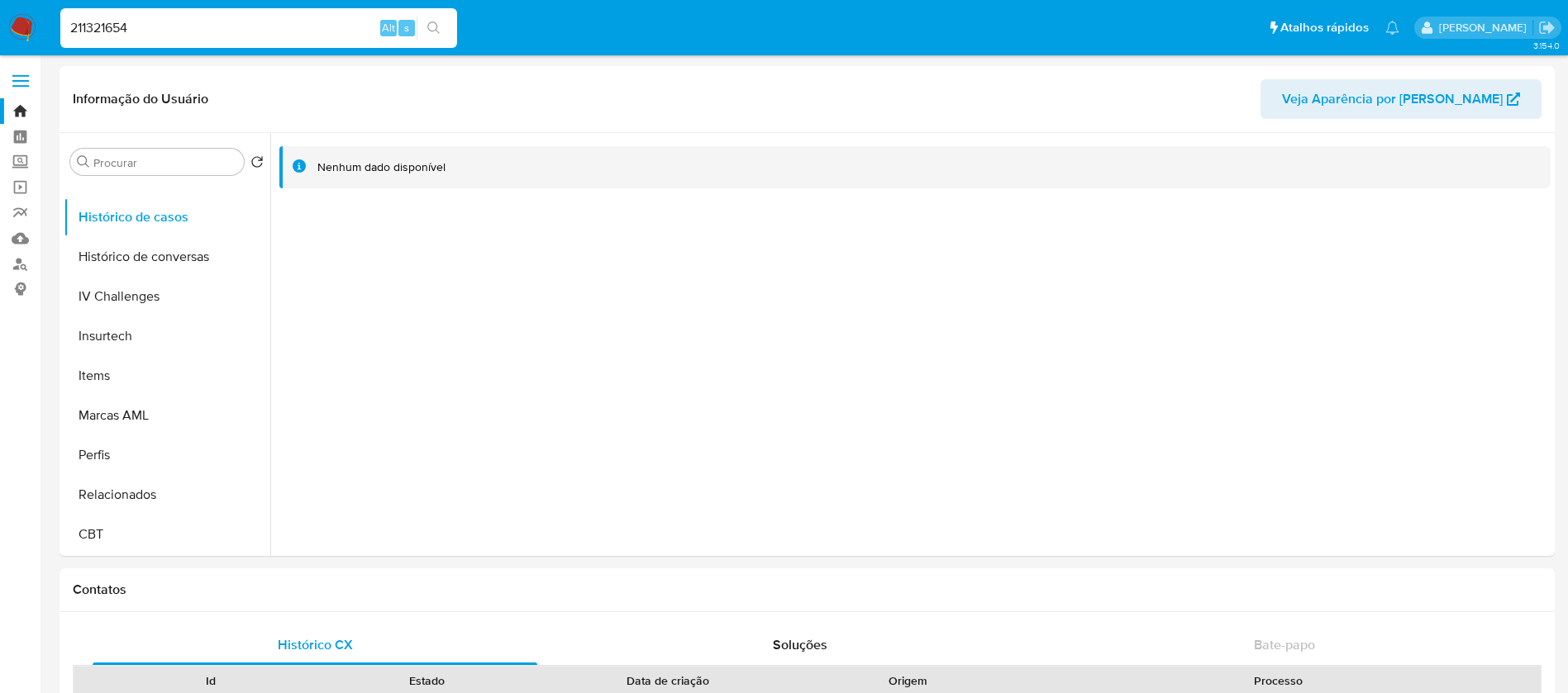
click at [203, 26] on input "211321654" at bounding box center [259, 28] width 397 height 22
click at [202, 26] on input "211321654" at bounding box center [259, 28] width 397 height 22
paste input "312958565"
type input "312958565"
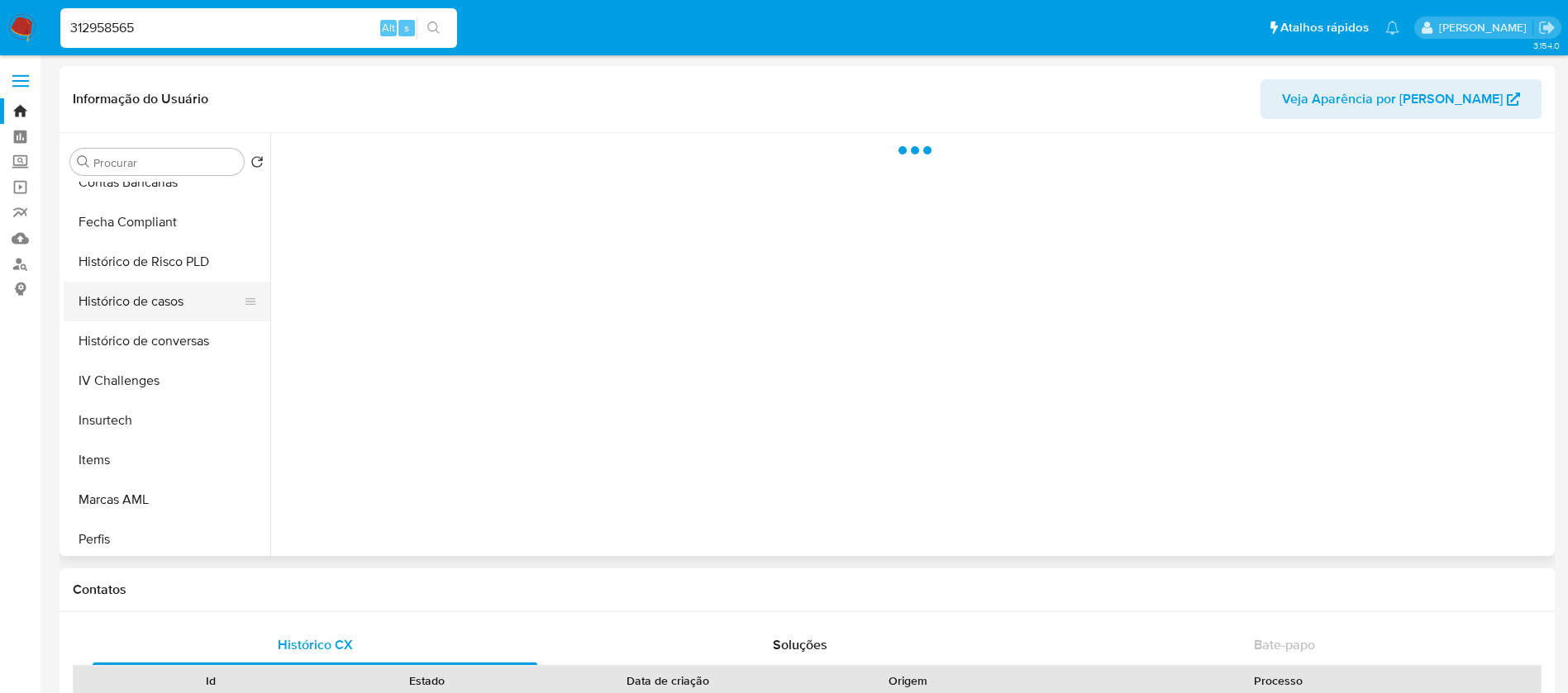
scroll to position [738, 0]
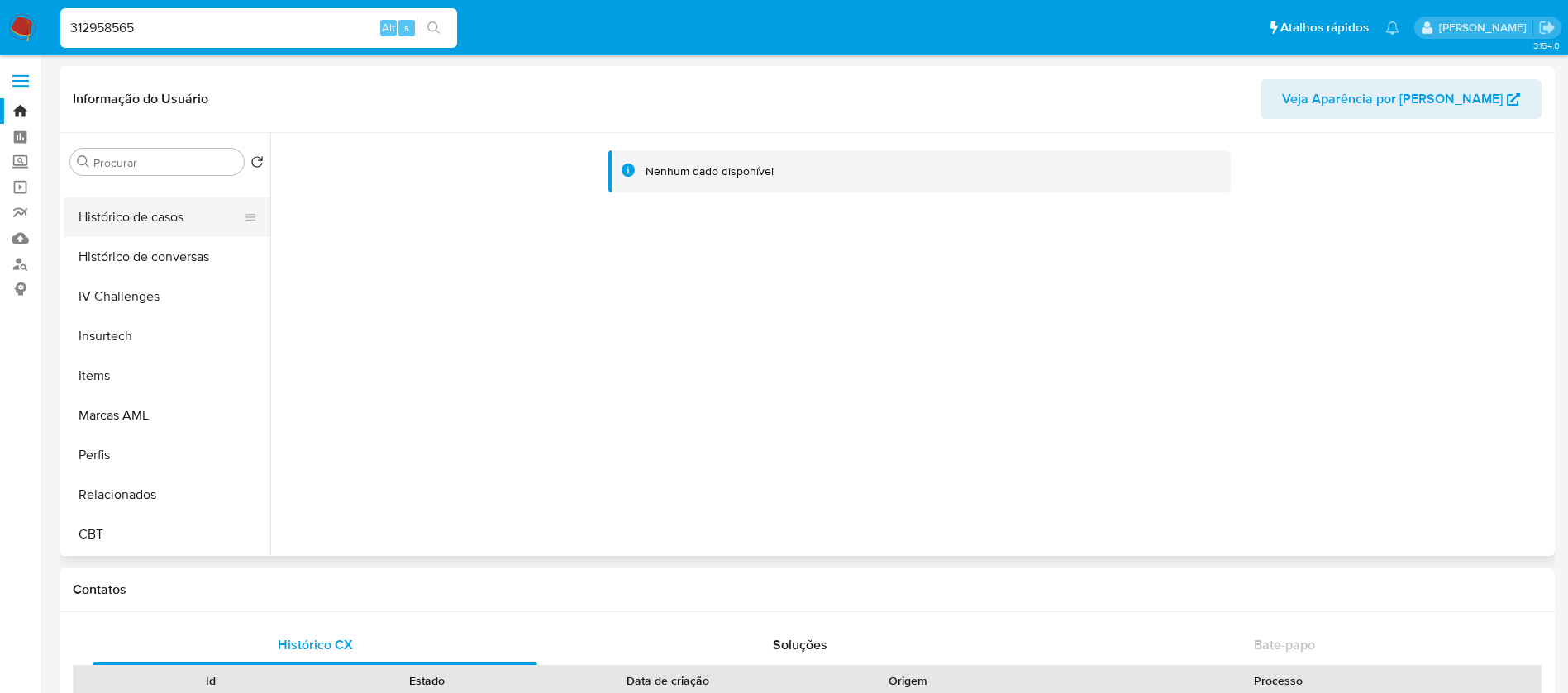
click at [115, 224] on button "Histórico de casos" at bounding box center [160, 217] width 193 height 40
select select "10"
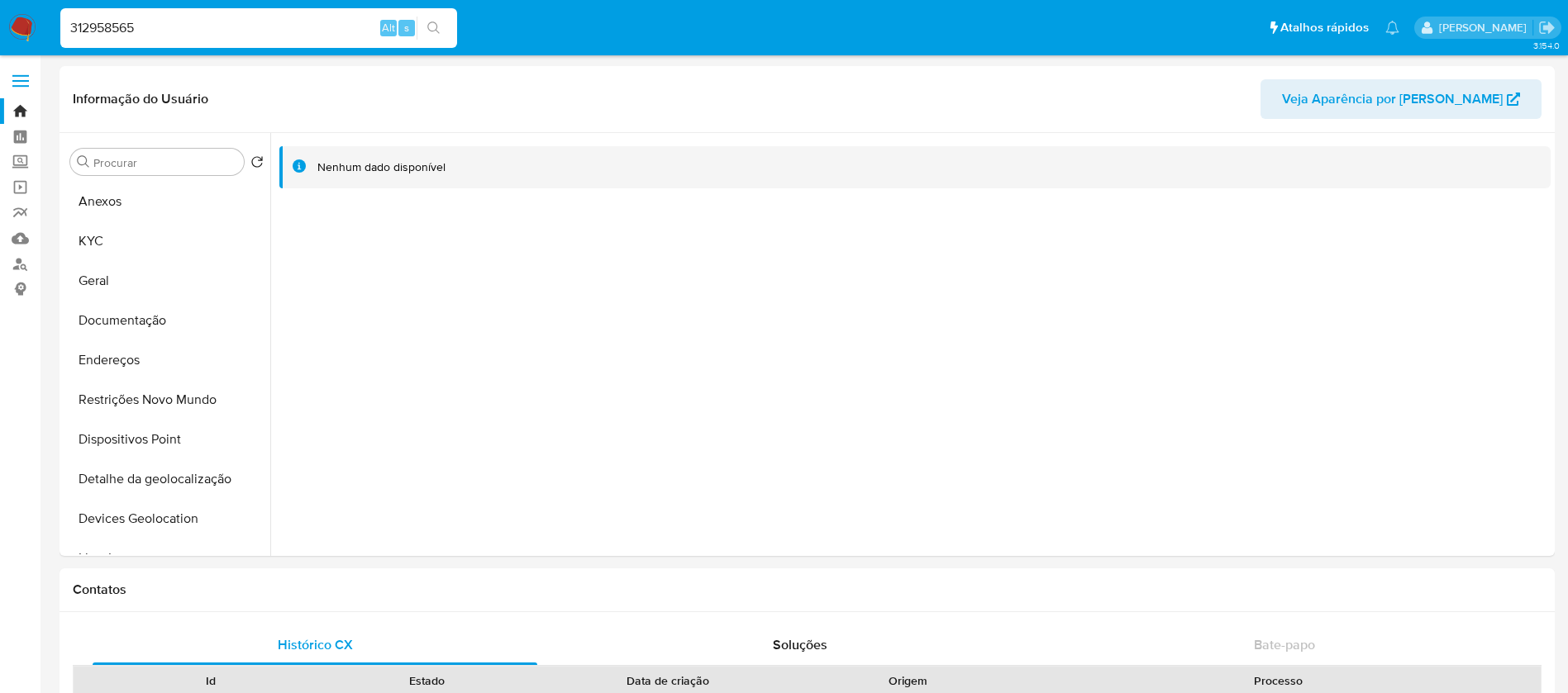
select select "10"
